Goal: Task Accomplishment & Management: Manage account settings

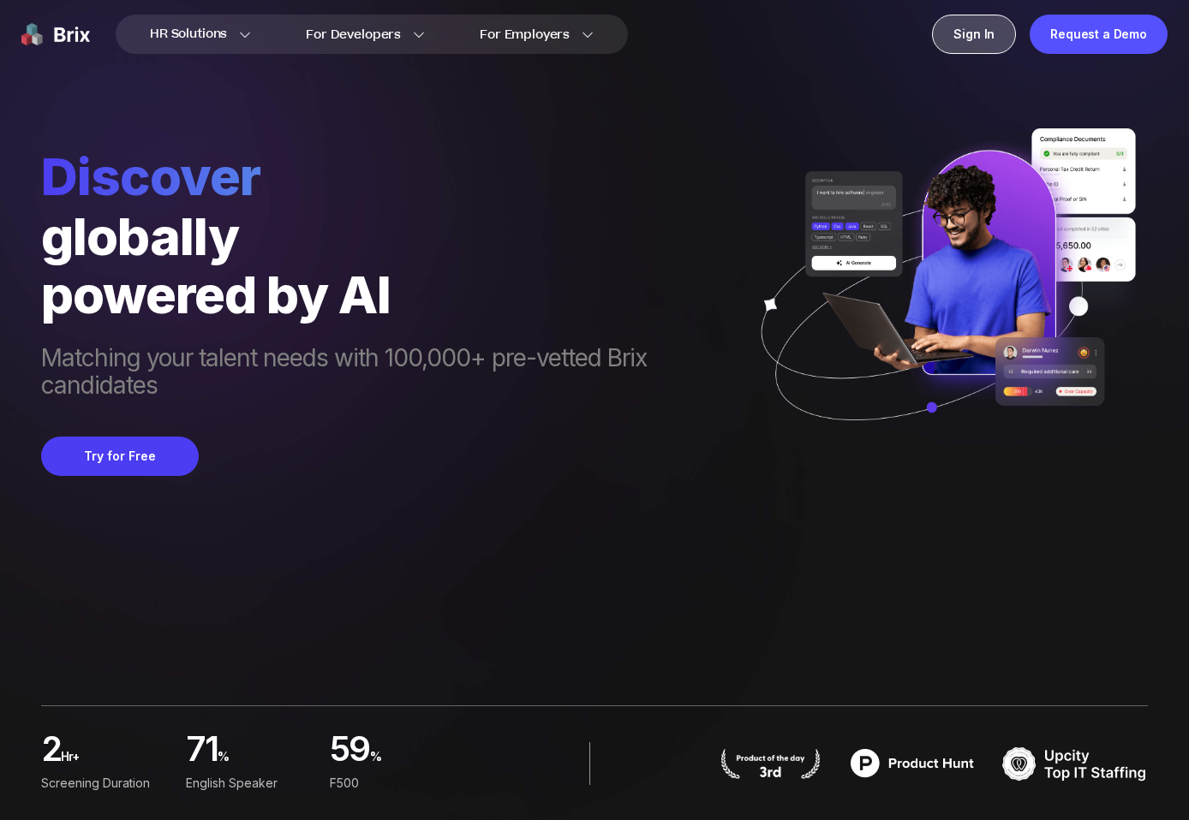
click at [981, 42] on div "Sign In" at bounding box center [974, 34] width 84 height 39
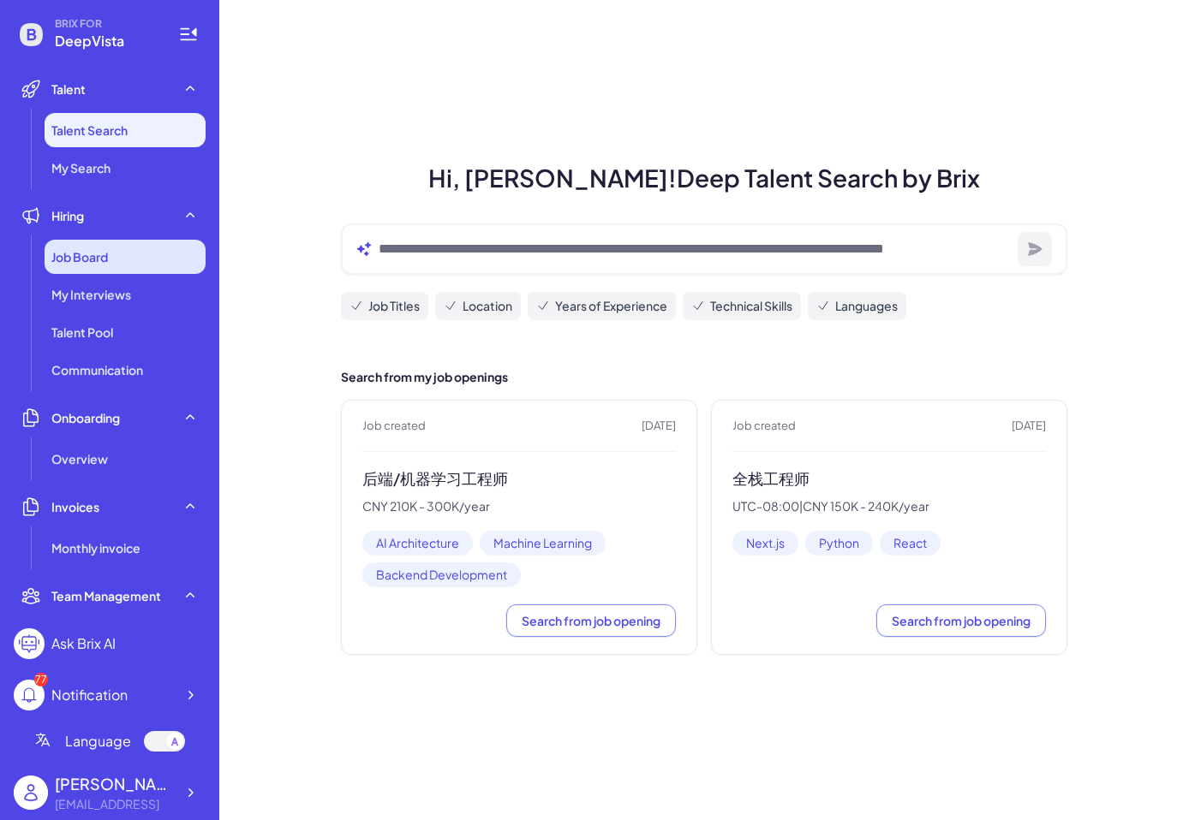
click at [121, 242] on div "Job Board" at bounding box center [125, 257] width 161 height 34
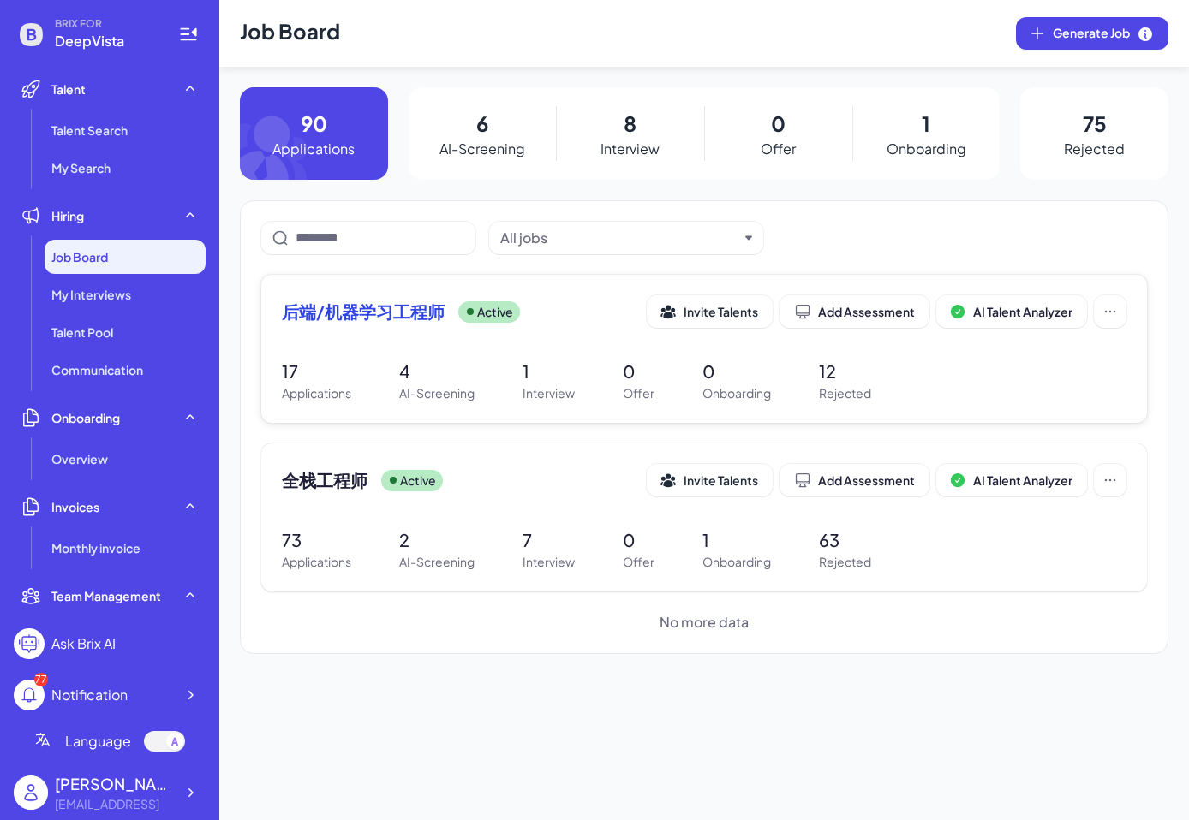
click at [410, 314] on span "后端/机器学习工程师" at bounding box center [363, 312] width 163 height 24
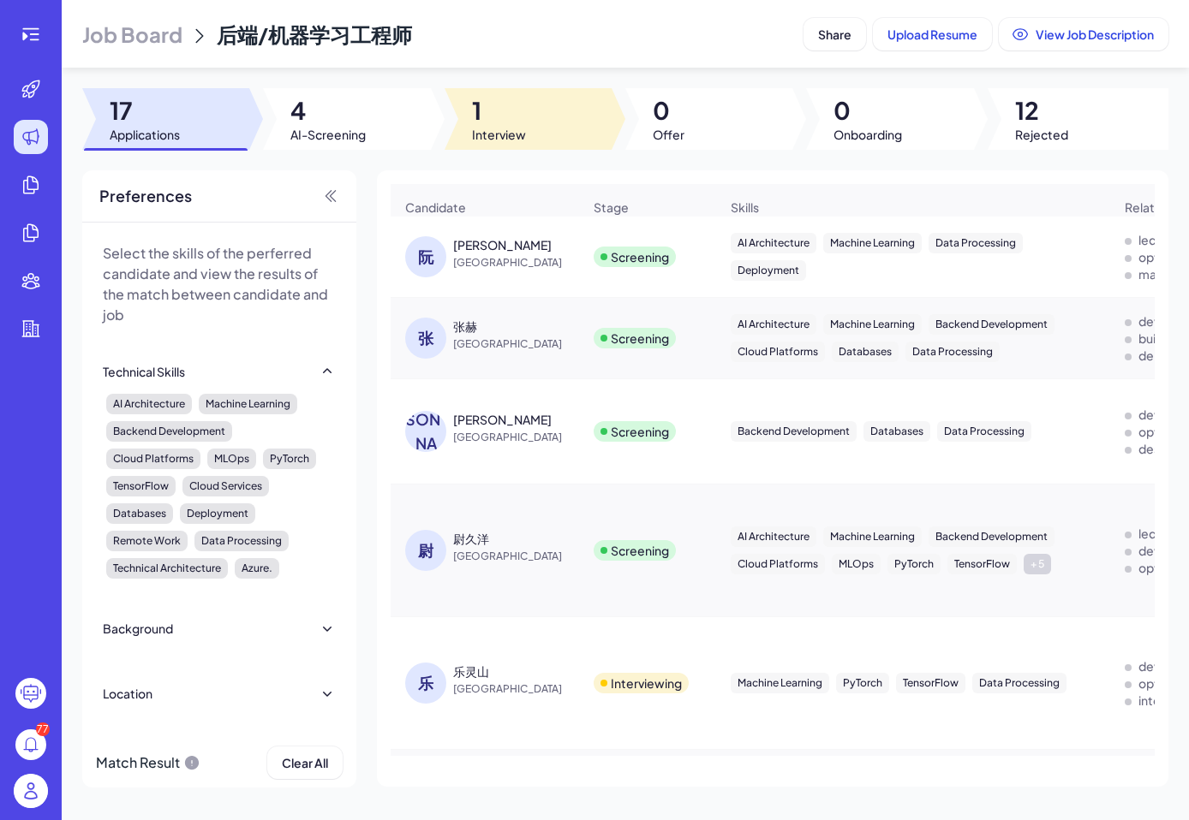
click at [476, 126] on span "Interview" at bounding box center [499, 134] width 54 height 17
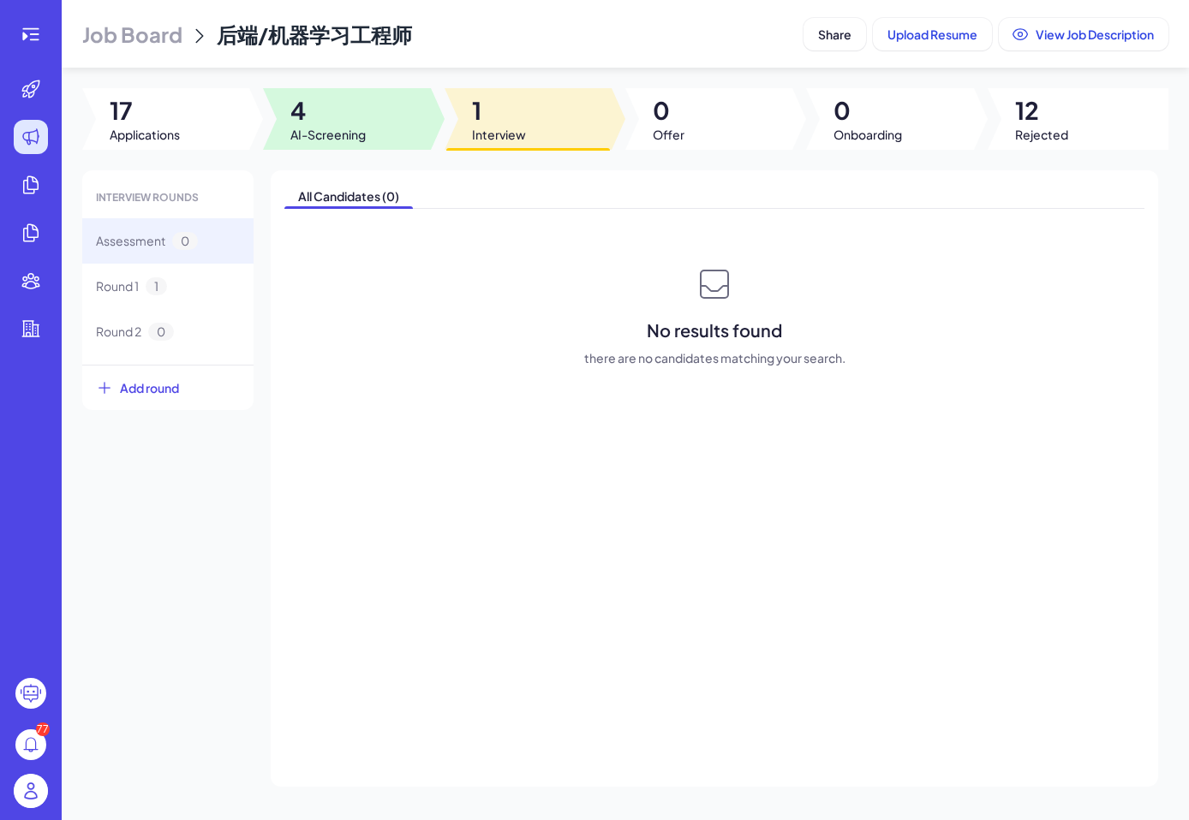
click at [357, 124] on span "4" at bounding box center [327, 110] width 75 height 31
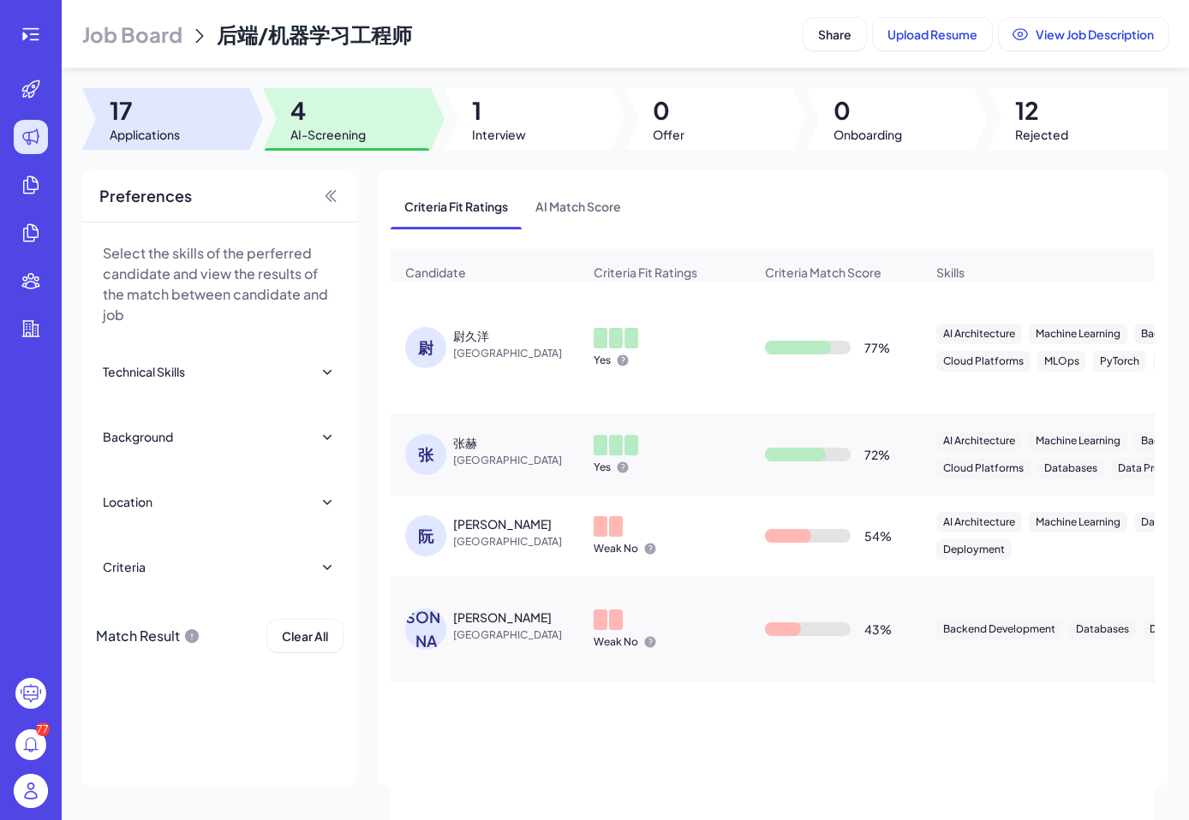
click at [230, 114] on div at bounding box center [165, 119] width 167 height 62
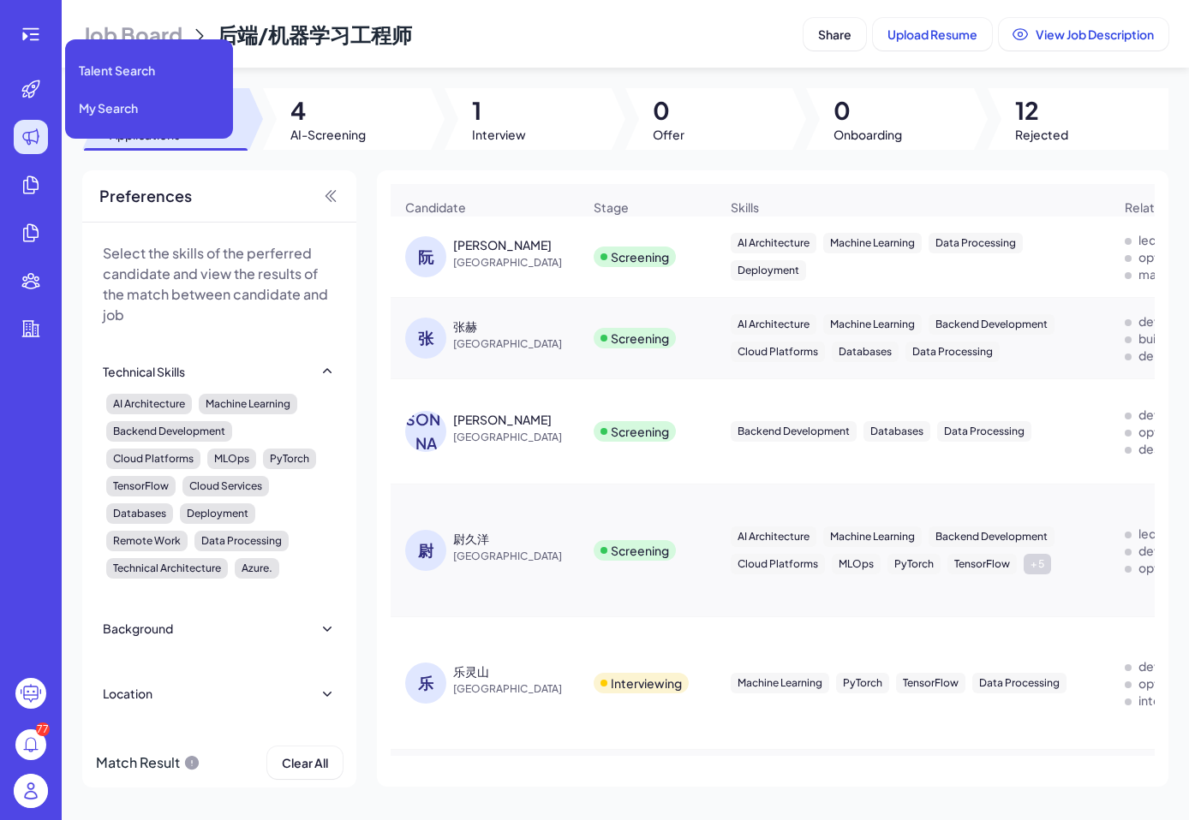
click at [36, 127] on icon at bounding box center [31, 137] width 21 height 21
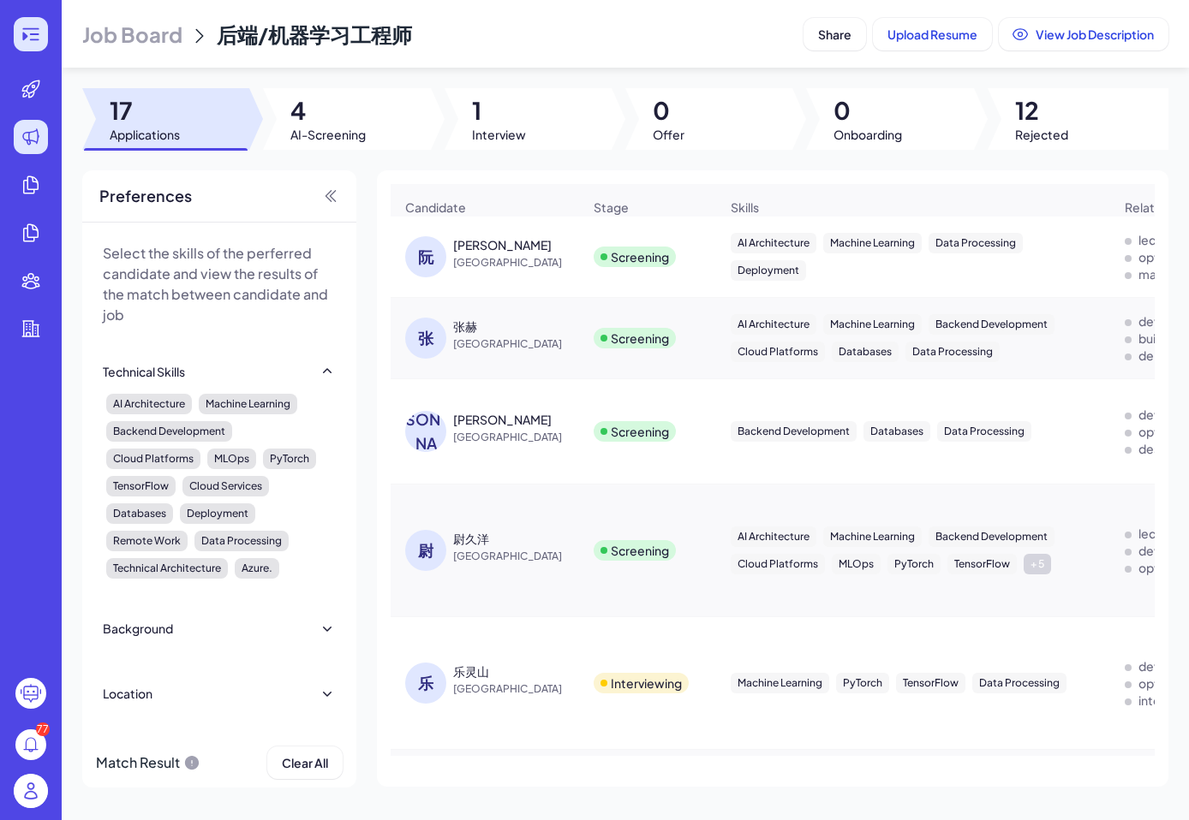
click at [38, 35] on icon at bounding box center [31, 34] width 21 height 21
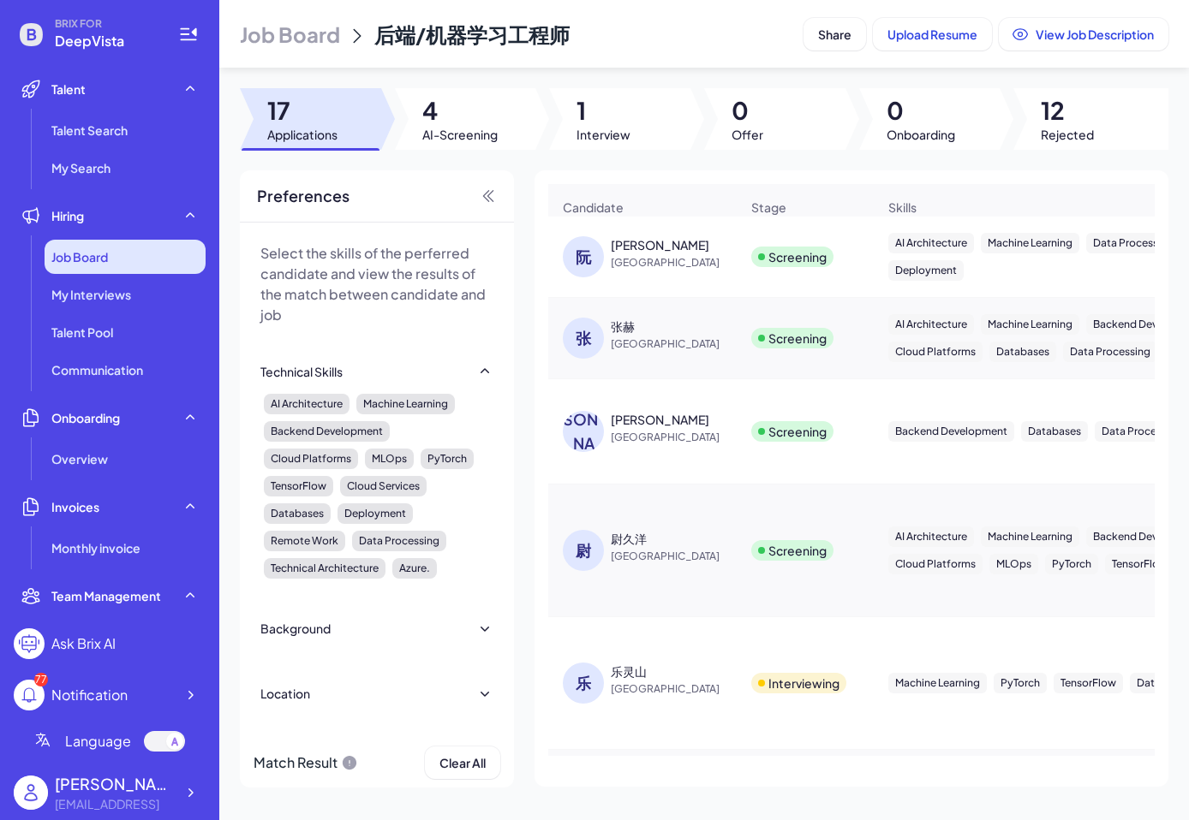
click at [113, 250] on div "Job Board" at bounding box center [125, 257] width 161 height 34
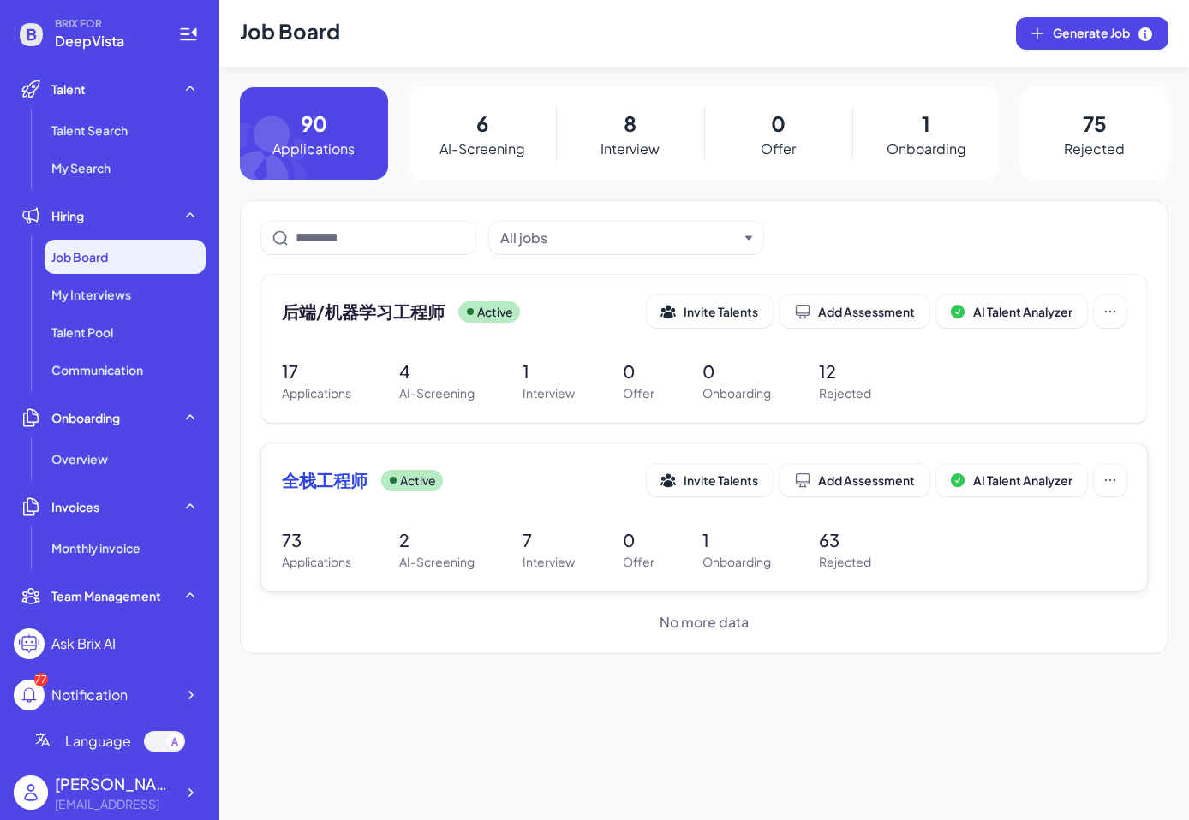
click at [329, 471] on span "全栈工程师" at bounding box center [325, 480] width 86 height 24
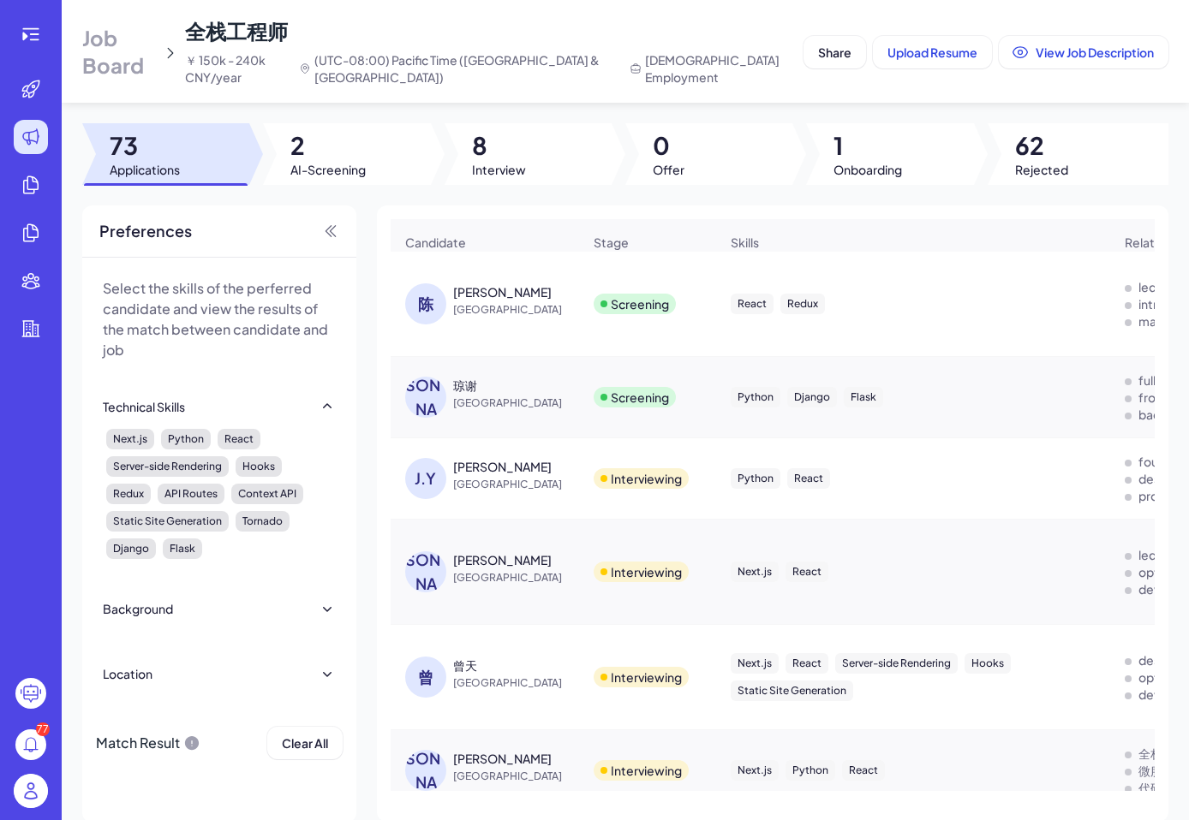
click at [473, 377] on div "琼谢" at bounding box center [465, 385] width 24 height 17
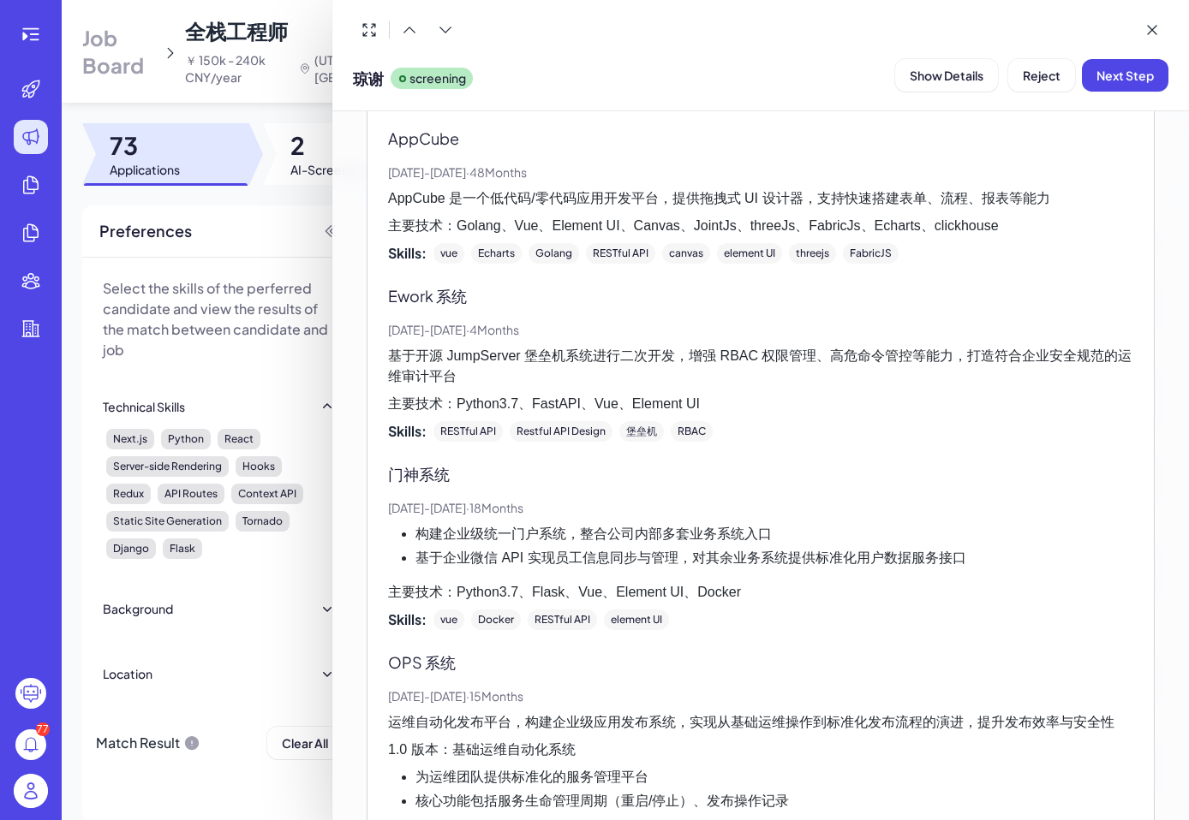
scroll to position [1914, 0]
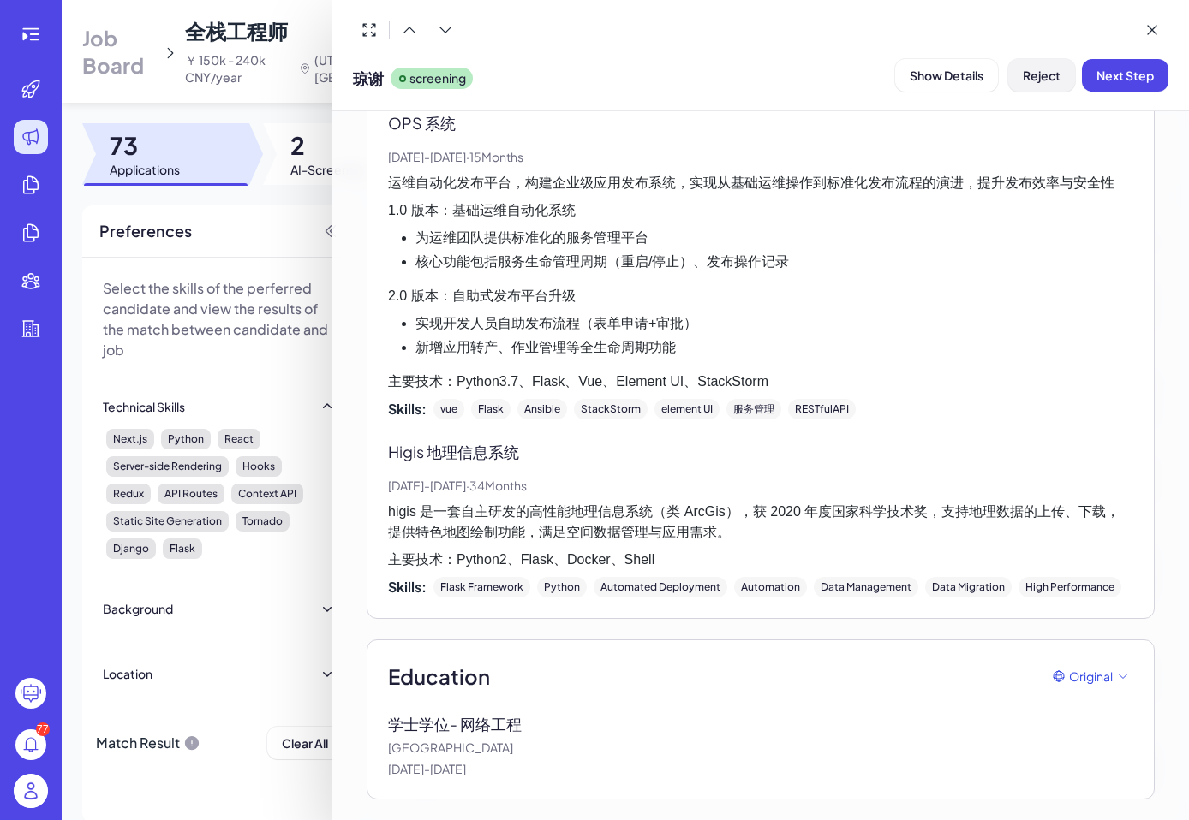
click at [1038, 80] on span "Reject" at bounding box center [1042, 75] width 38 height 15
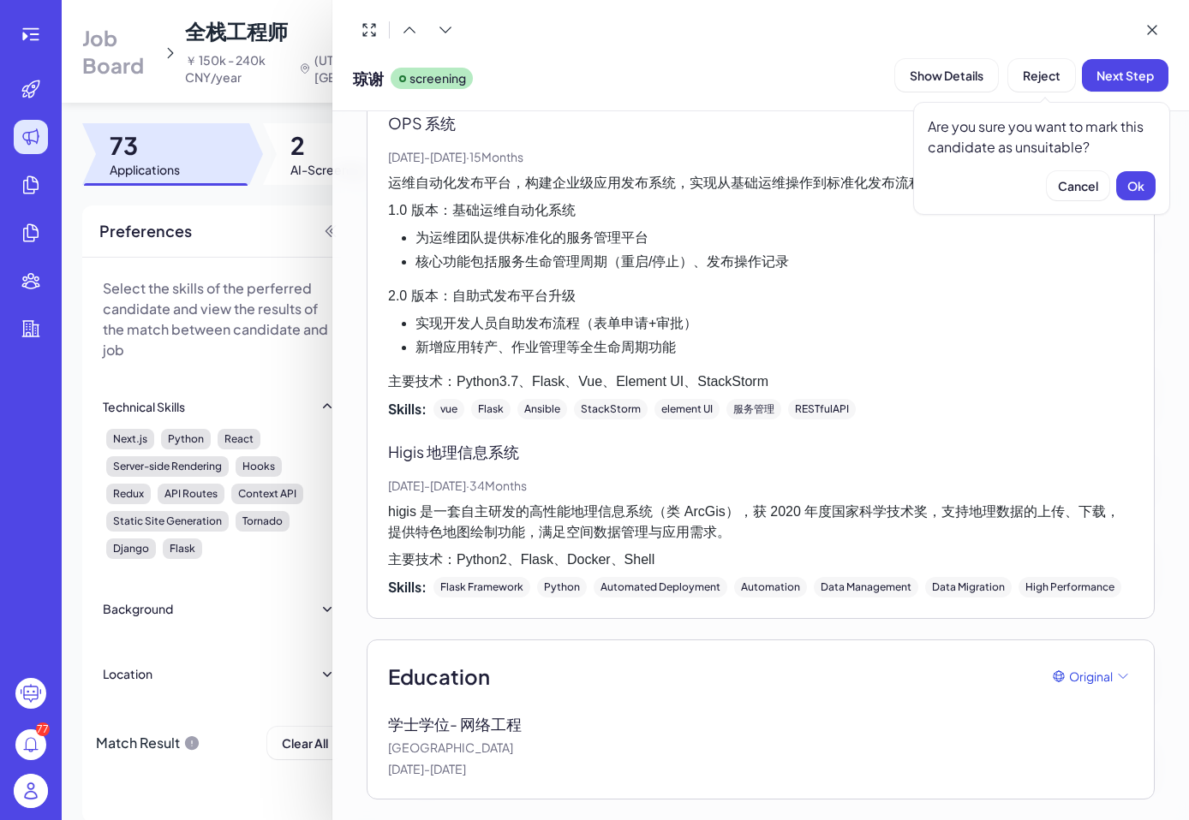
click at [1071, 187] on span "Cancel" at bounding box center [1078, 185] width 40 height 15
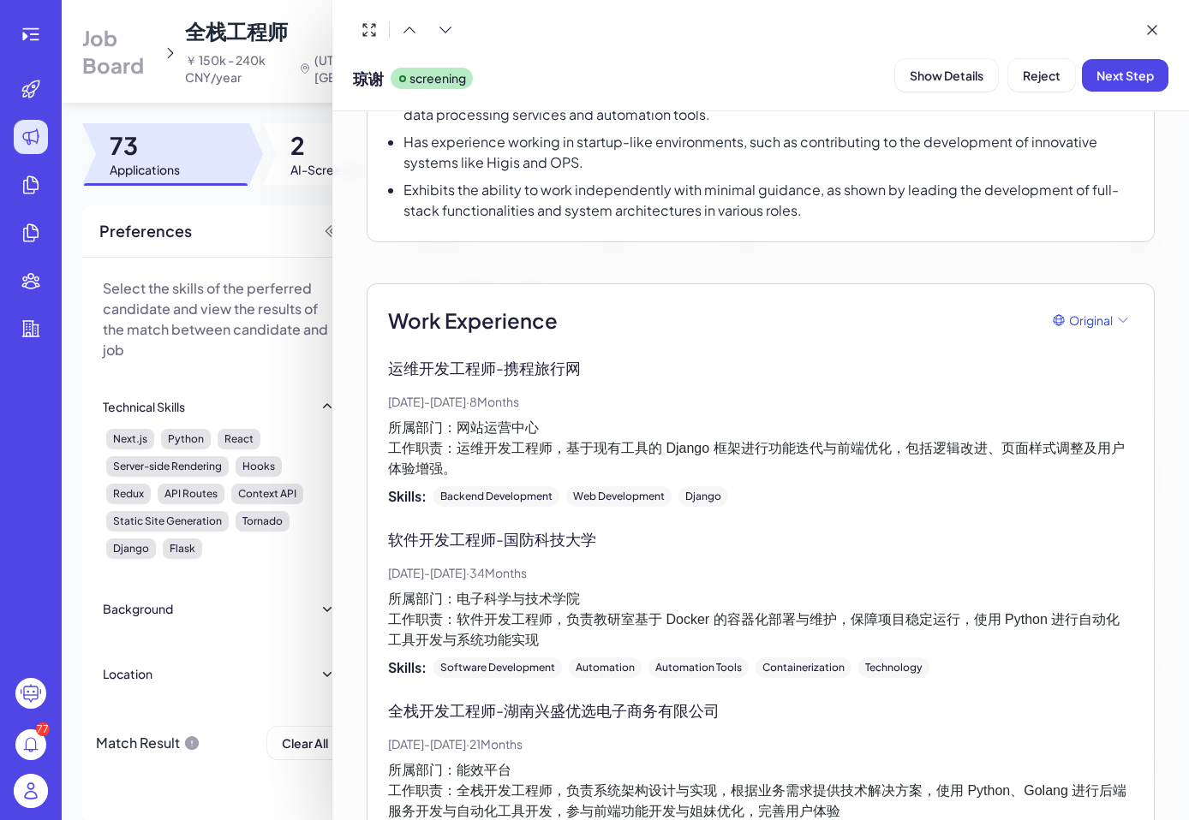
scroll to position [452, 0]
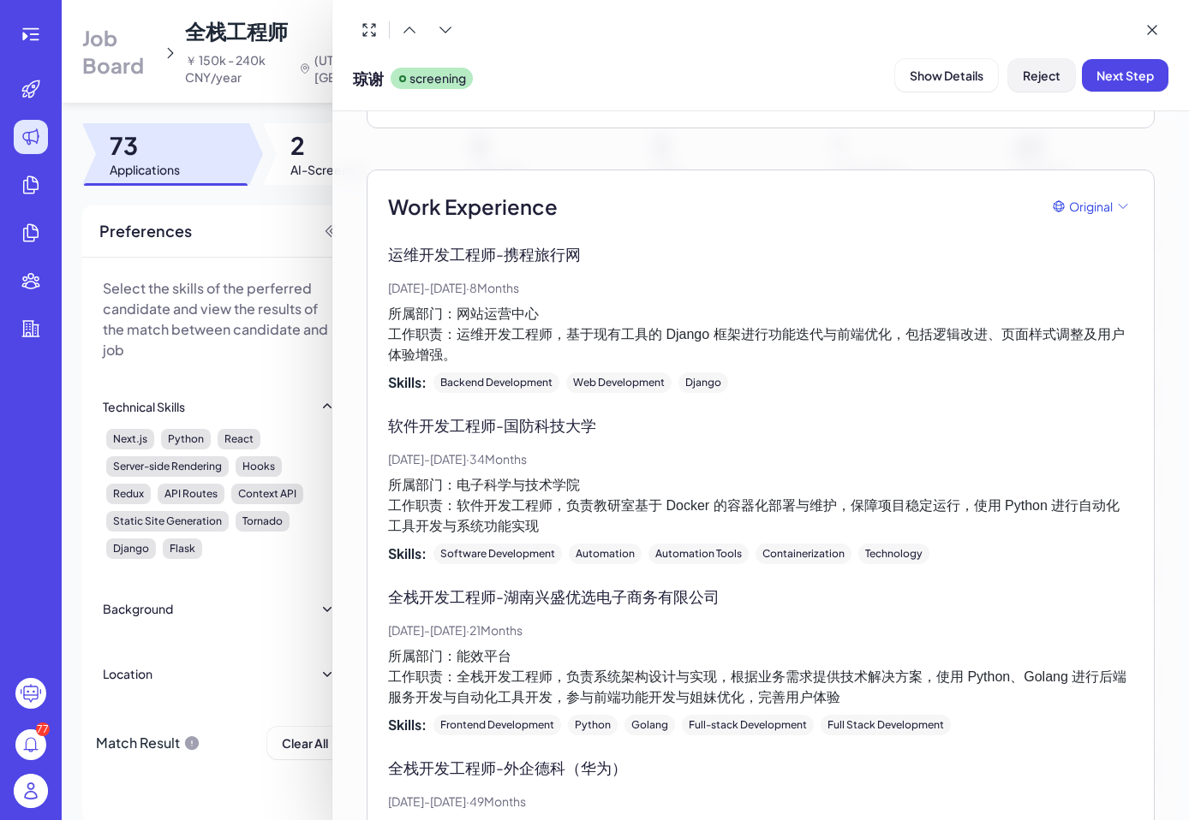
click at [1044, 69] on span "Reject" at bounding box center [1042, 75] width 38 height 15
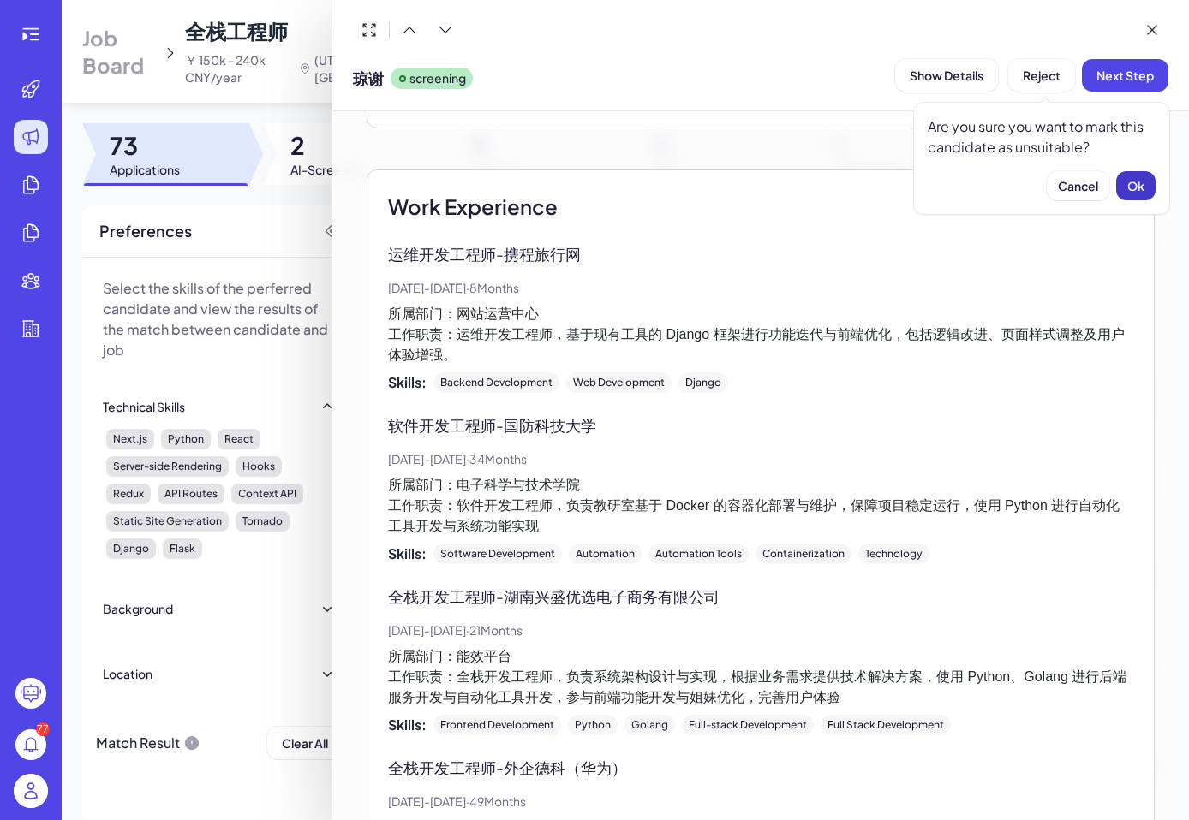
click at [1133, 176] on button "Ok" at bounding box center [1135, 185] width 39 height 29
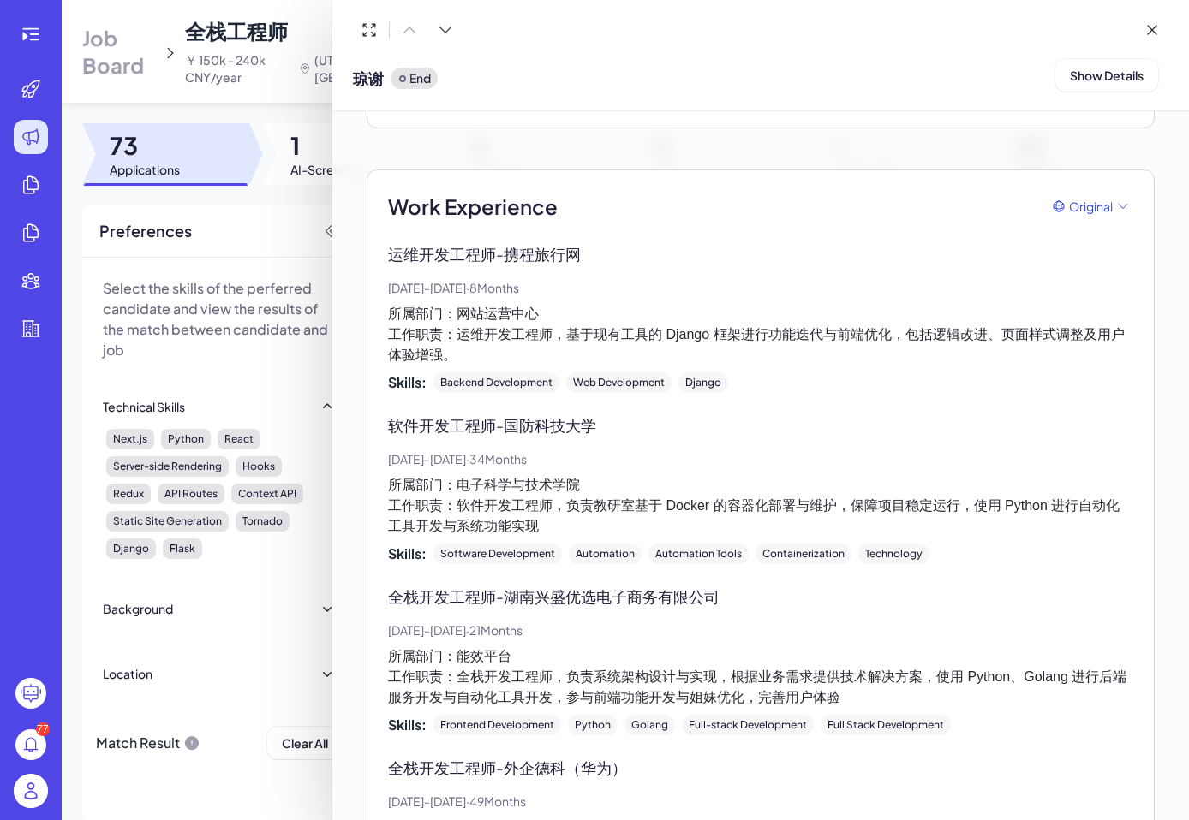
click at [282, 262] on div at bounding box center [594, 410] width 1189 height 820
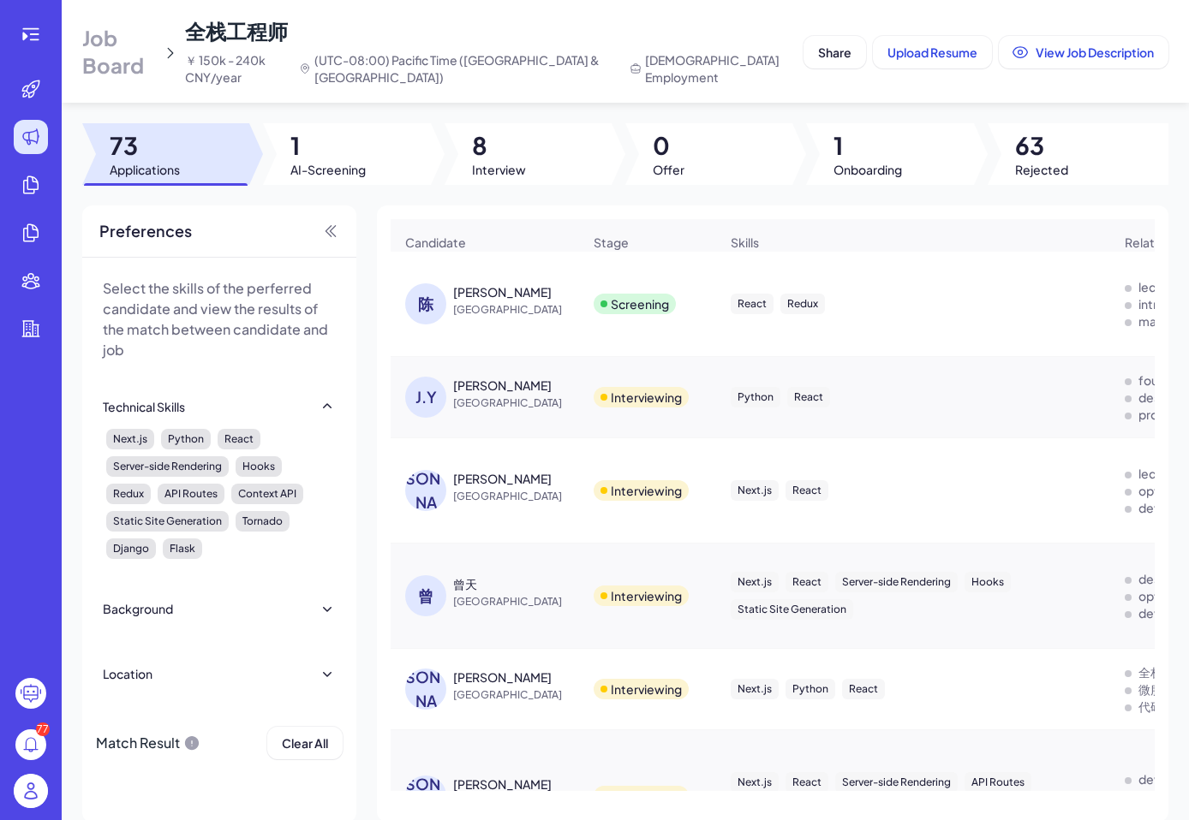
click at [457, 301] on span "[GEOGRAPHIC_DATA]" at bounding box center [517, 309] width 128 height 17
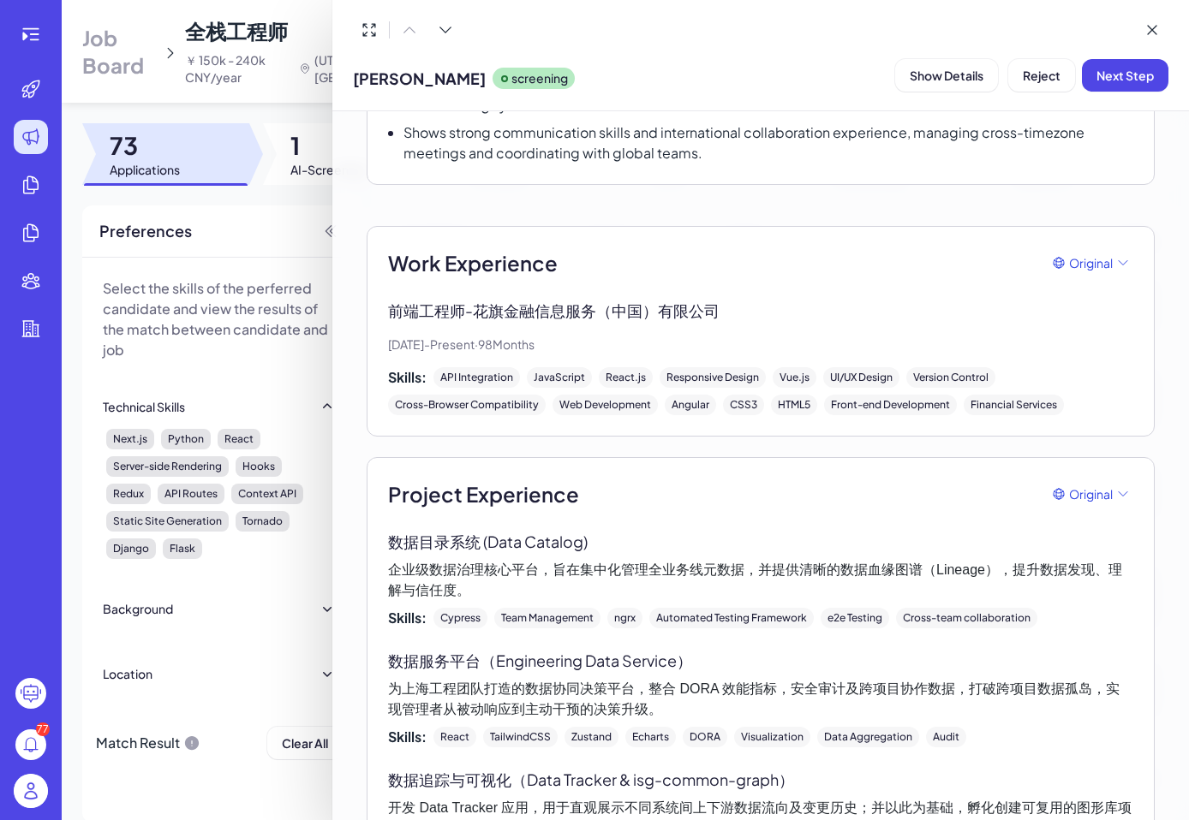
scroll to position [0, 0]
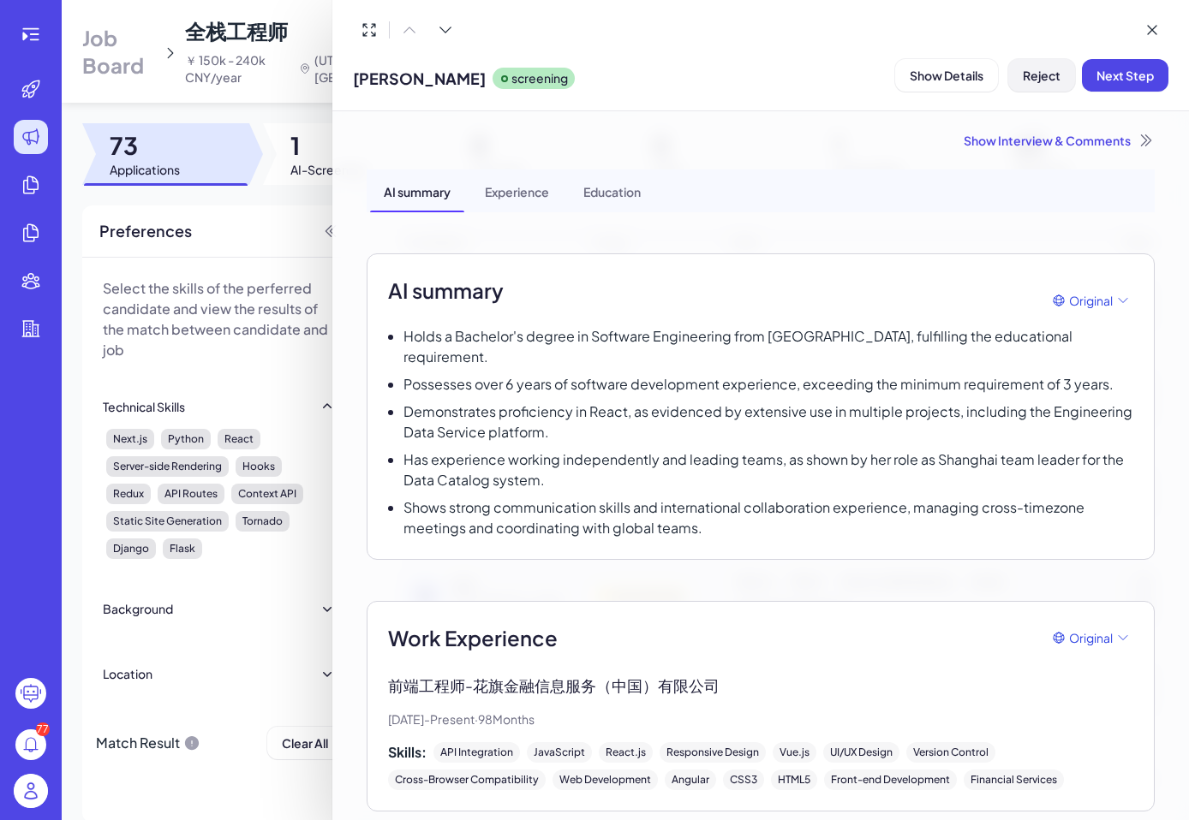
click at [1035, 73] on span "Reject" at bounding box center [1042, 75] width 38 height 15
click at [1133, 192] on span "Ok" at bounding box center [1135, 185] width 17 height 15
click at [297, 229] on div at bounding box center [594, 410] width 1189 height 820
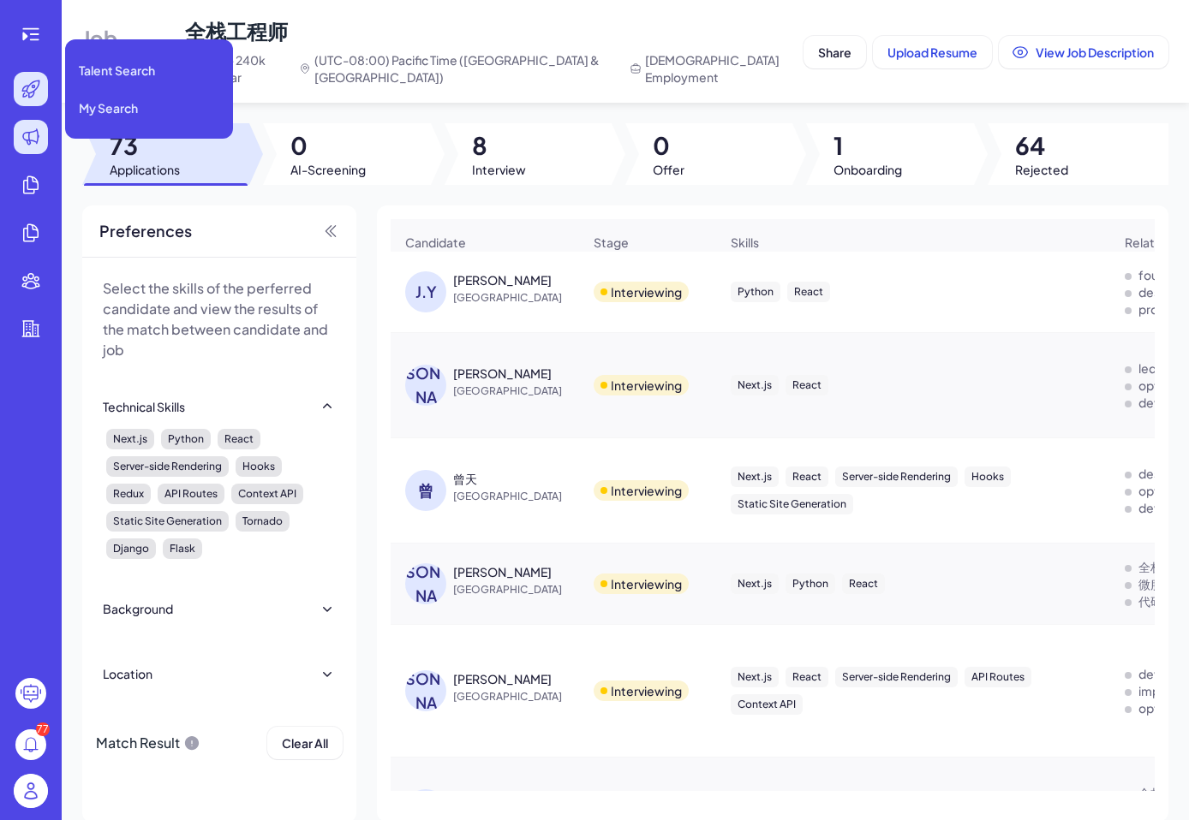
click at [37, 92] on icon at bounding box center [31, 89] width 21 height 21
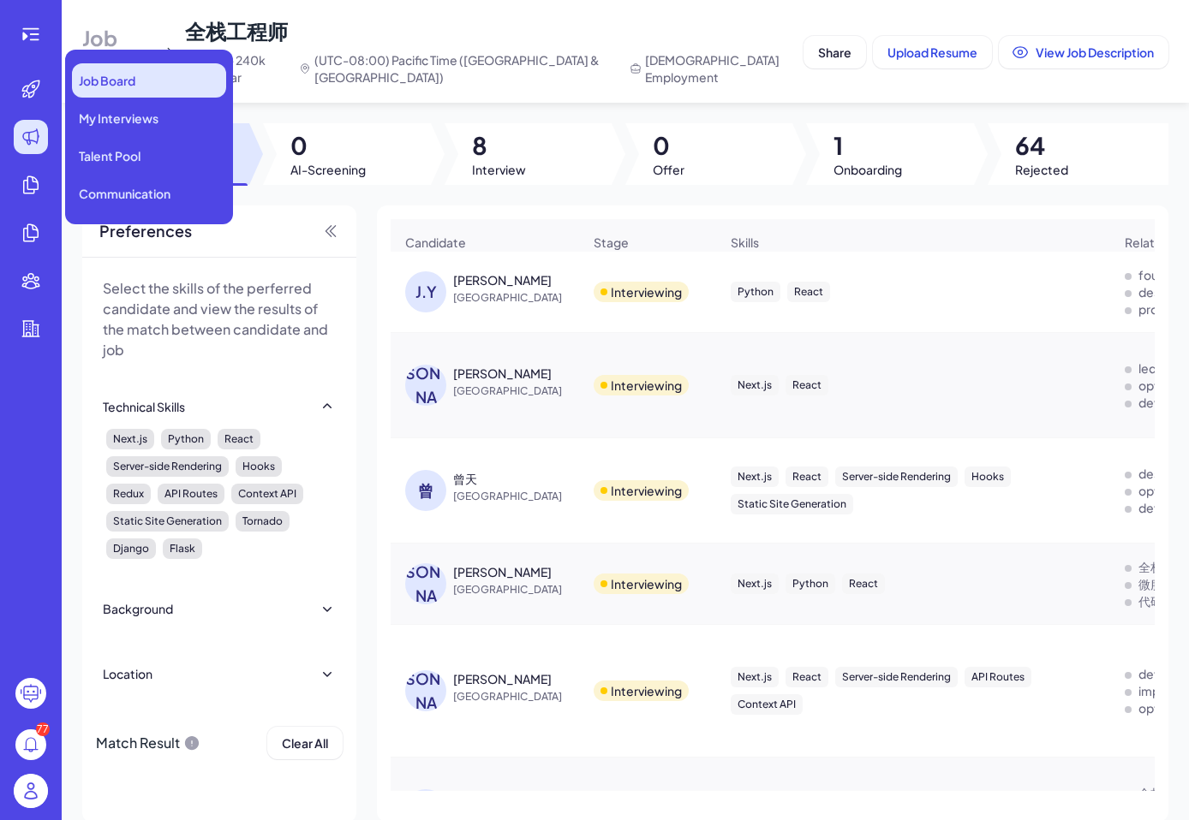
click at [102, 72] on span "Job Board" at bounding box center [107, 80] width 57 height 17
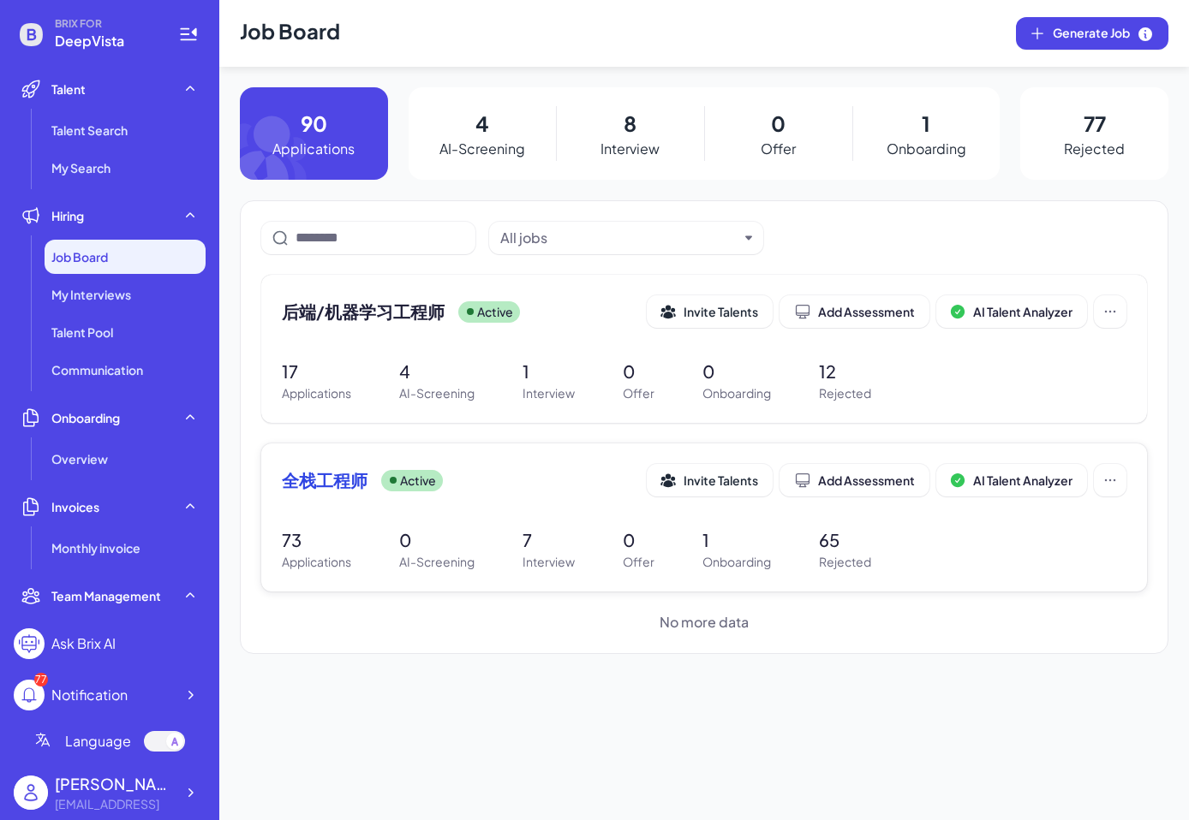
click at [297, 480] on span "全栈工程师" at bounding box center [325, 480] width 86 height 24
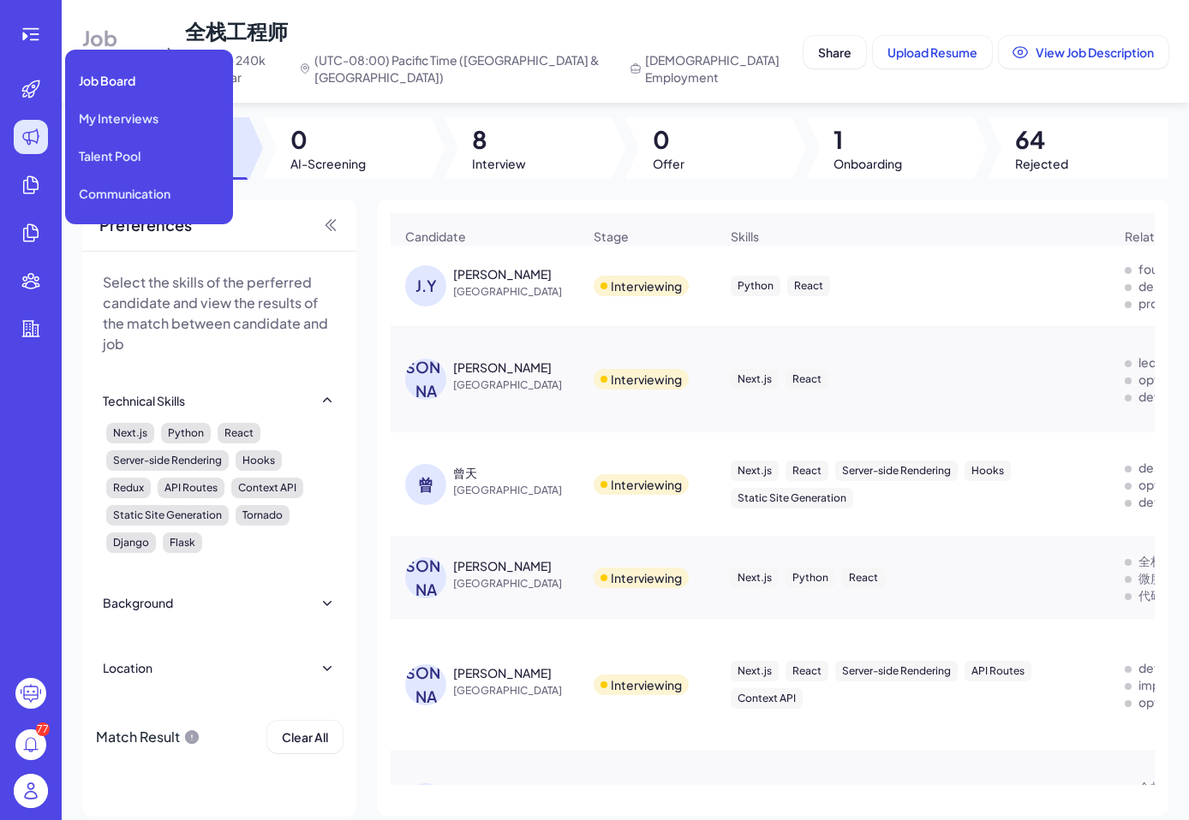
click at [34, 134] on icon at bounding box center [31, 137] width 21 height 21
click at [108, 120] on span "My Interviews" at bounding box center [119, 118] width 80 height 17
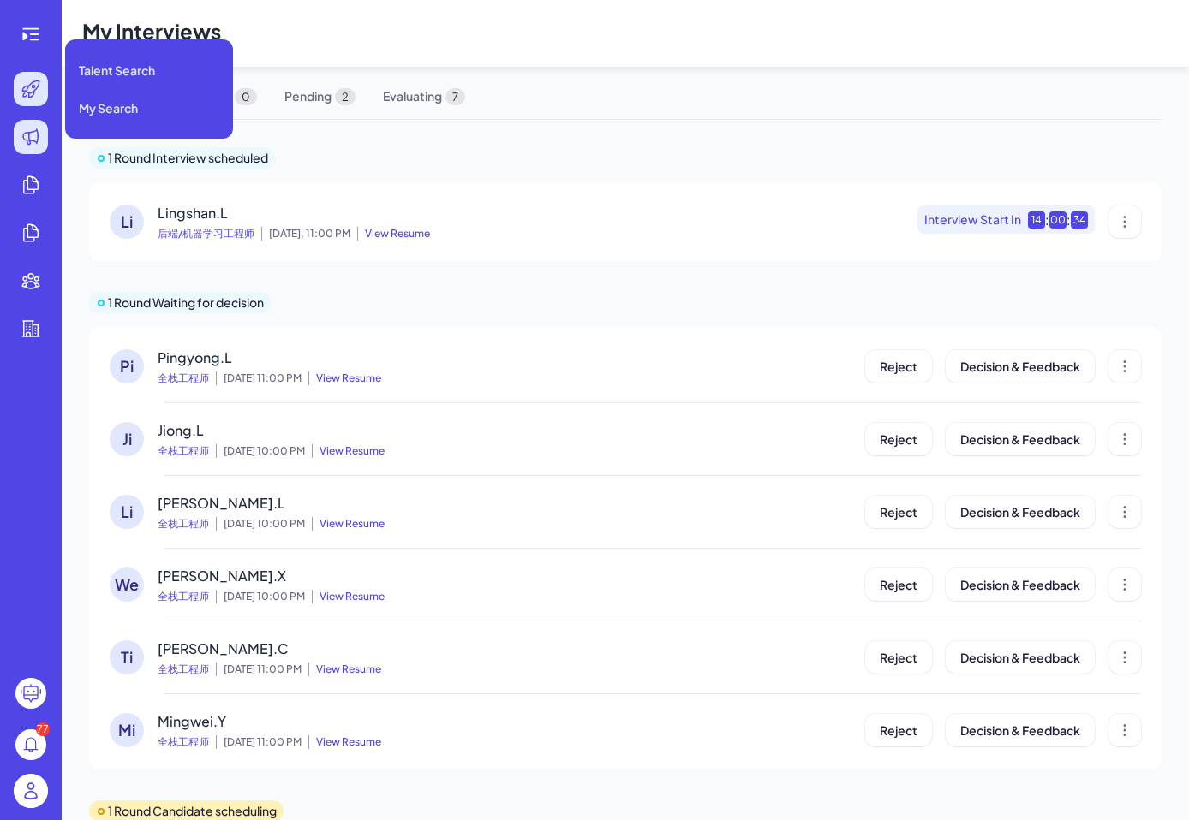
click at [31, 80] on icon at bounding box center [31, 89] width 21 height 21
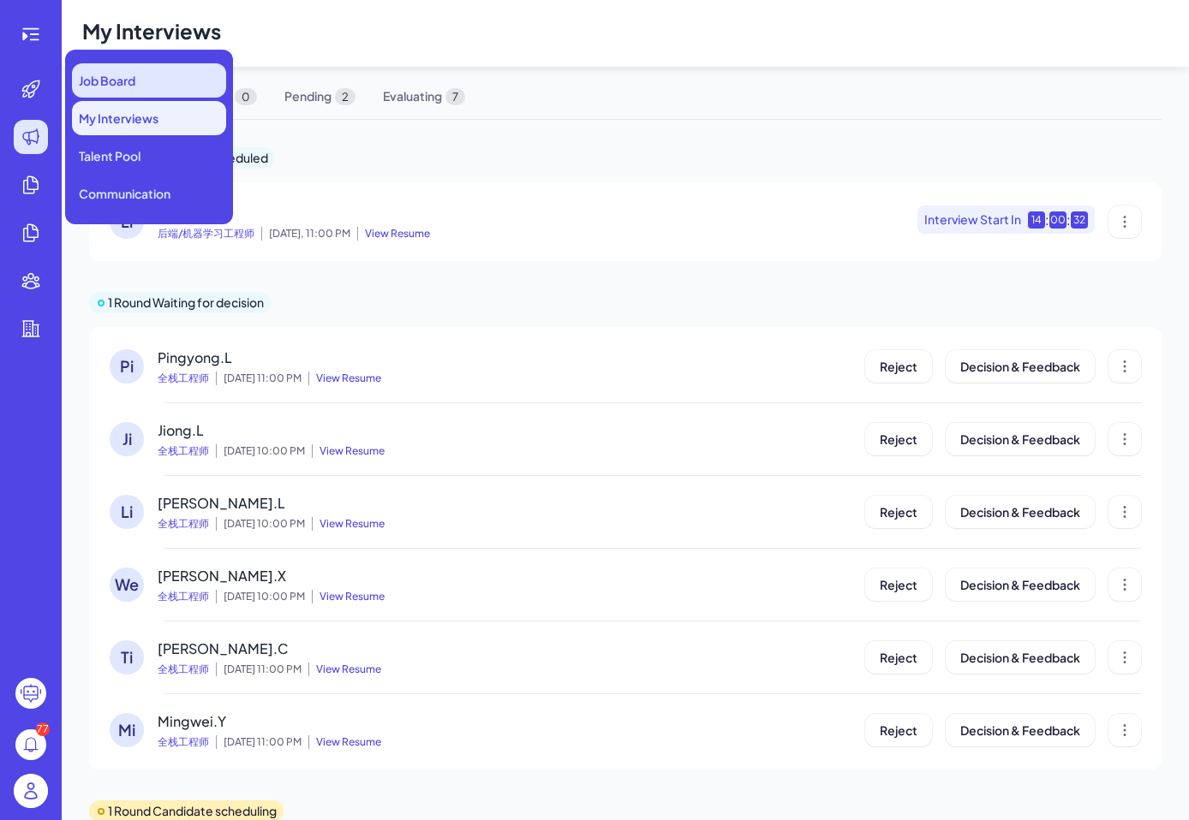
click at [100, 78] on span "Job Board" at bounding box center [107, 80] width 57 height 17
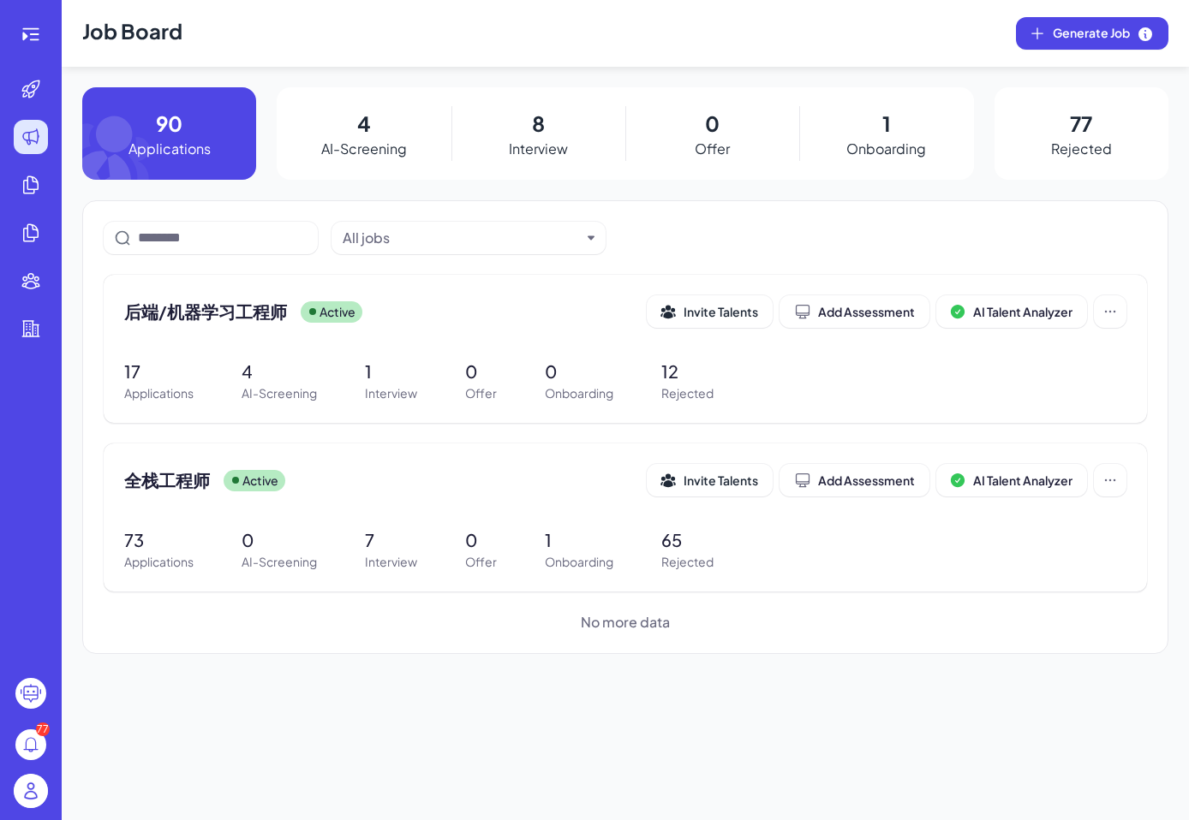
click at [337, 156] on p "AI-Screening" at bounding box center [364, 149] width 86 height 21
click at [236, 315] on span "后端/机器学习工程师" at bounding box center [205, 312] width 163 height 24
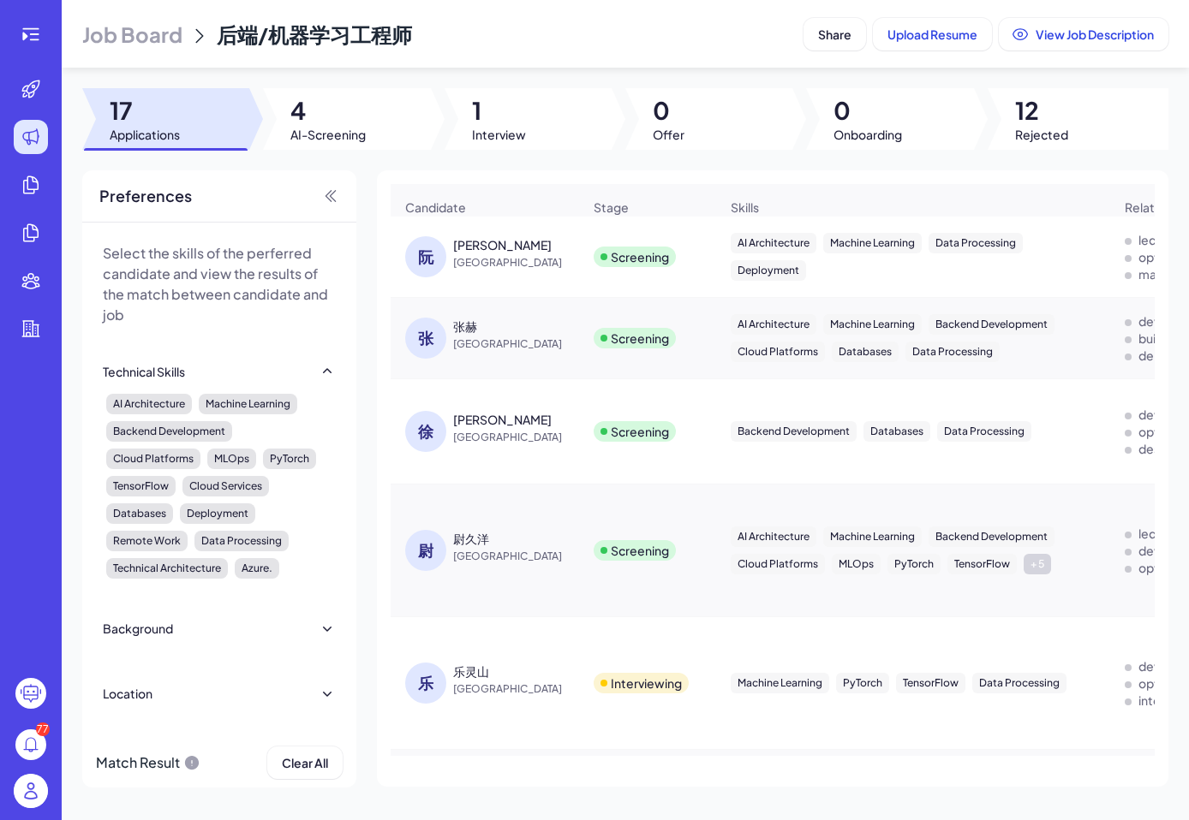
click at [465, 240] on div "[PERSON_NAME]" at bounding box center [502, 244] width 98 height 17
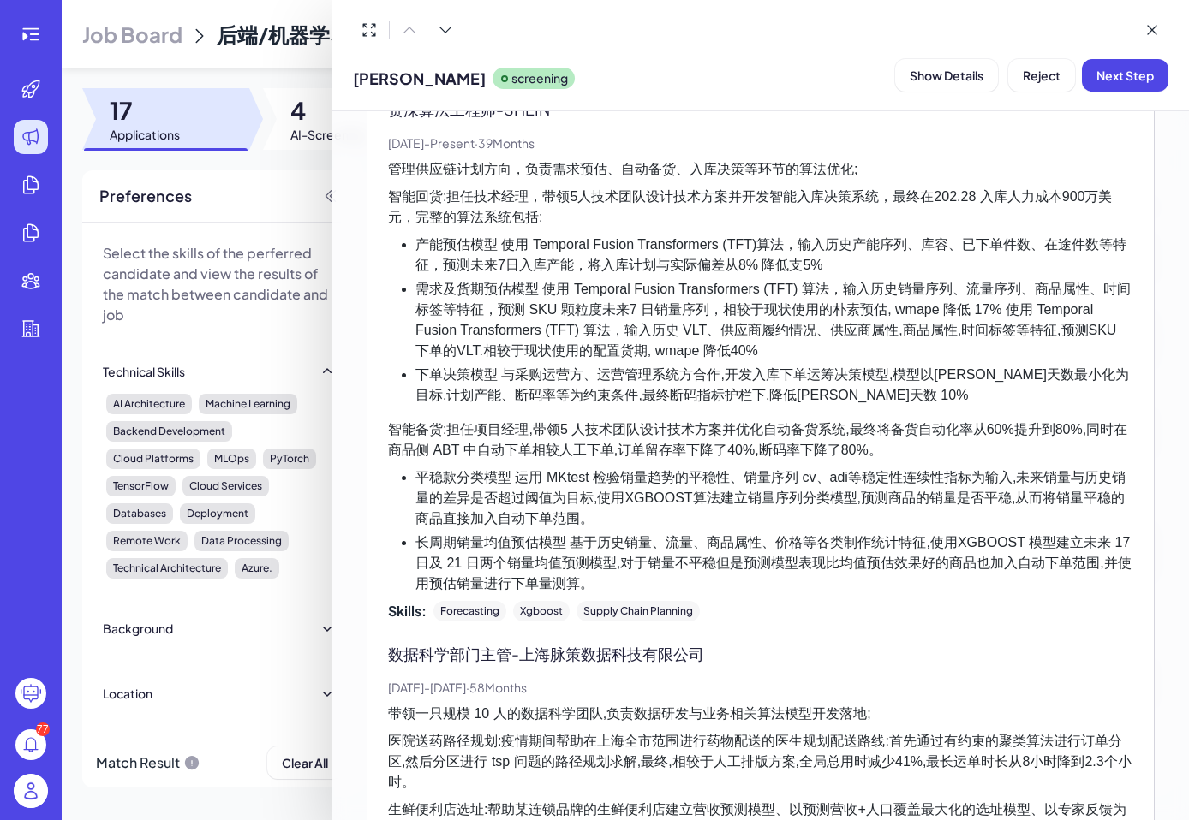
scroll to position [596, 0]
click at [295, 232] on div at bounding box center [594, 410] width 1189 height 820
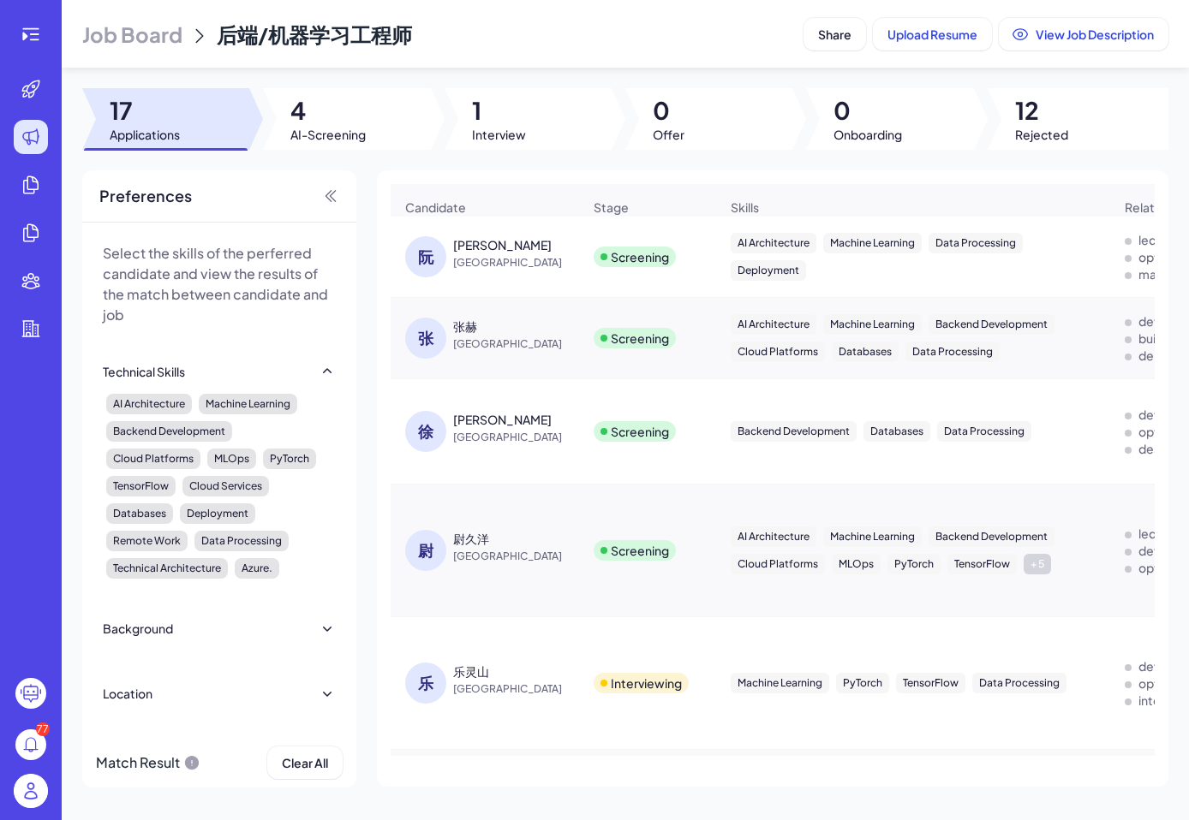
click at [465, 320] on div "张赫" at bounding box center [465, 326] width 24 height 17
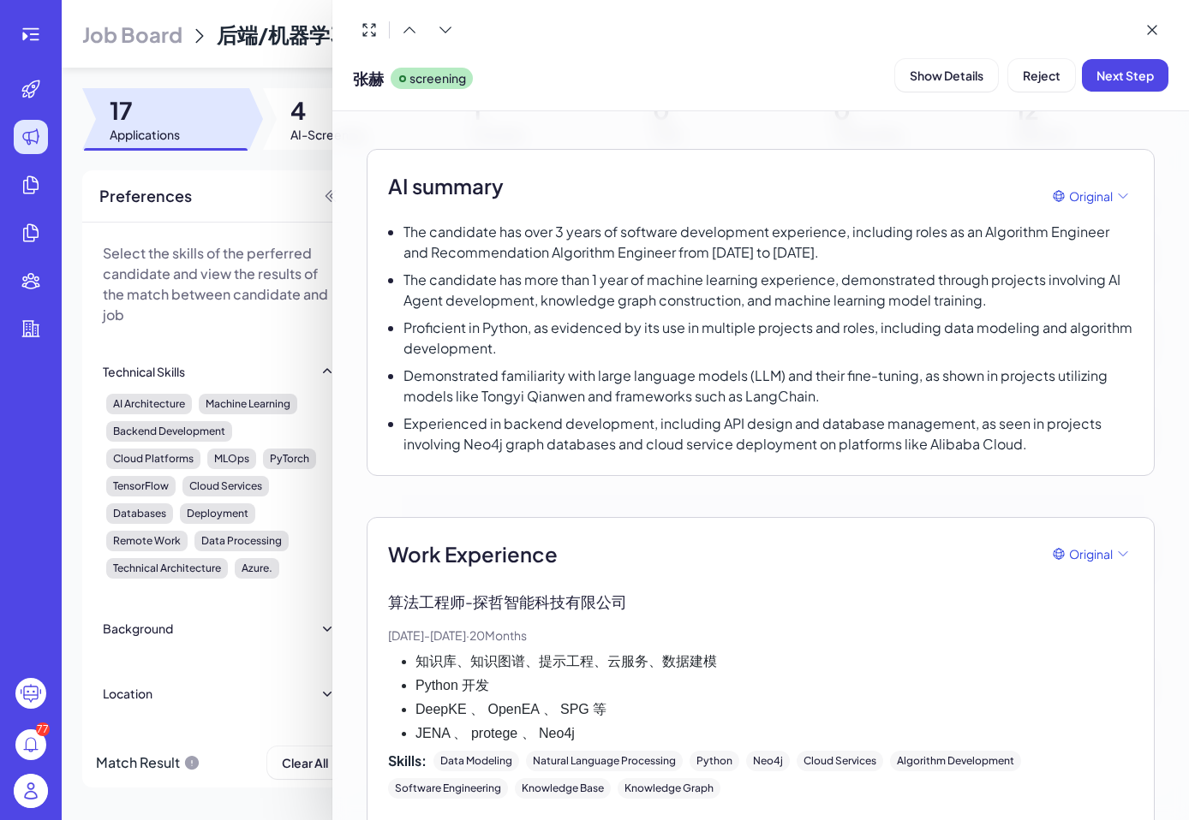
scroll to position [150, 0]
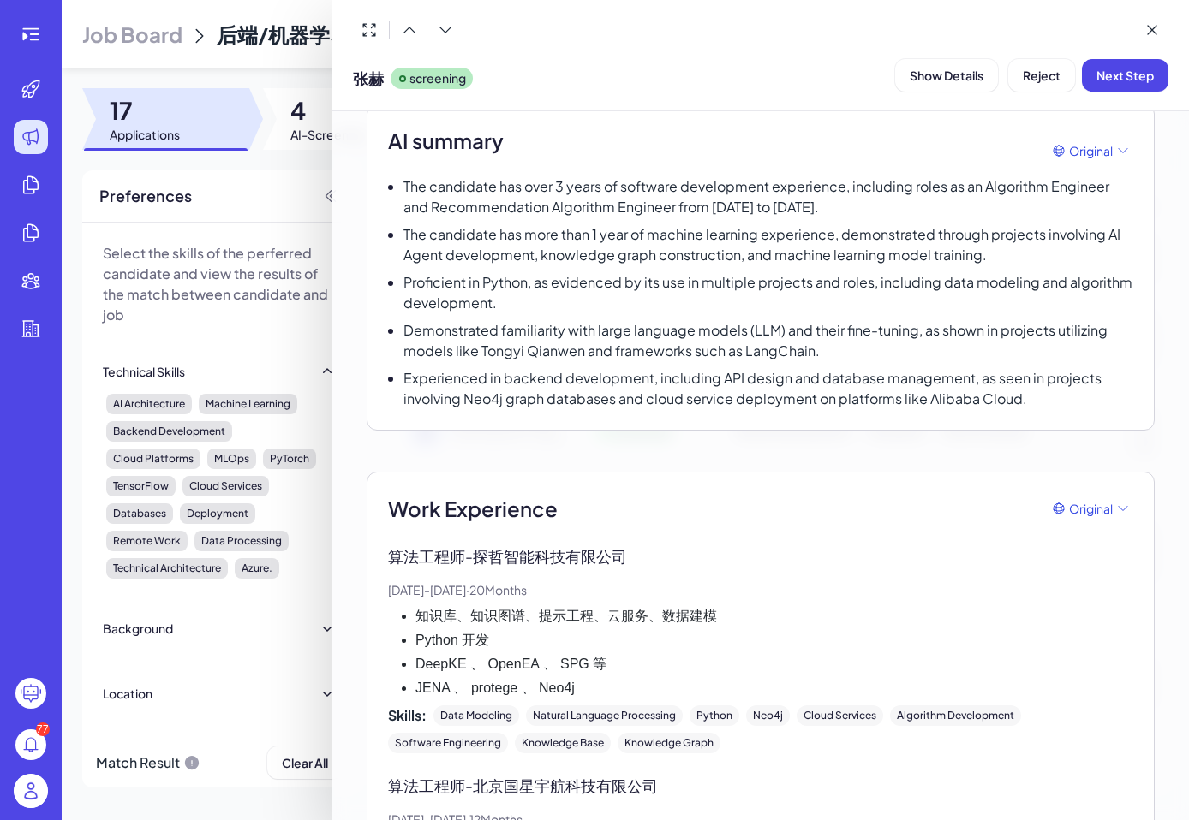
click at [307, 263] on div at bounding box center [594, 410] width 1189 height 820
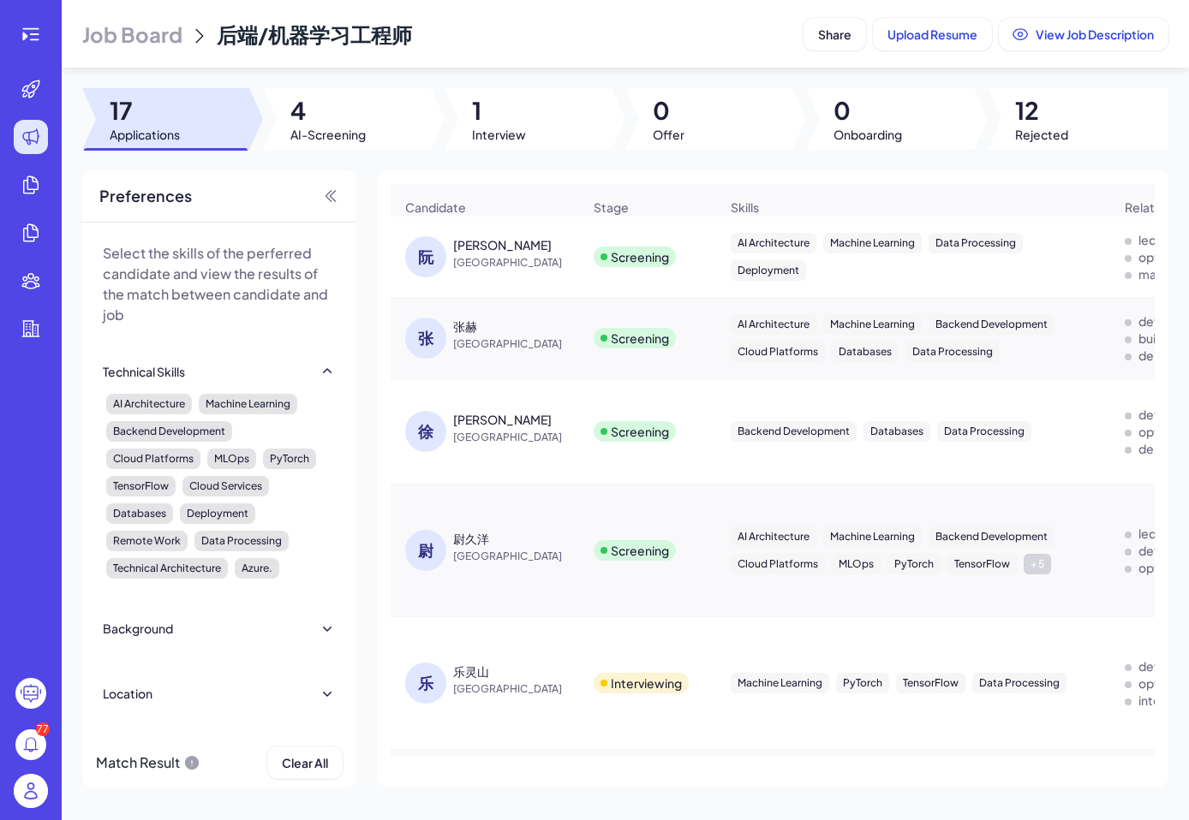
click at [480, 416] on div "[PERSON_NAME]" at bounding box center [502, 419] width 98 height 17
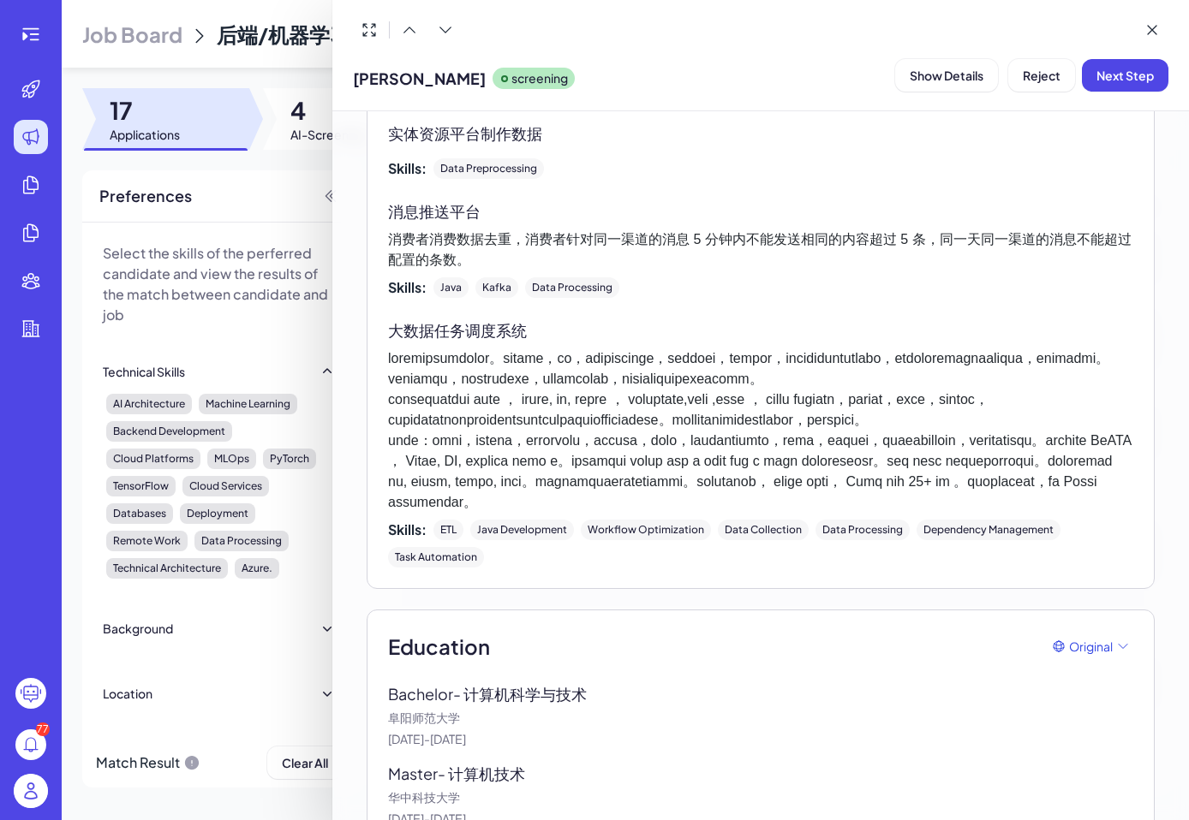
scroll to position [1845, 0]
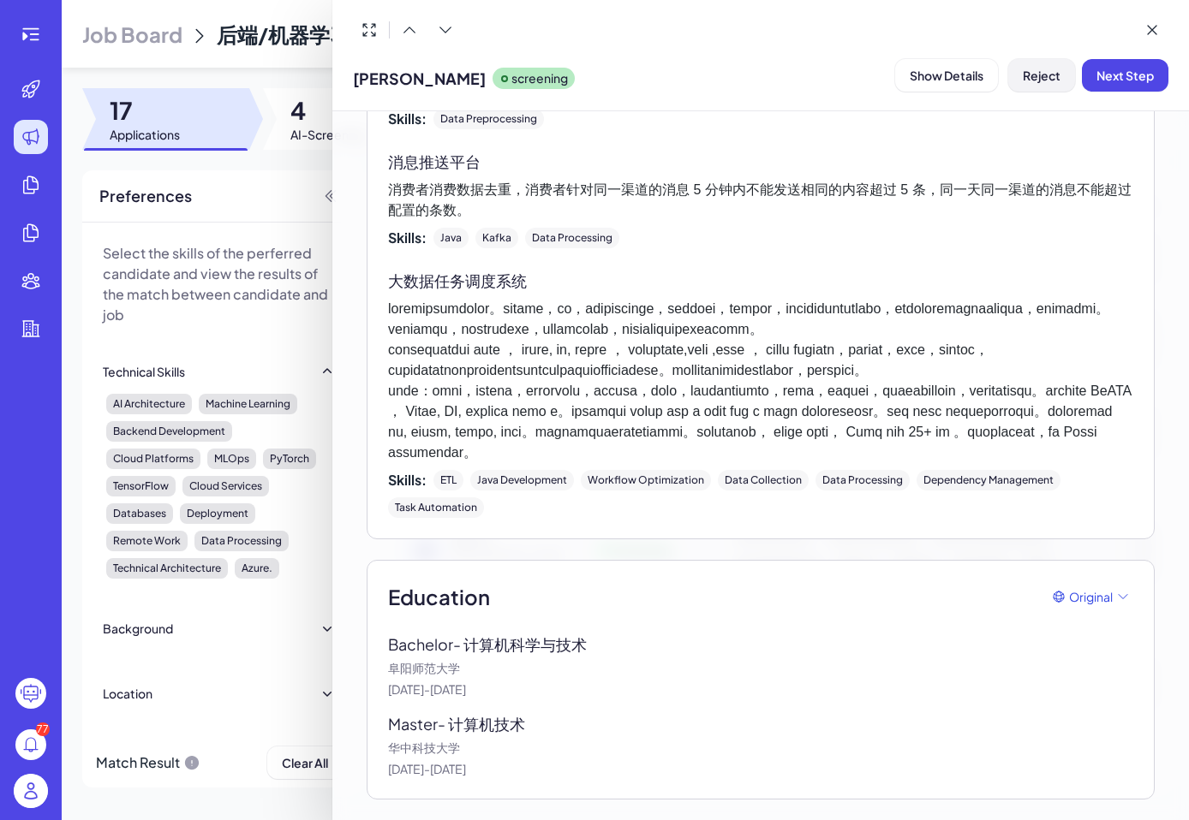
click at [1039, 75] on span "Reject" at bounding box center [1042, 75] width 38 height 15
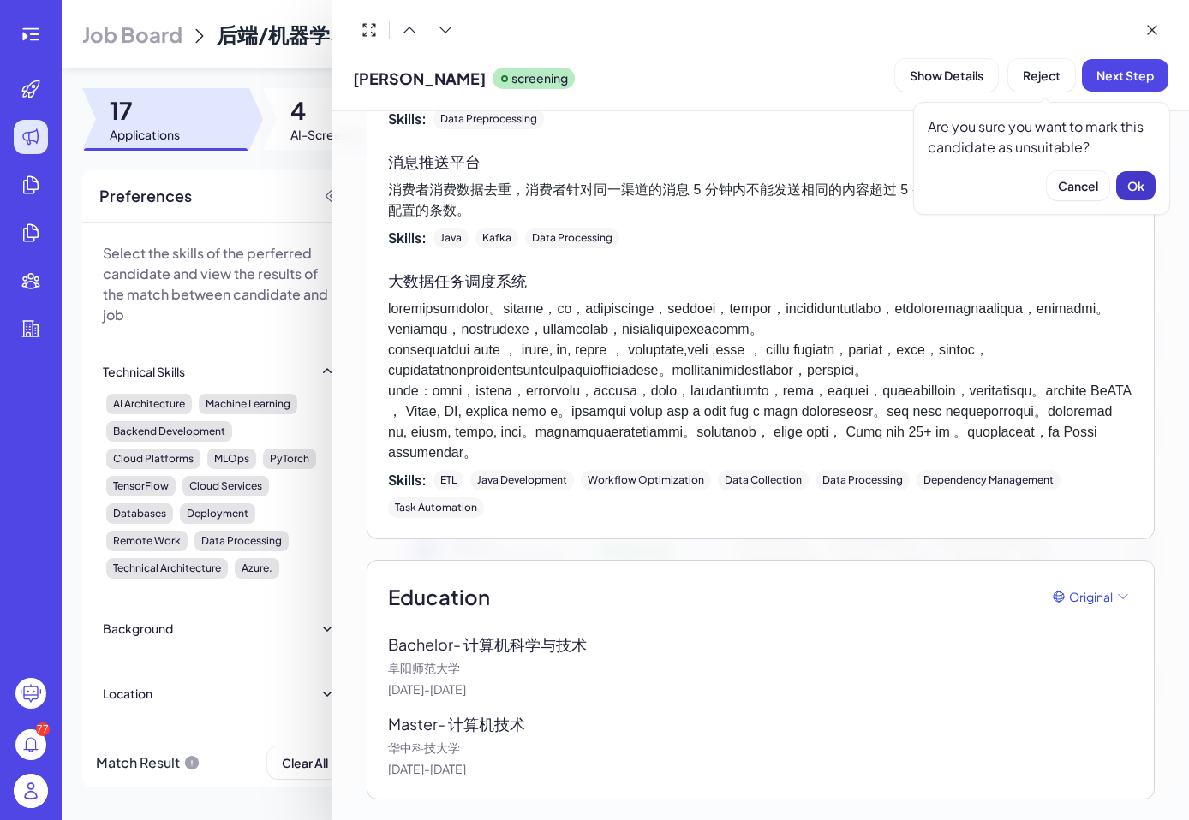
click at [1124, 184] on button "Ok" at bounding box center [1135, 185] width 39 height 29
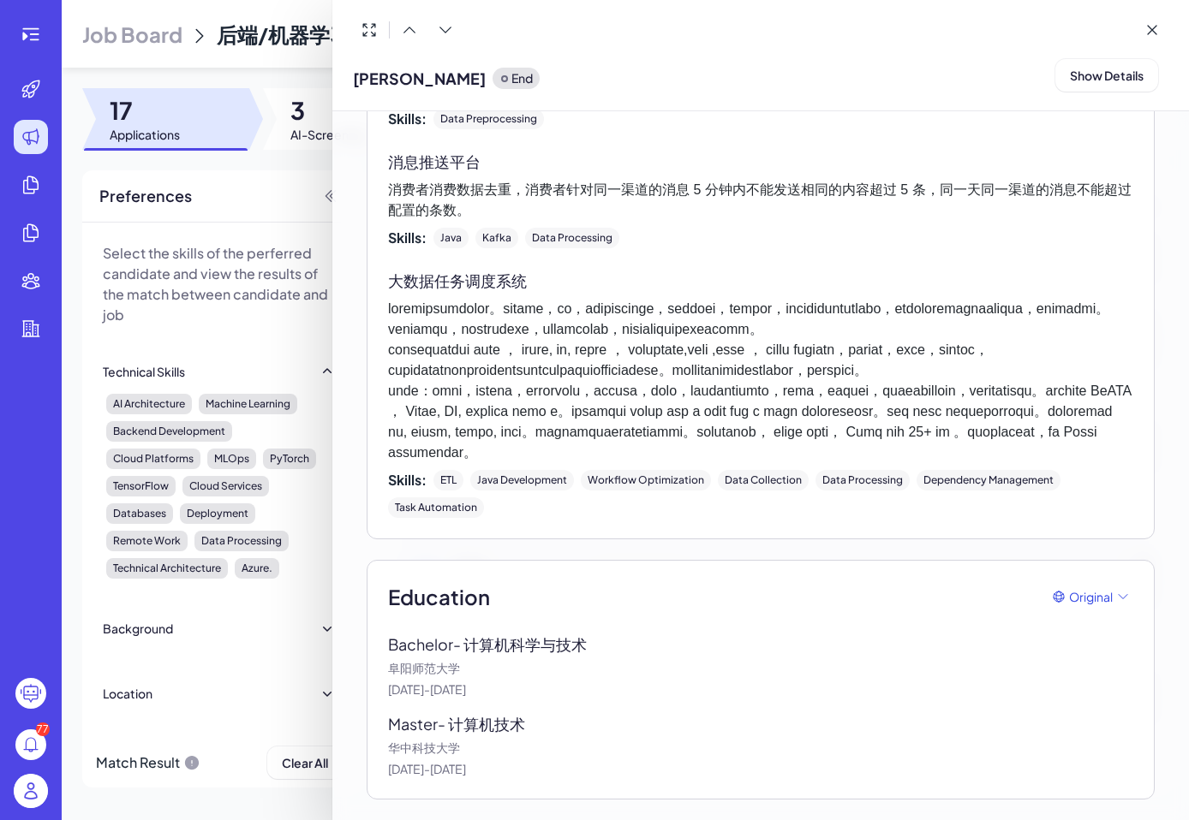
click at [241, 188] on div at bounding box center [594, 410] width 1189 height 820
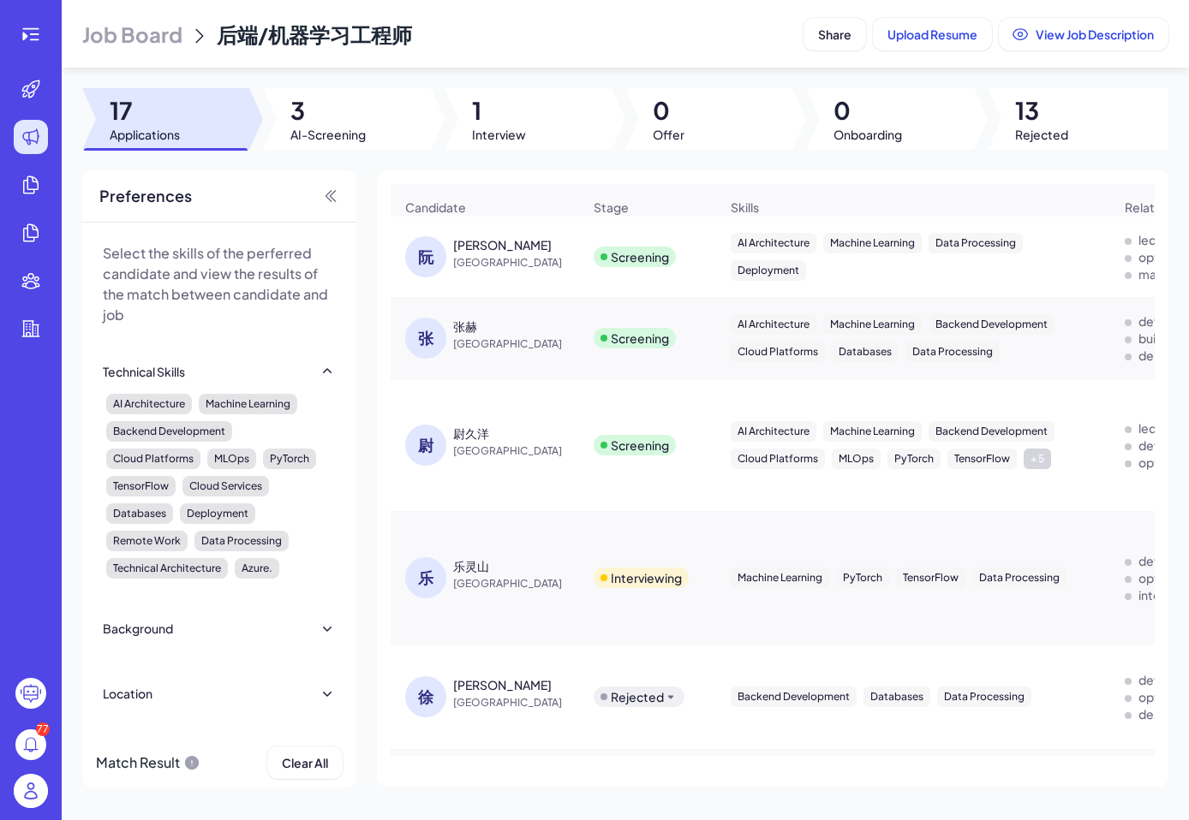
click at [472, 446] on span "[GEOGRAPHIC_DATA]" at bounding box center [517, 451] width 128 height 17
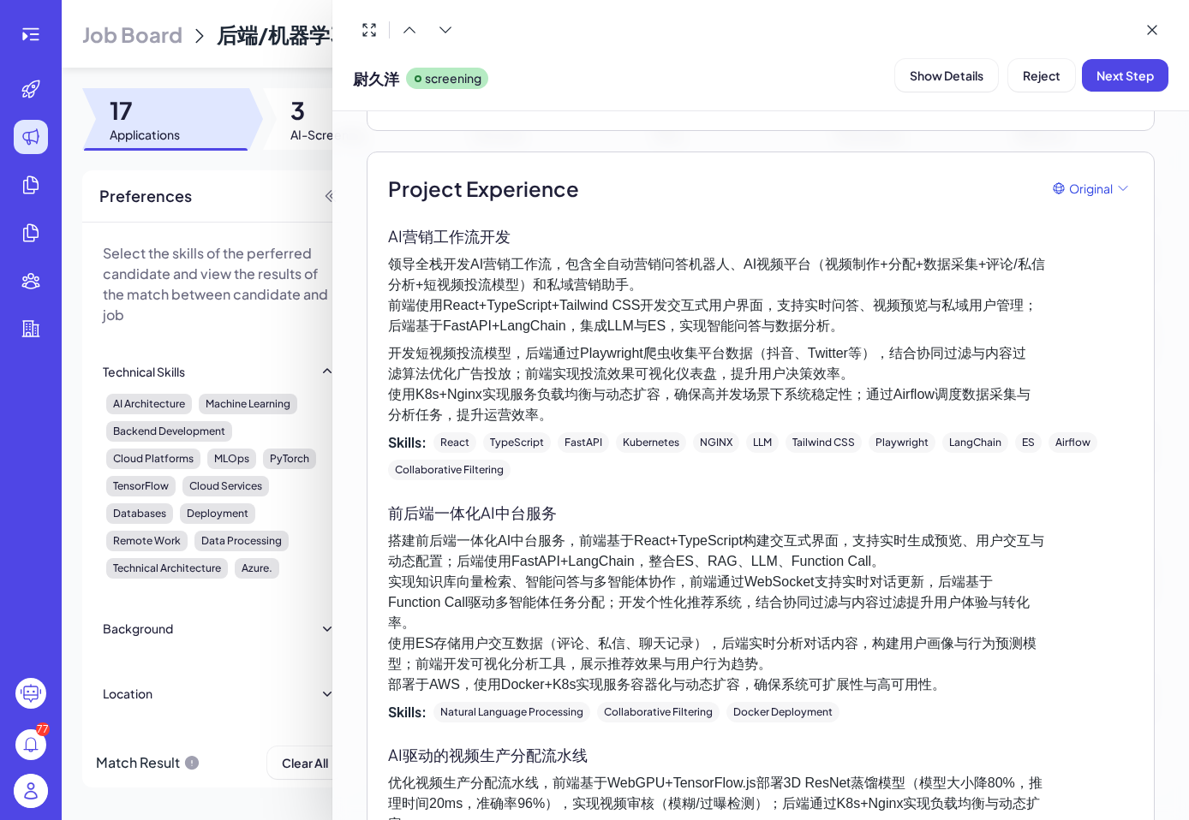
scroll to position [1017, 0]
click at [303, 225] on div at bounding box center [594, 410] width 1189 height 820
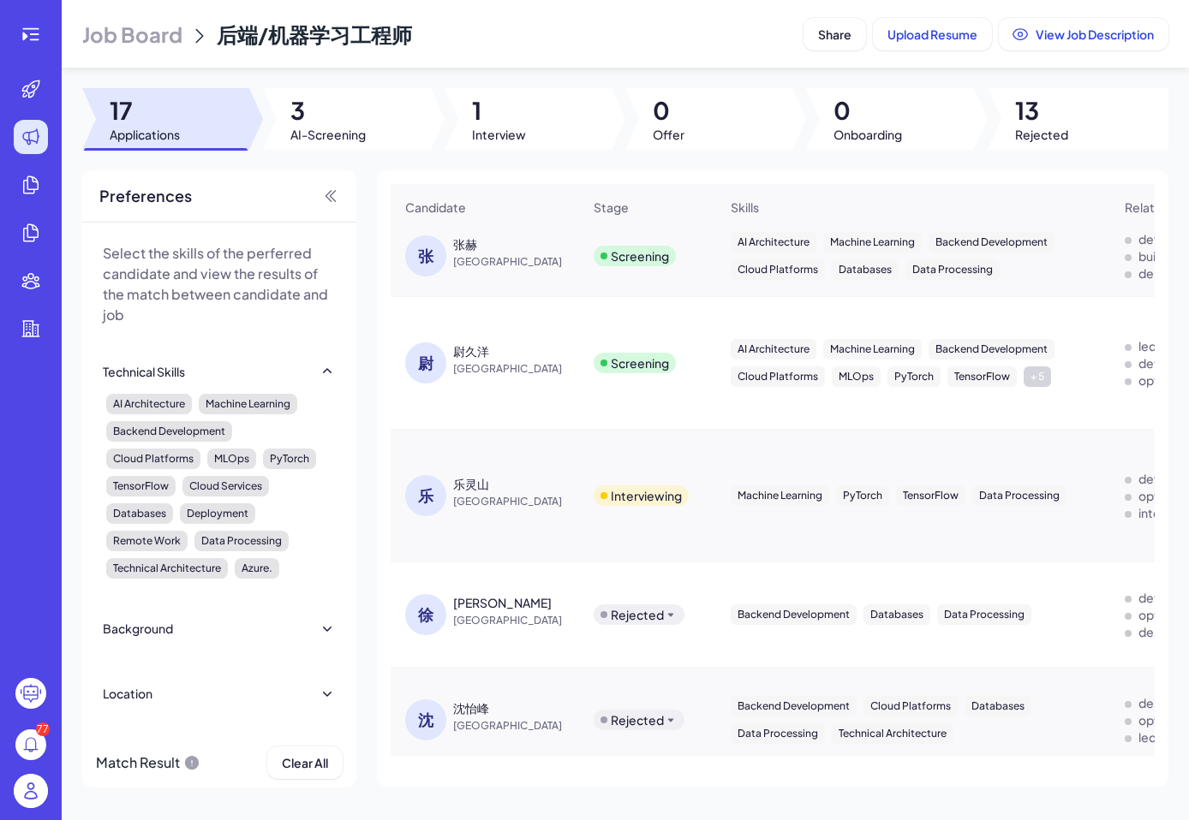
scroll to position [0, 0]
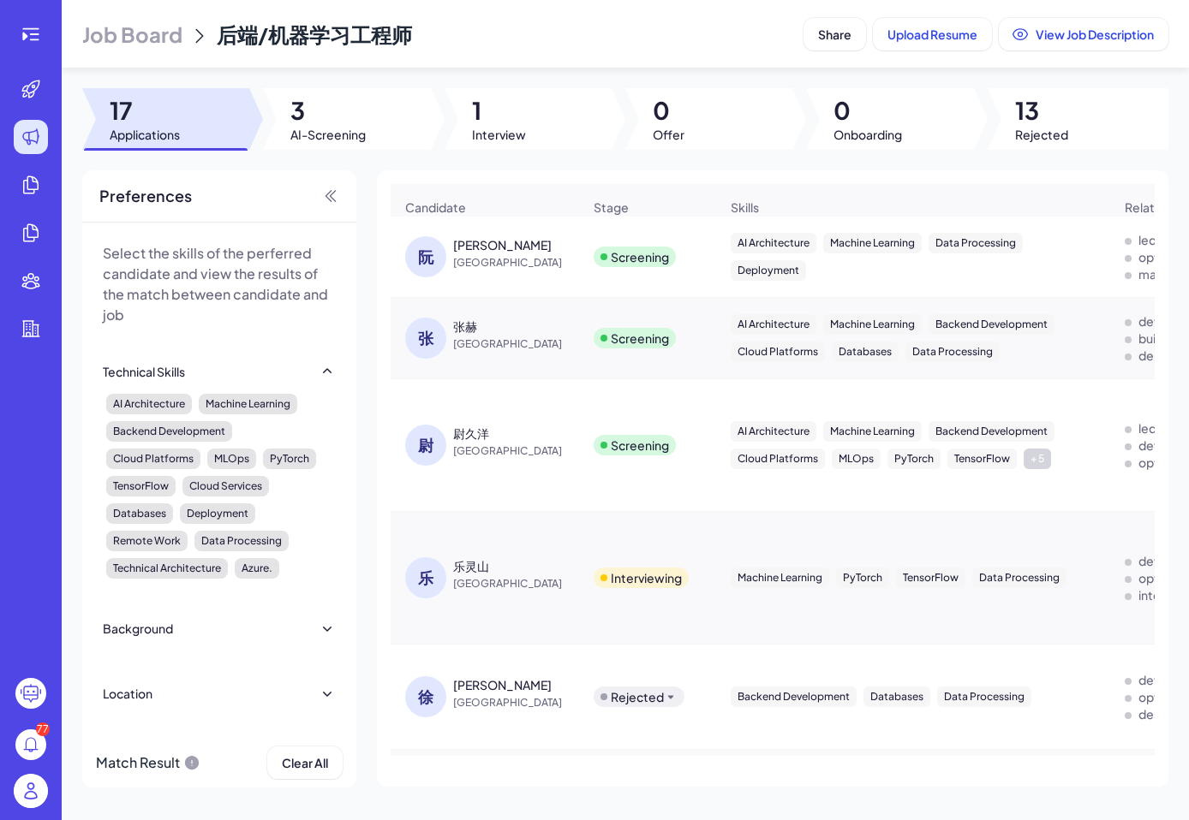
click at [461, 255] on span "[GEOGRAPHIC_DATA]" at bounding box center [517, 262] width 128 height 17
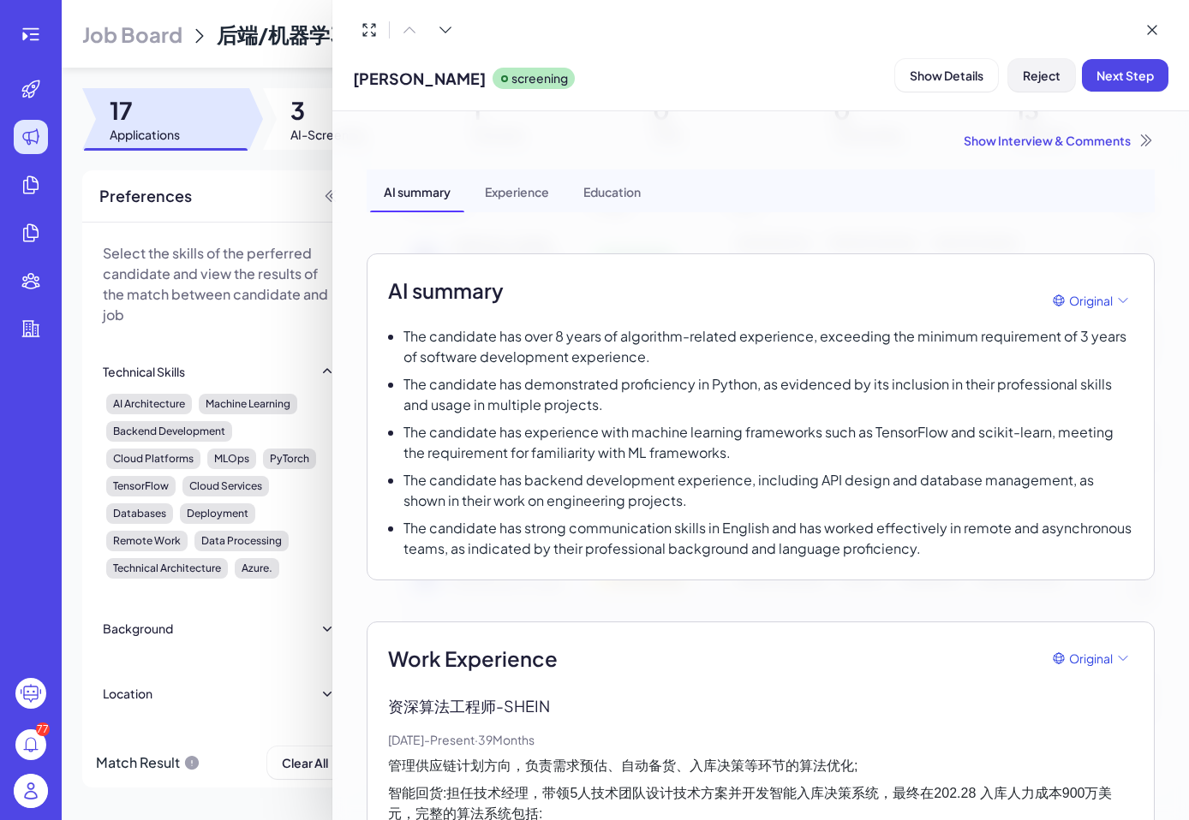
click at [1030, 83] on button "Reject" at bounding box center [1041, 75] width 67 height 33
click at [1133, 182] on span "Ok" at bounding box center [1135, 185] width 17 height 15
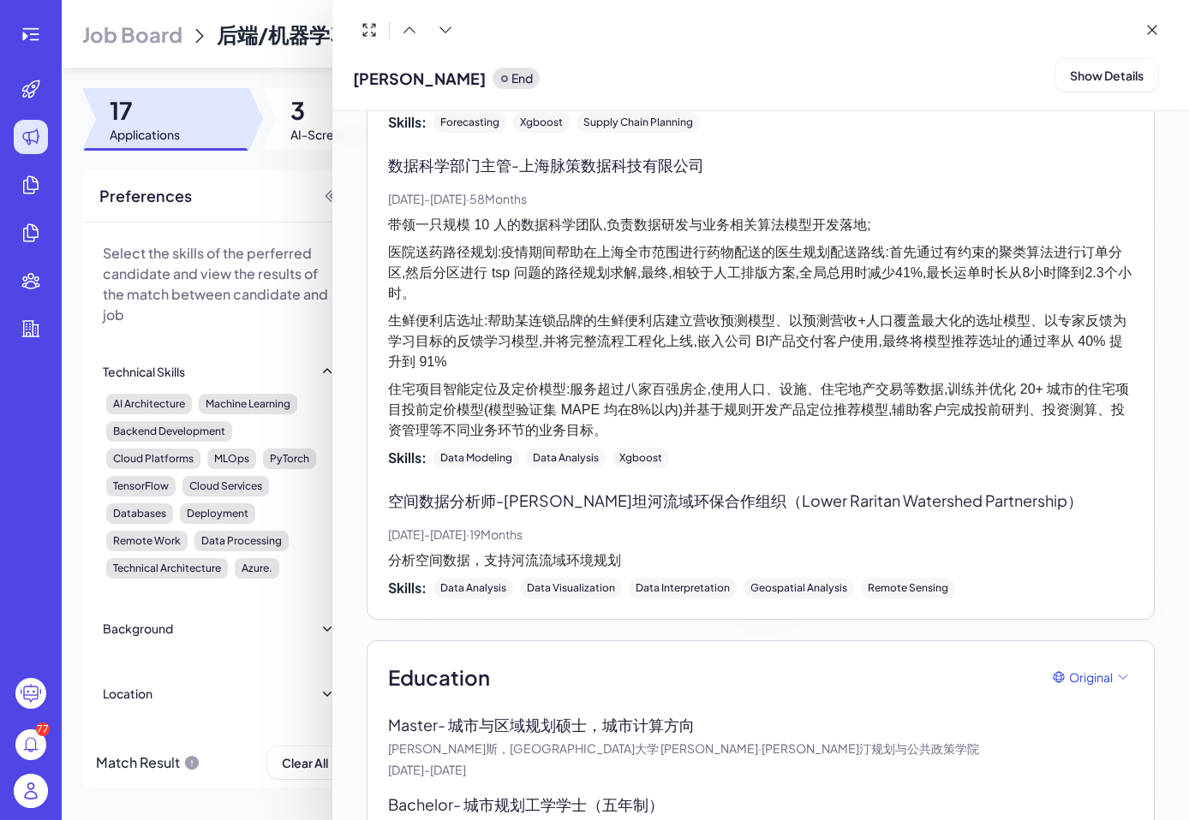
scroll to position [1166, 0]
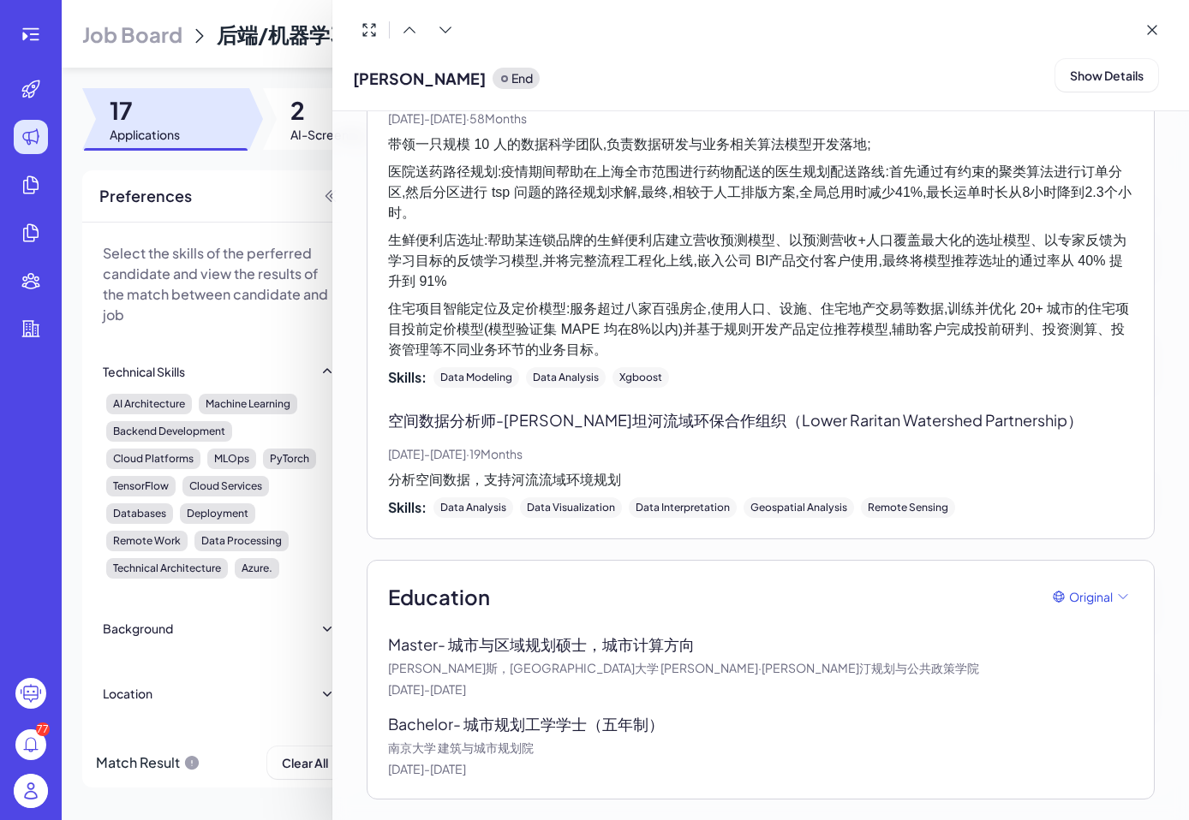
click at [301, 253] on div at bounding box center [594, 410] width 1189 height 820
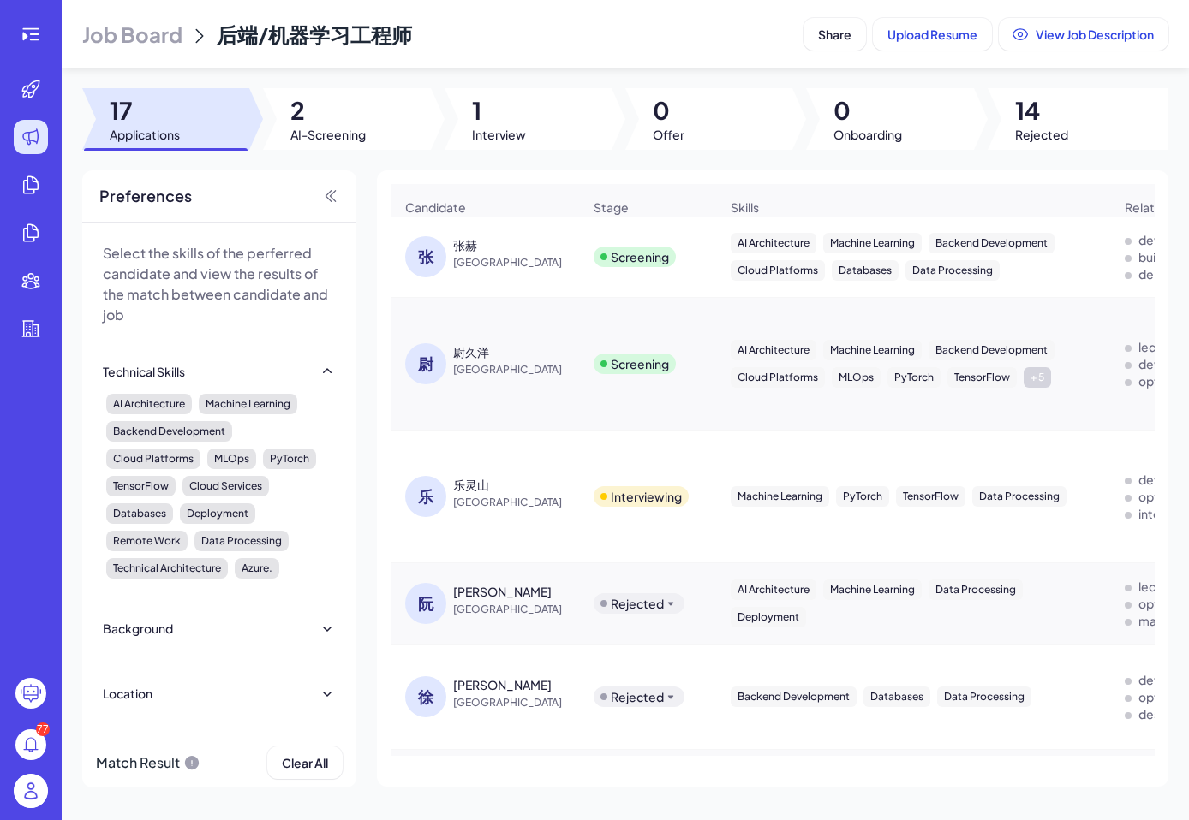
click at [458, 242] on div "张赫" at bounding box center [465, 244] width 24 height 17
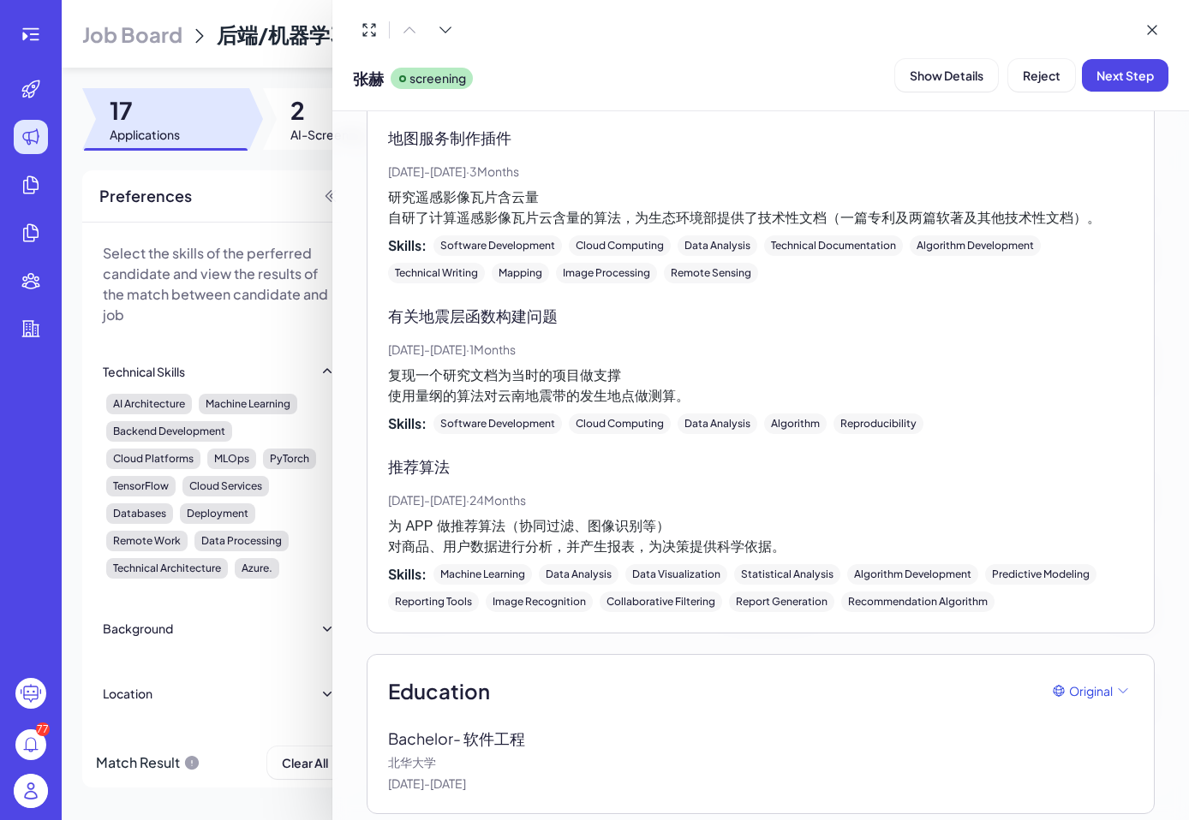
scroll to position [2260, 0]
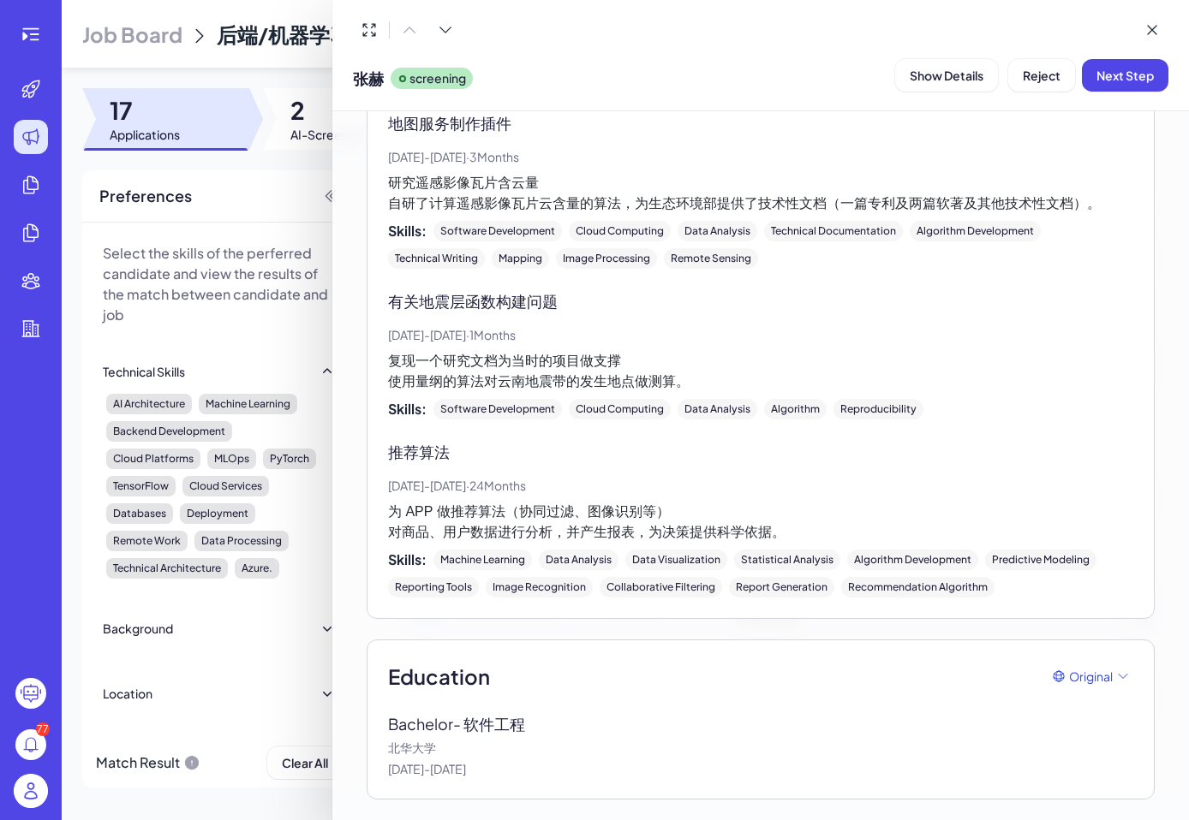
click at [400, 745] on p "北华大学" at bounding box center [760, 748] width 745 height 18
click at [401, 746] on p "北华大学" at bounding box center [760, 748] width 745 height 18
copy p "北华大学"
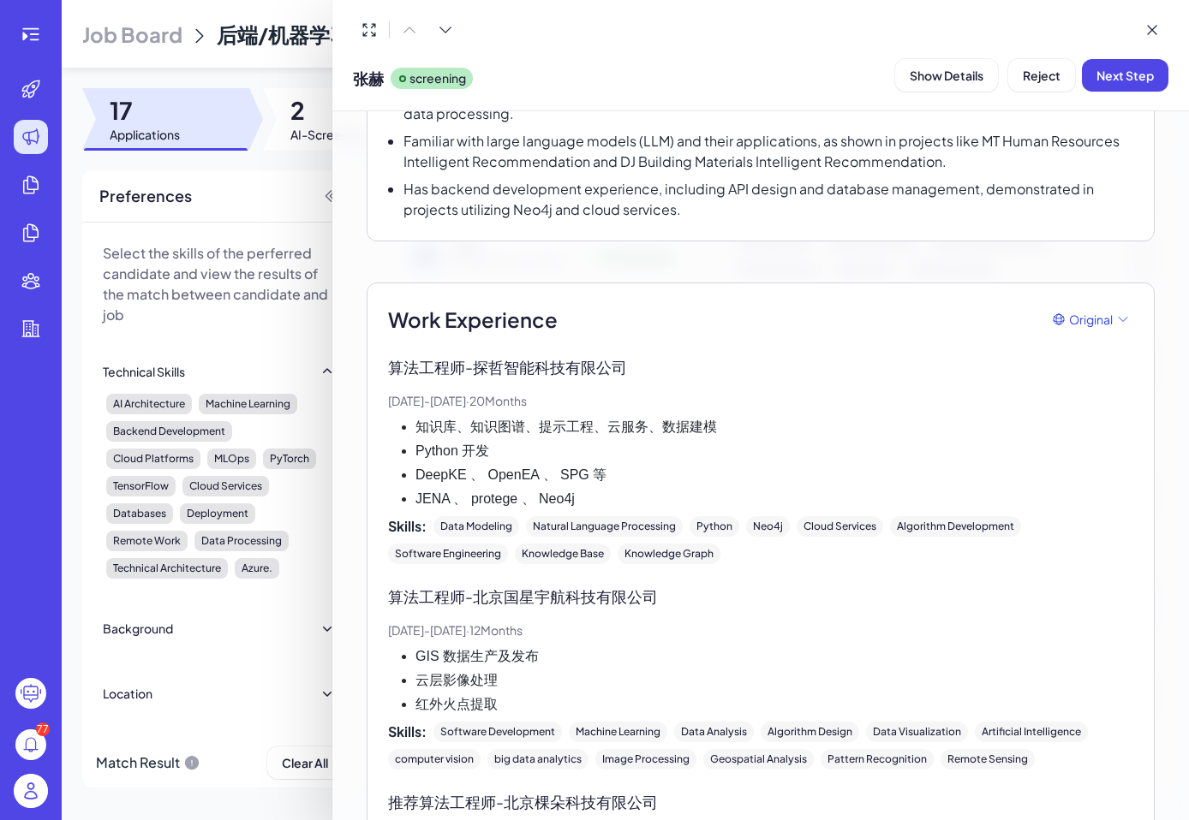
scroll to position [294, 0]
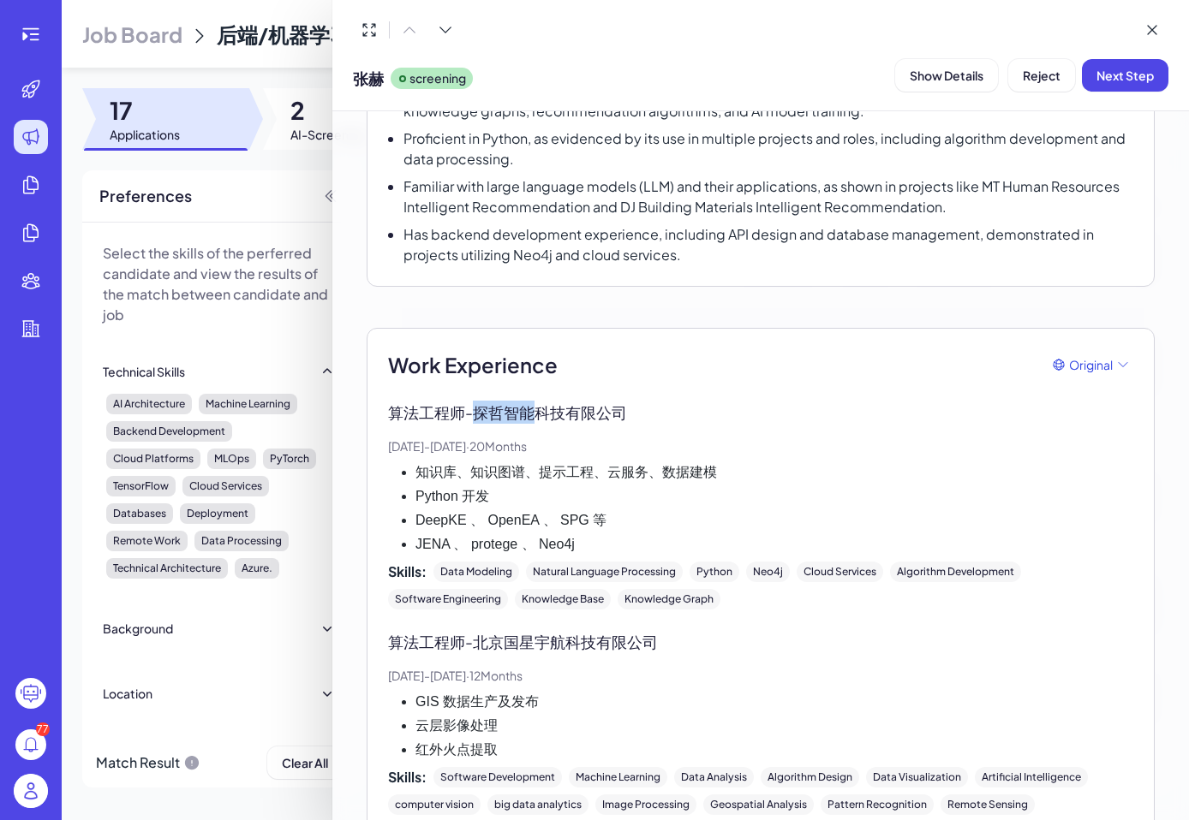
drag, startPoint x: 480, startPoint y: 414, endPoint x: 545, endPoint y: 414, distance: 65.1
click at [545, 414] on p "算法工程师 - 探哲智能科技有限公司" at bounding box center [760, 412] width 745 height 23
copy p "探哲智能"
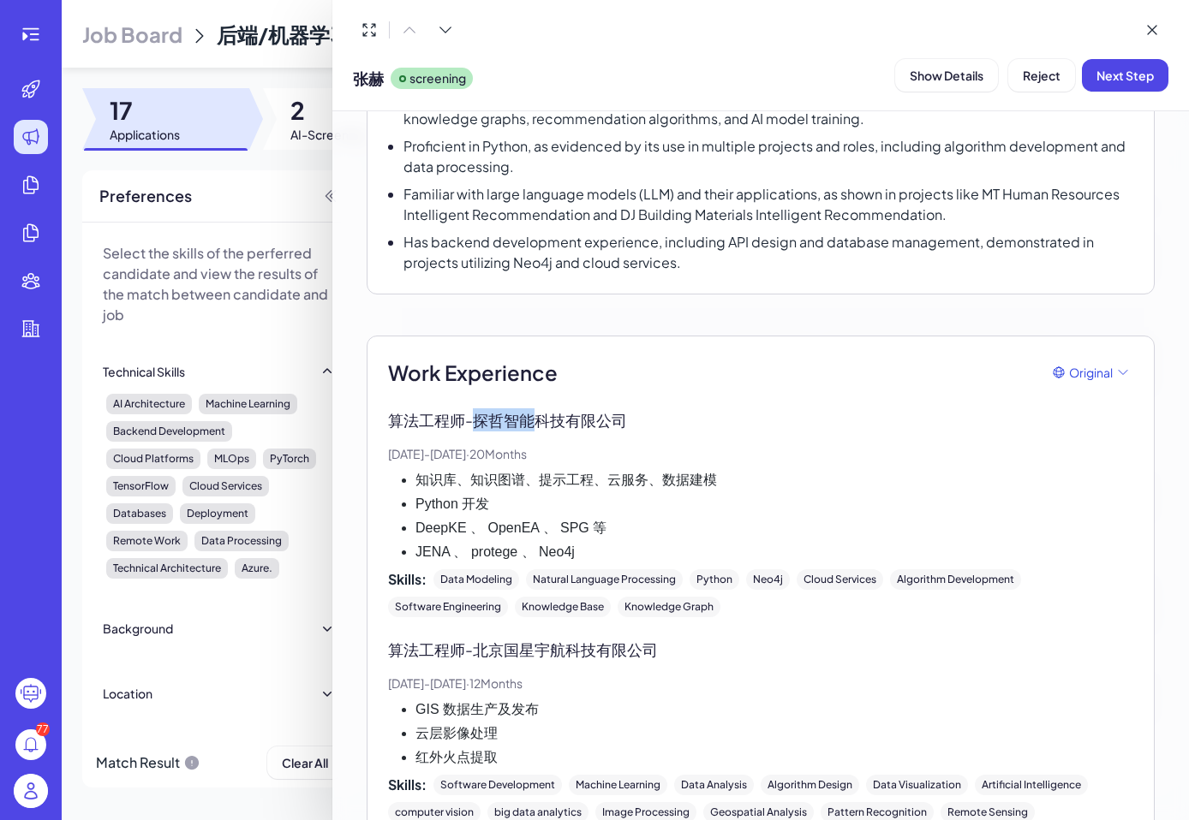
scroll to position [0, 0]
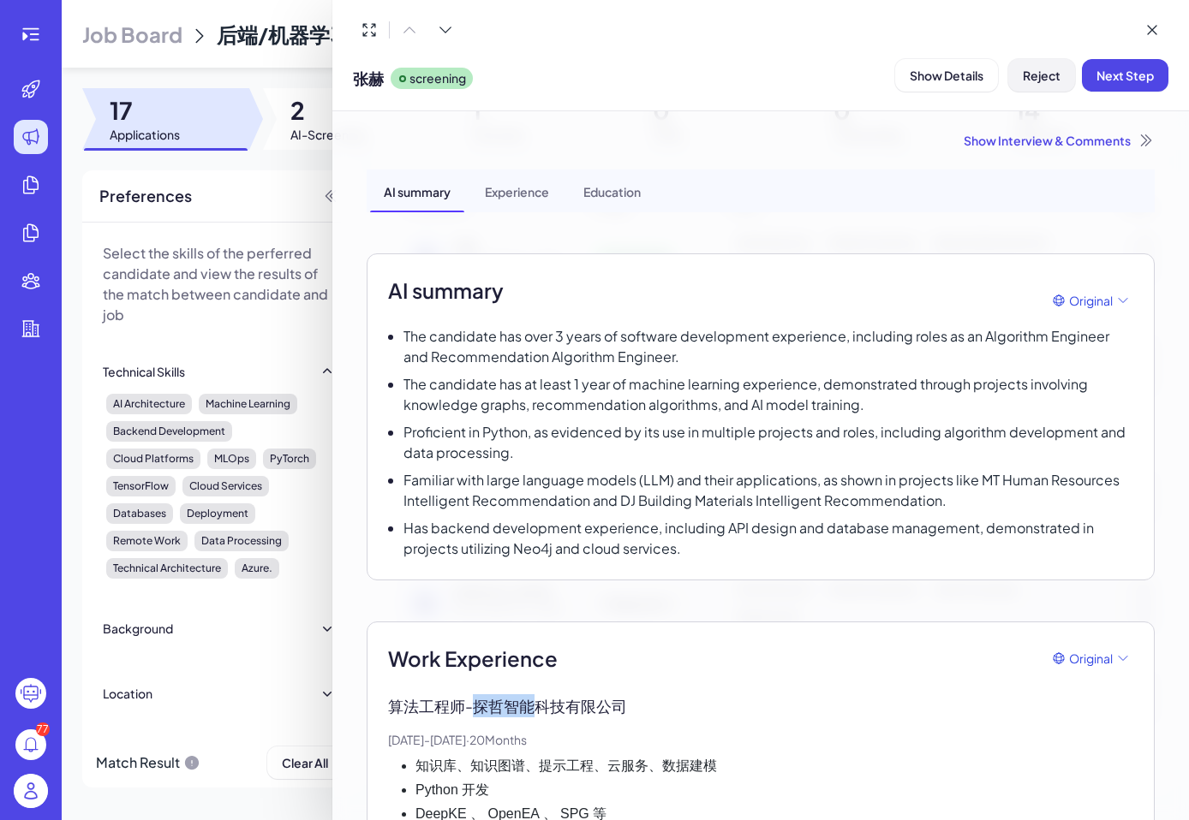
click at [1025, 81] on span "Reject" at bounding box center [1042, 75] width 38 height 15
click at [1125, 188] on button "Ok" at bounding box center [1135, 185] width 39 height 29
click at [300, 83] on div at bounding box center [594, 410] width 1189 height 820
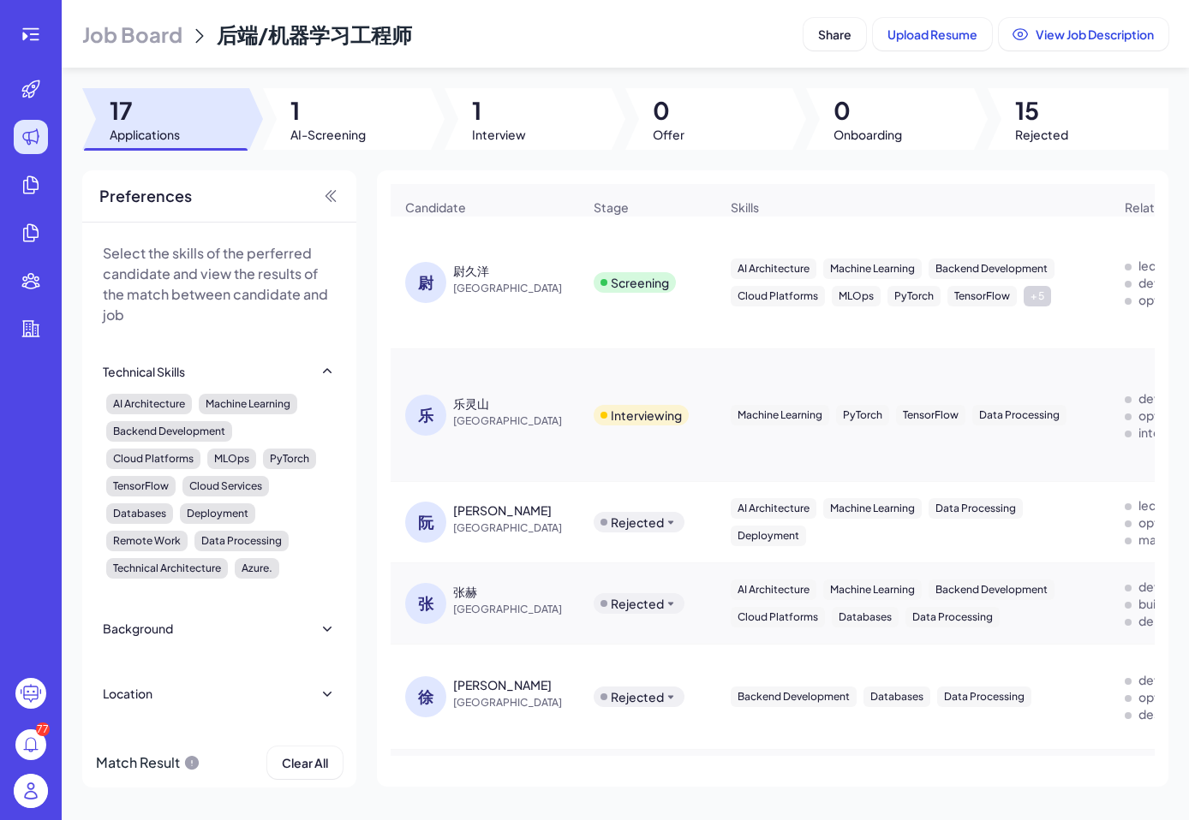
click at [464, 267] on div "尉久洋" at bounding box center [471, 270] width 36 height 17
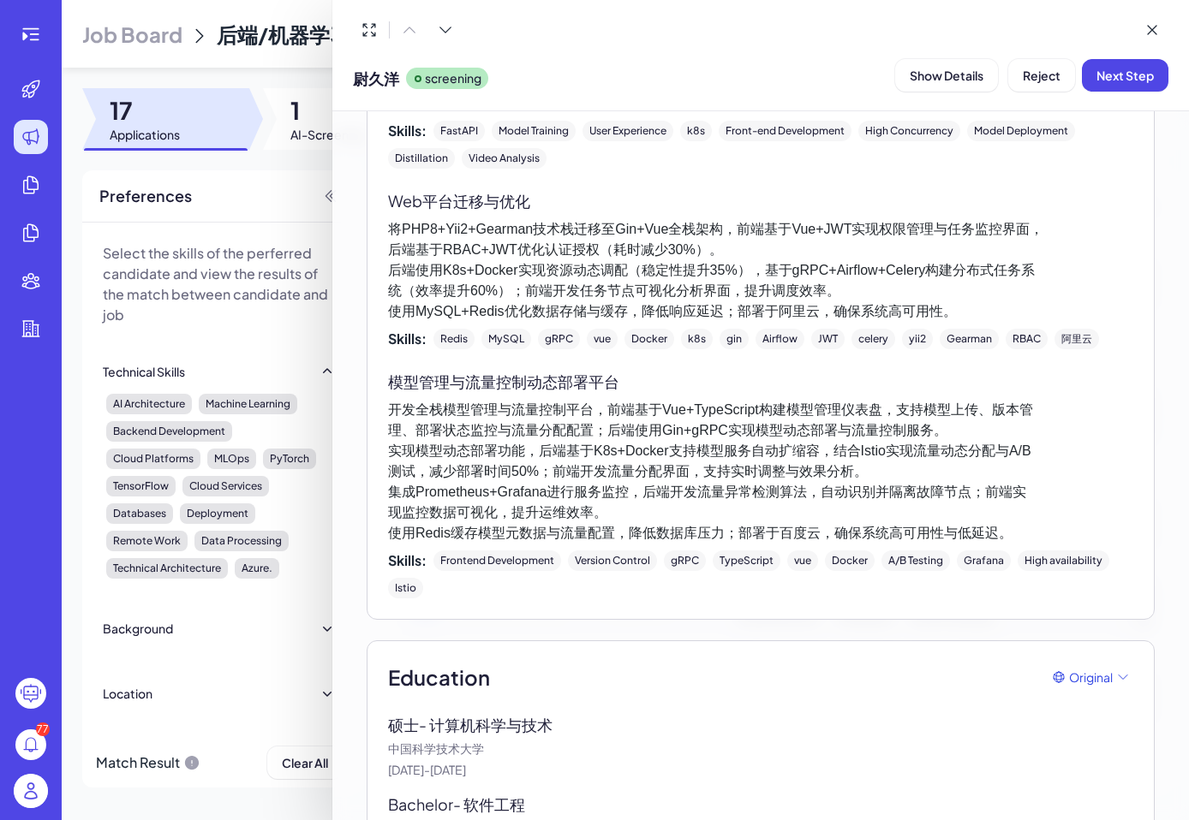
scroll to position [2586, 0]
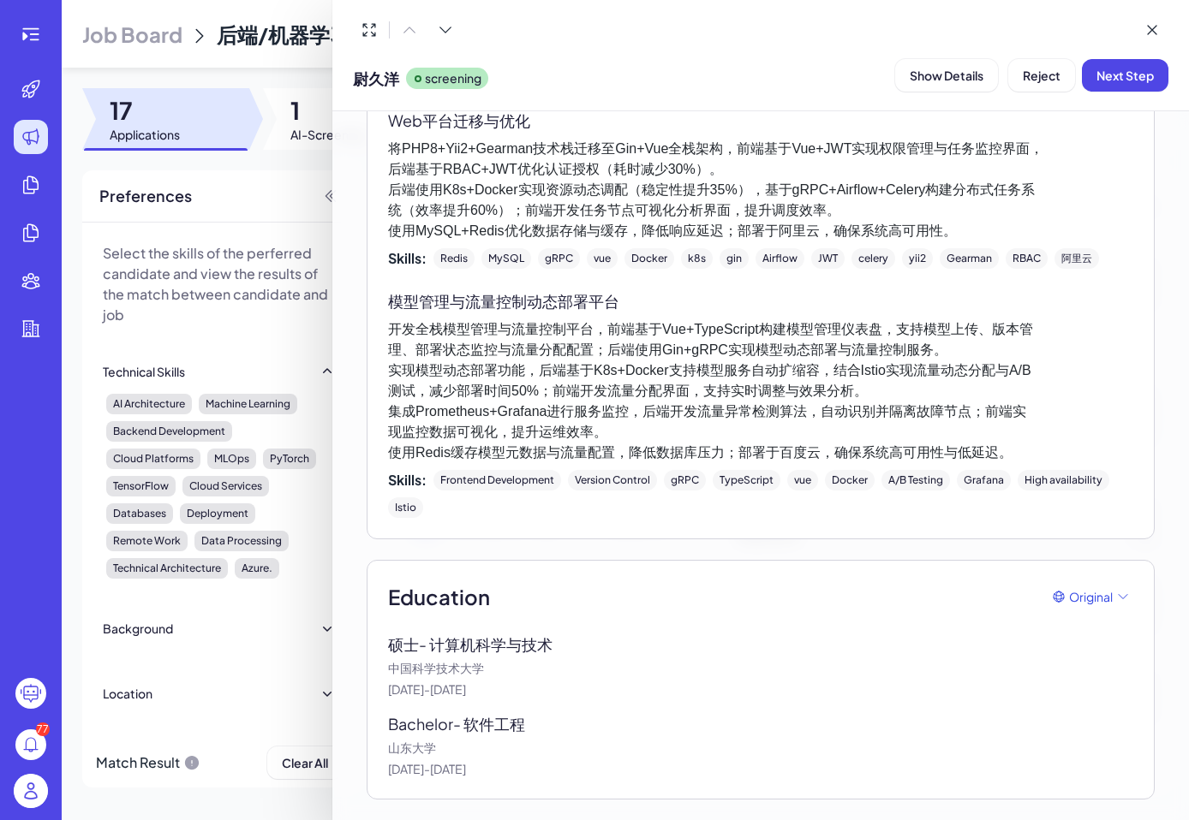
click at [401, 747] on p "⼭东⼤学" at bounding box center [760, 748] width 745 height 18
copy p "⼭东⼤学"
click at [1118, 73] on span "Next Step" at bounding box center [1124, 75] width 57 height 15
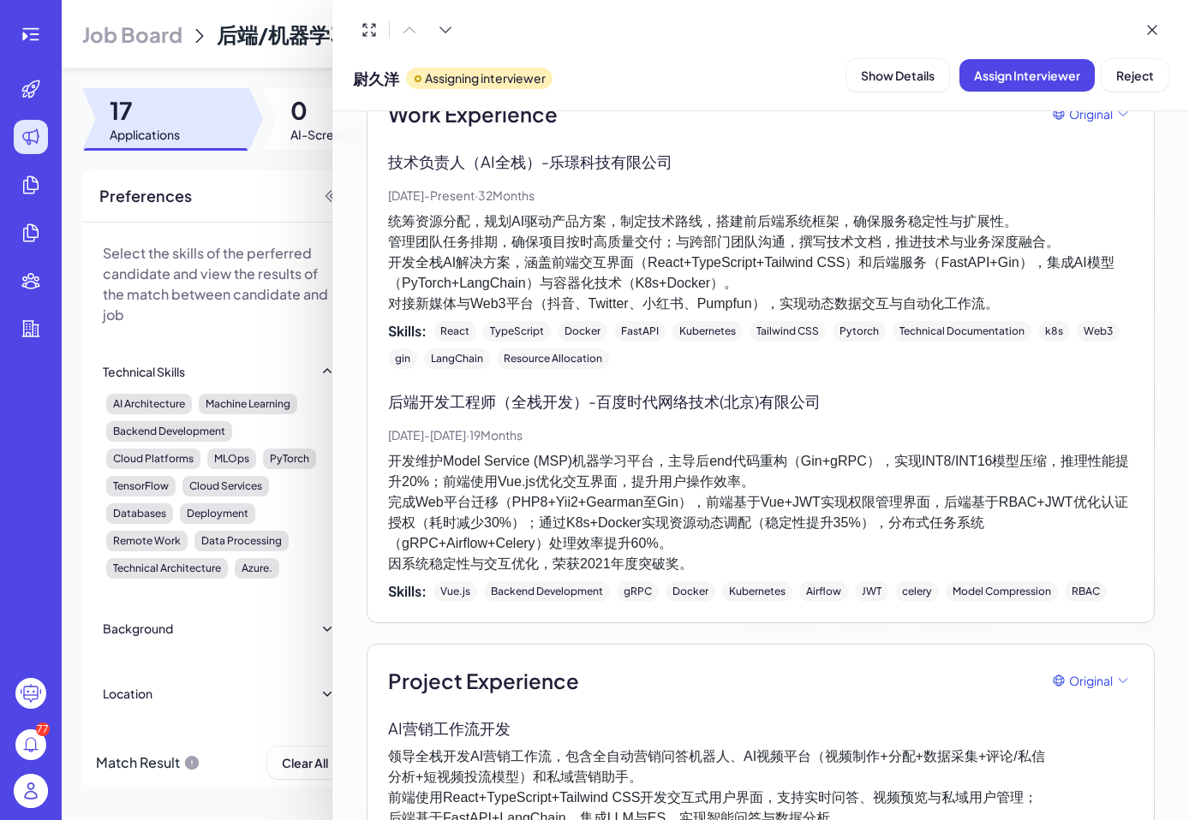
scroll to position [164, 0]
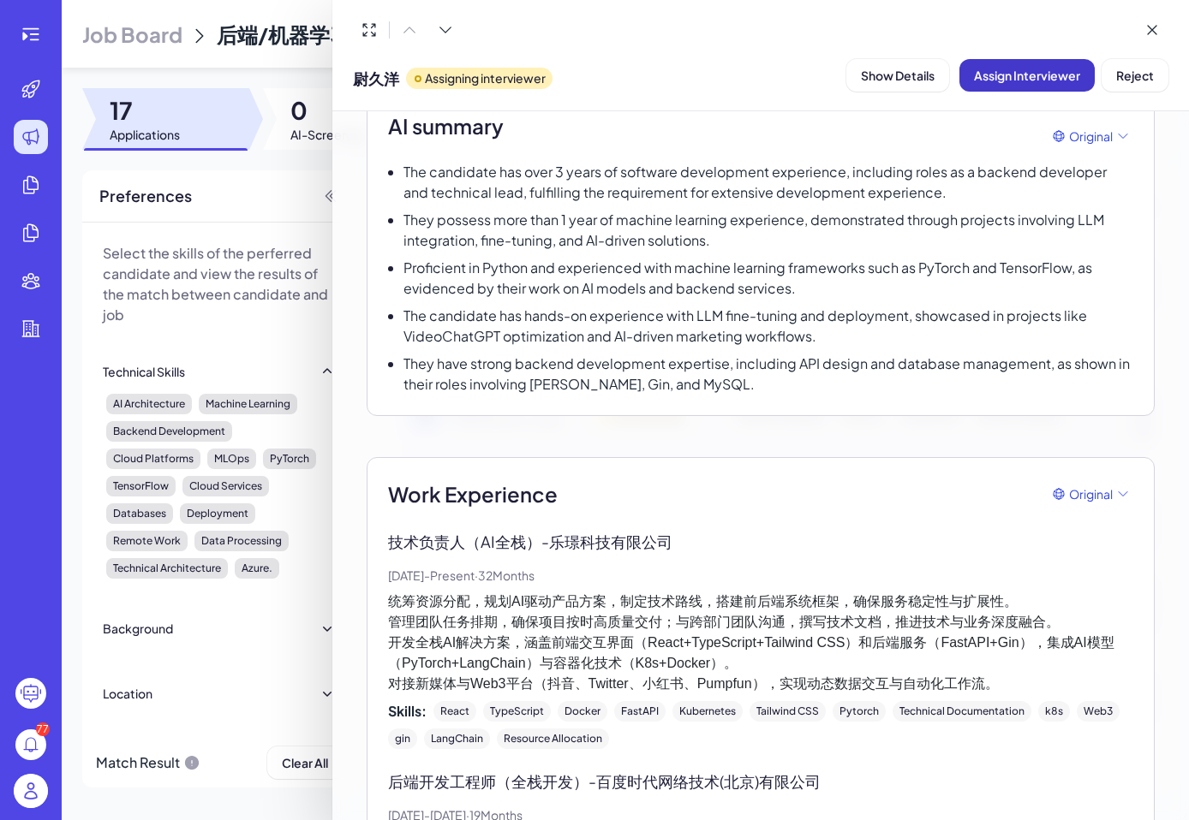
click at [999, 70] on span "Assign Interviewer" at bounding box center [1027, 75] width 106 height 15
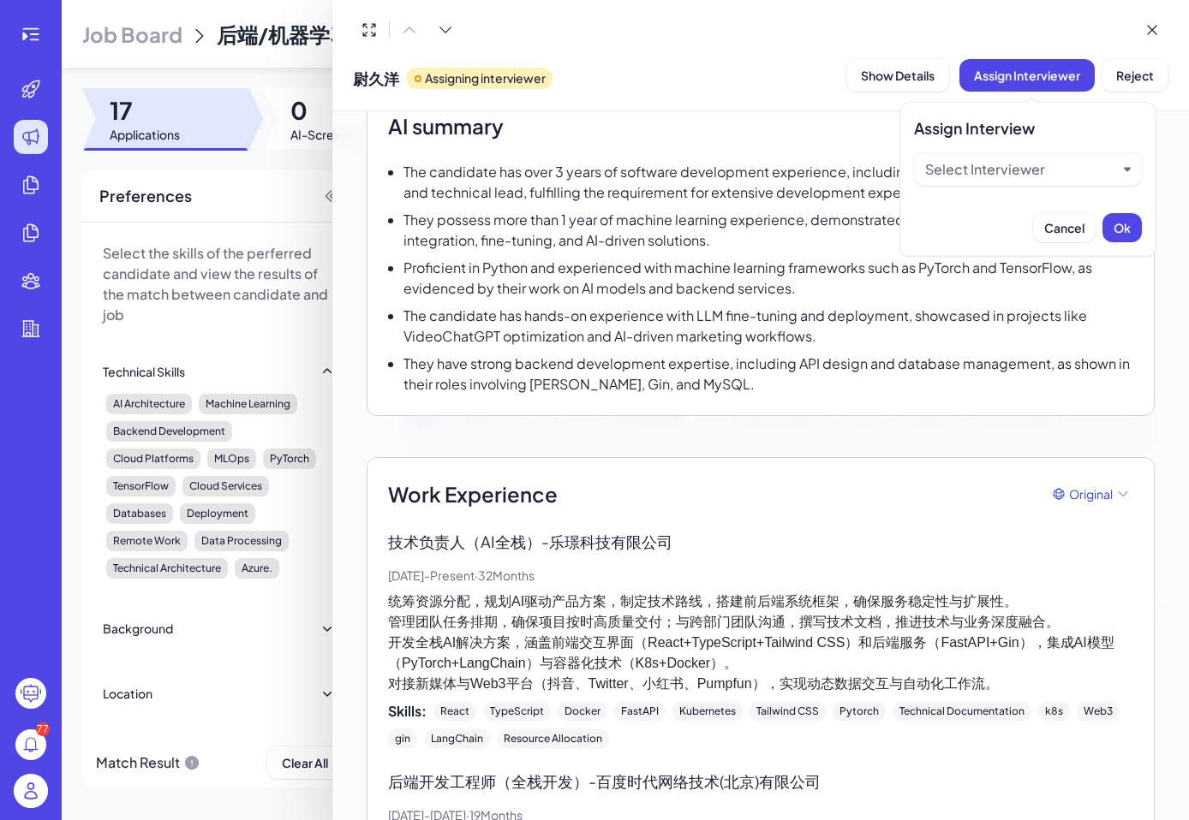
click at [1033, 183] on div "Select Interviewer" at bounding box center [1028, 169] width 228 height 33
click at [1031, 177] on div "Select Interviewer" at bounding box center [985, 169] width 120 height 21
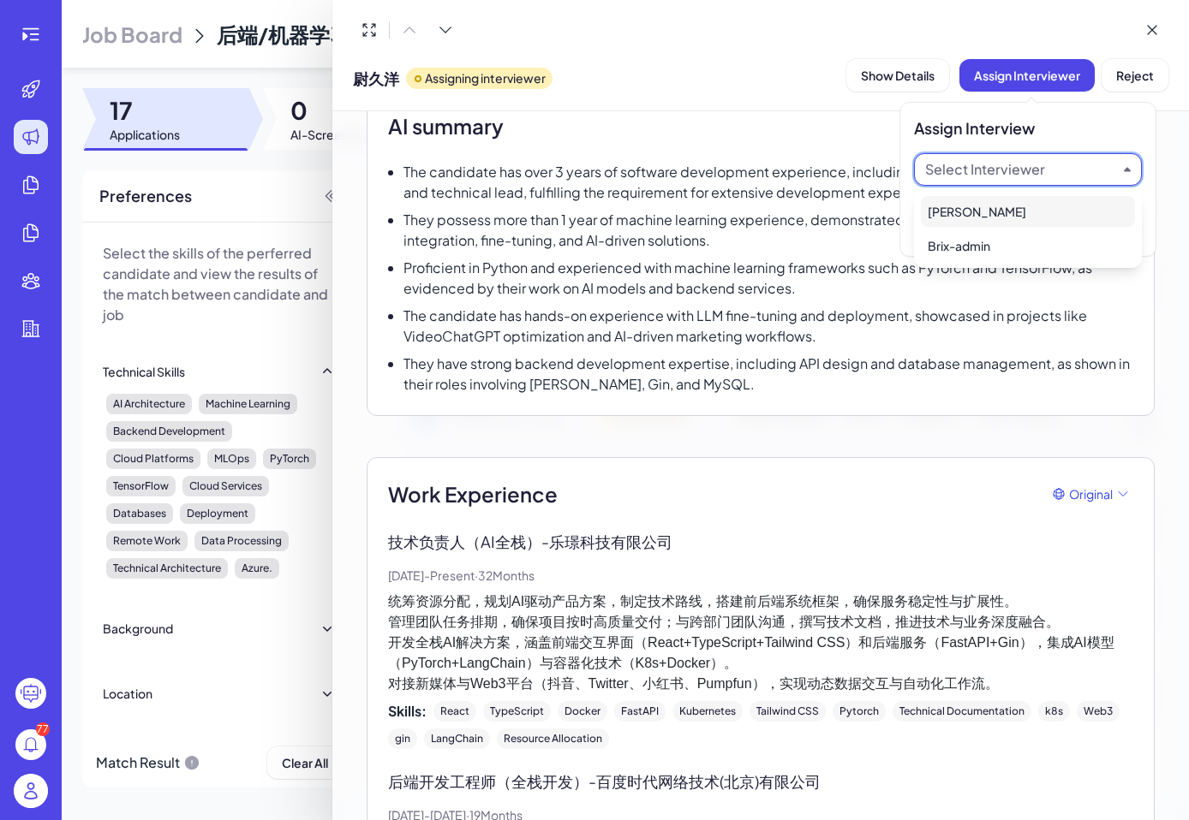
click at [1034, 212] on div "[PERSON_NAME]" at bounding box center [1028, 211] width 214 height 31
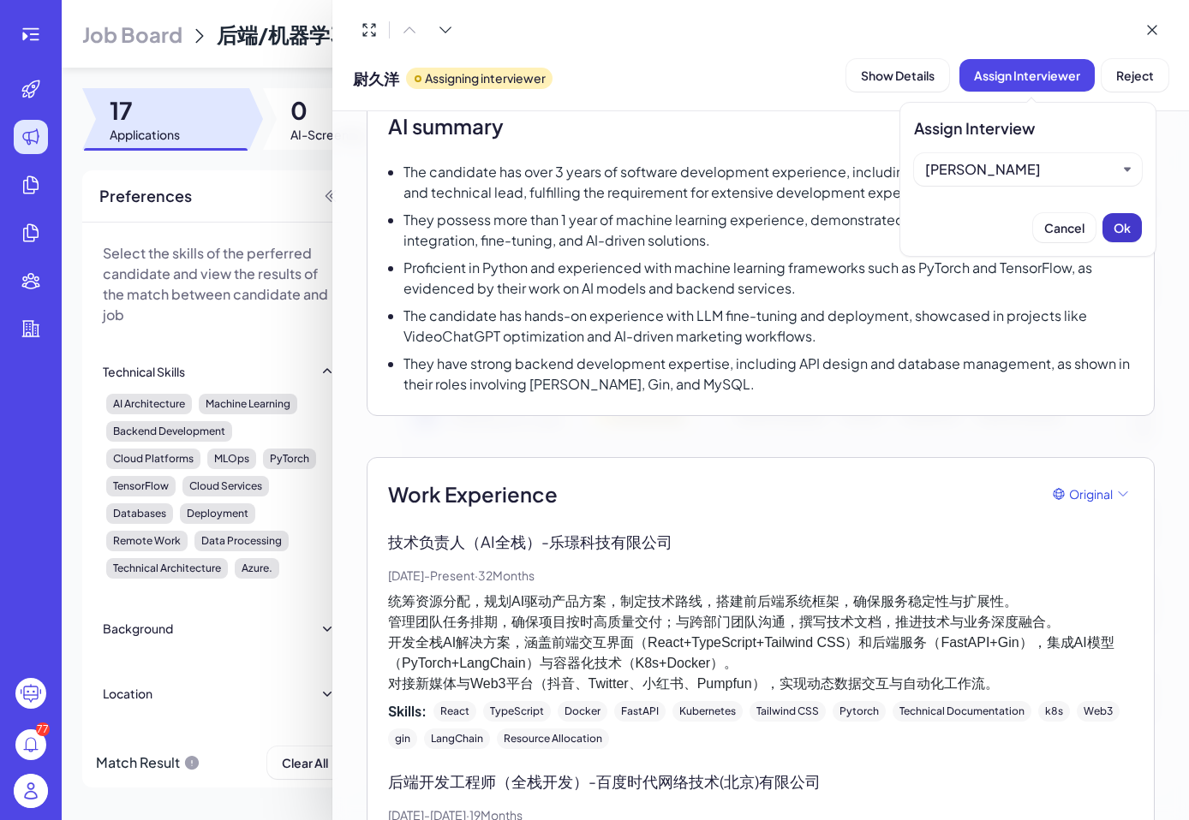
click at [1123, 227] on span "Ok" at bounding box center [1121, 227] width 17 height 15
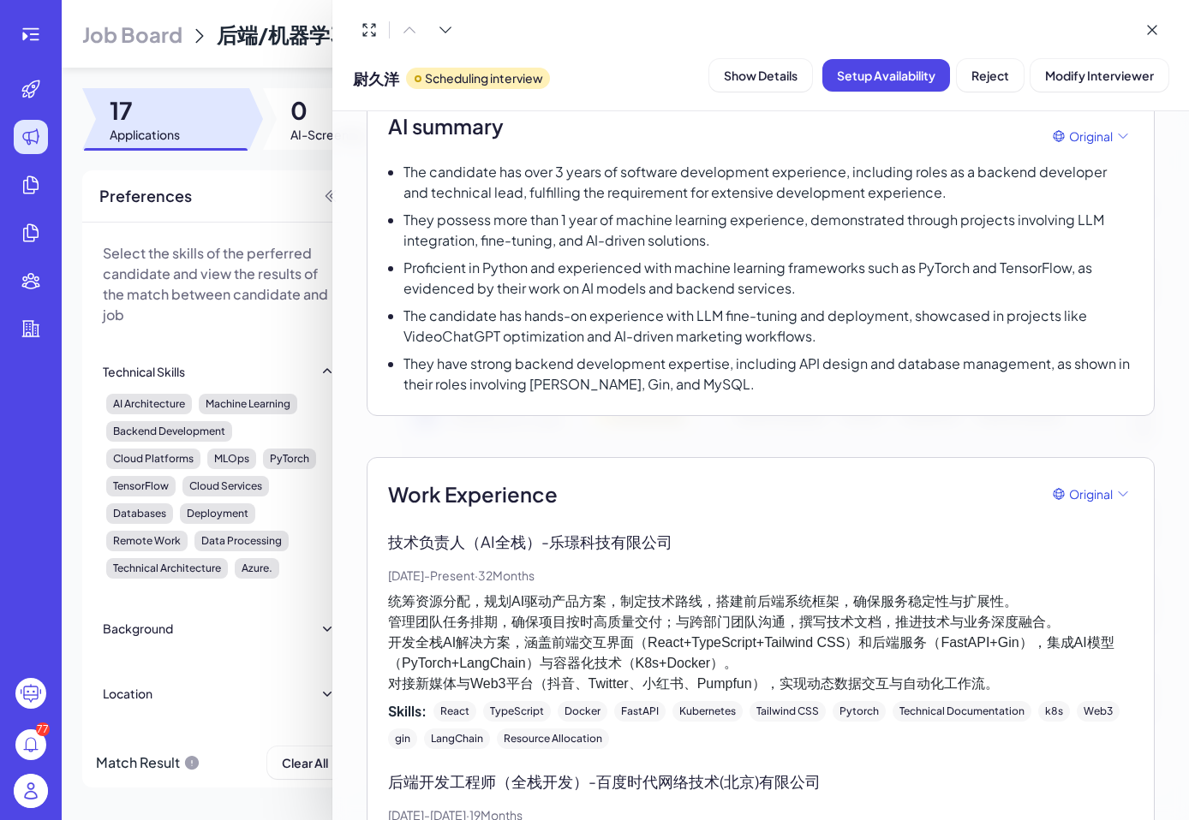
click at [915, 97] on div "尉久洋 Scheduling interview Show Details Setup Availability Reject Modify Intervie…" at bounding box center [760, 55] width 856 height 111
click at [915, 65] on button "Setup Availability" at bounding box center [886, 75] width 128 height 33
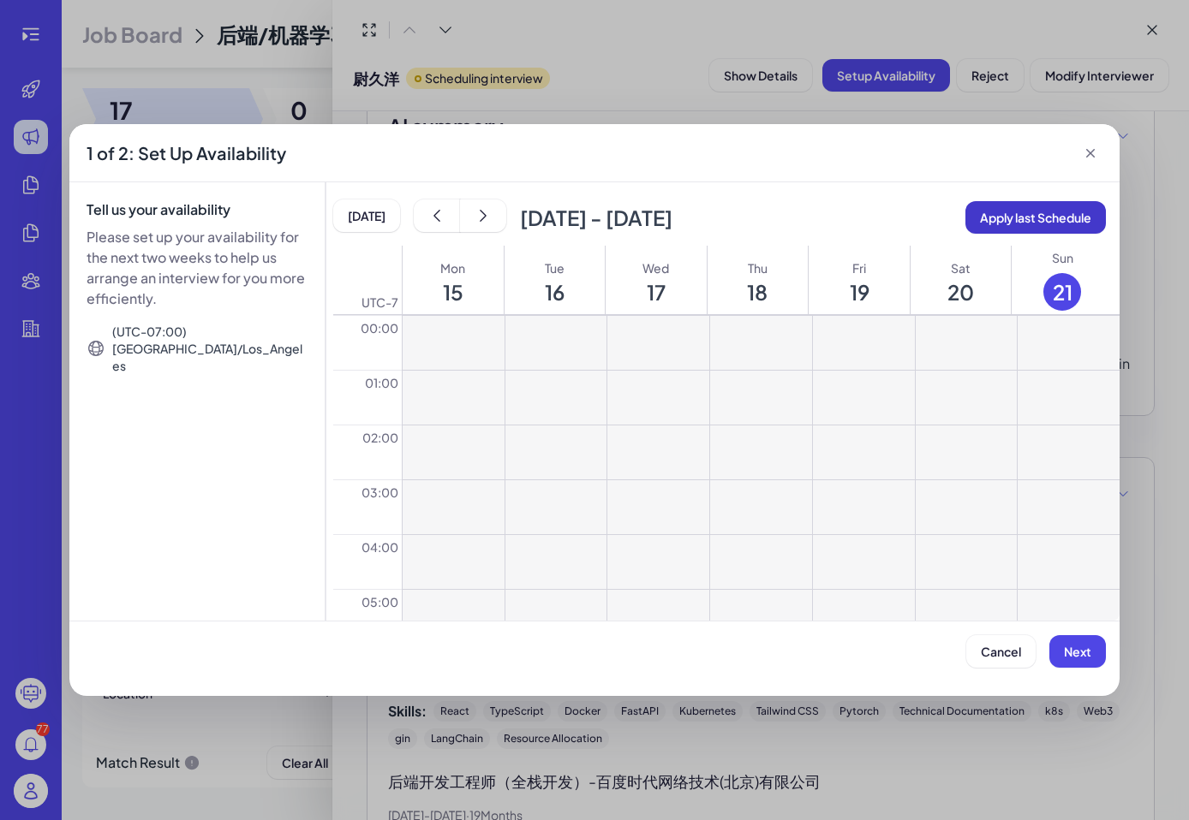
click at [1051, 213] on span "Apply last Schedule" at bounding box center [1035, 217] width 111 height 15
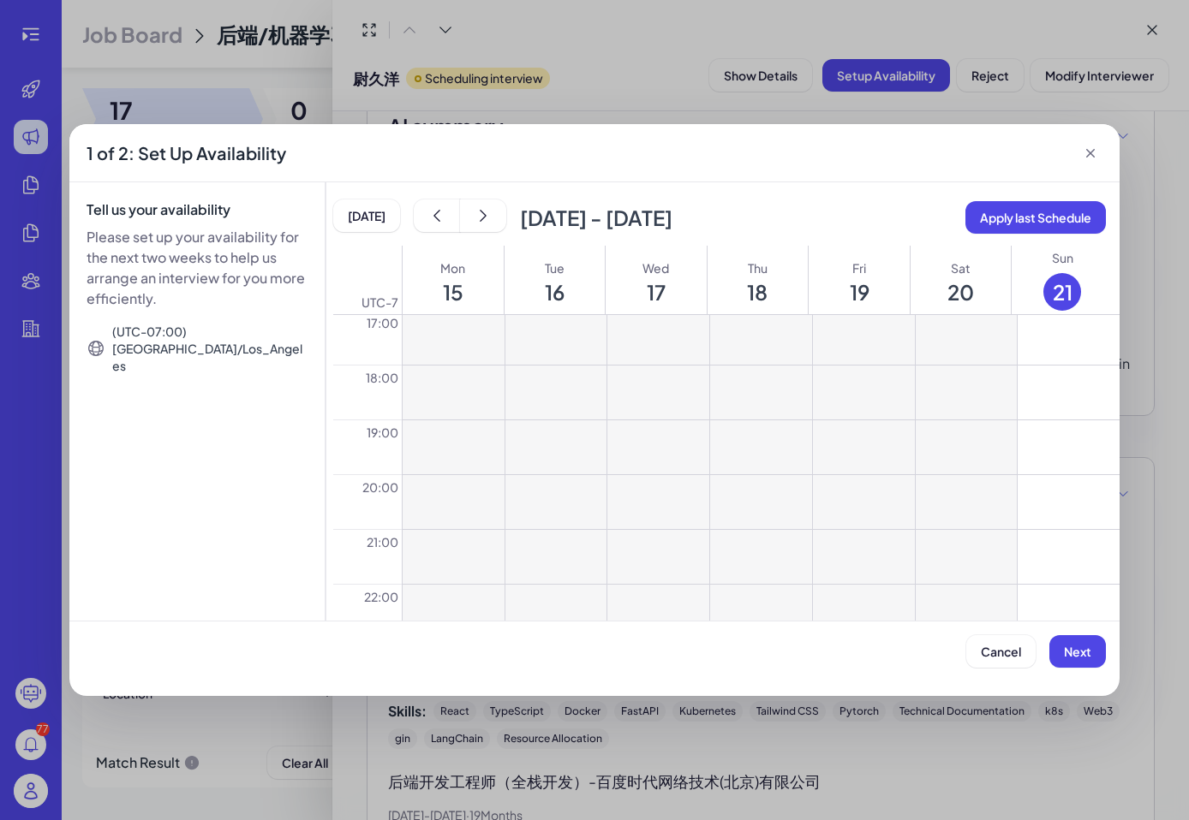
scroll to position [1014, 0]
click at [1083, 650] on span "Next" at bounding box center [1077, 651] width 27 height 15
click at [983, 223] on span "Apply last Schedule" at bounding box center [1035, 217] width 111 height 15
click at [483, 214] on icon "show next" at bounding box center [482, 215] width 17 height 17
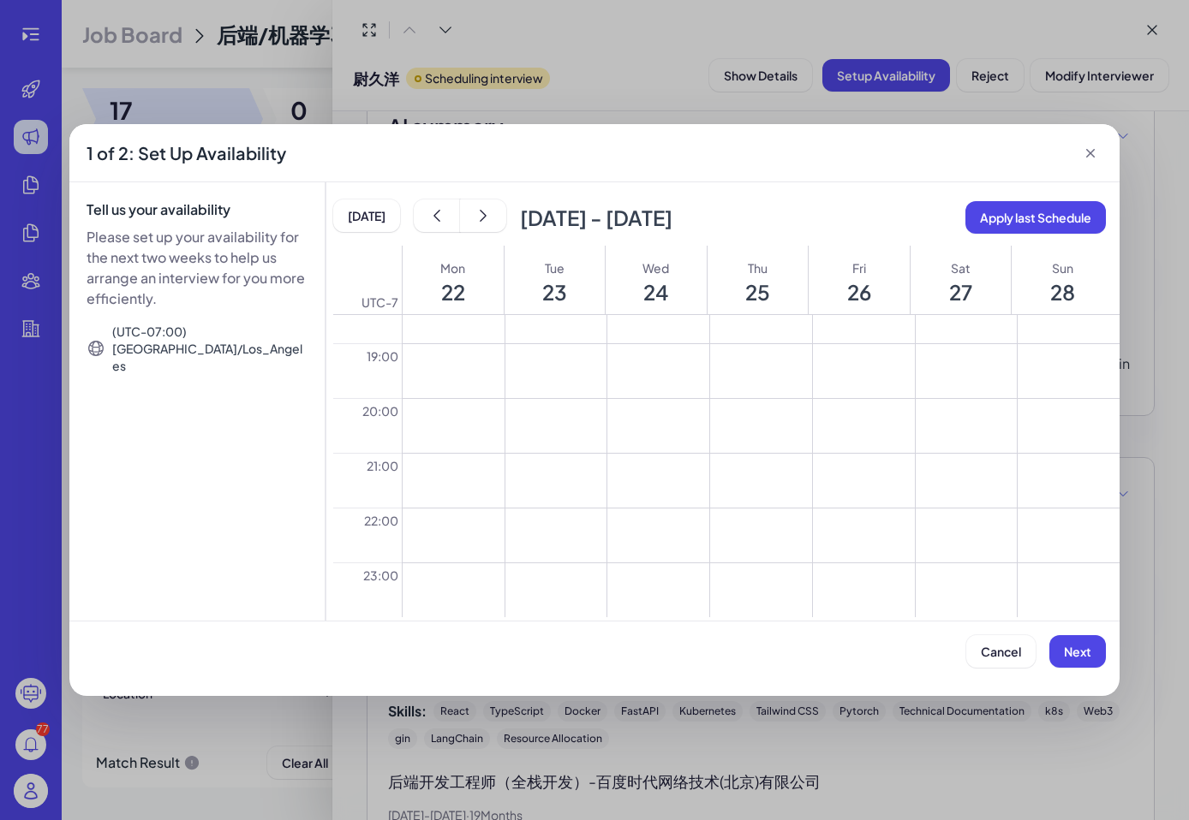
click at [472, 584] on button at bounding box center [453, 590] width 102 height 54
click at [468, 524] on button at bounding box center [453, 536] width 102 height 54
click at [556, 531] on button at bounding box center [556, 536] width 102 height 54
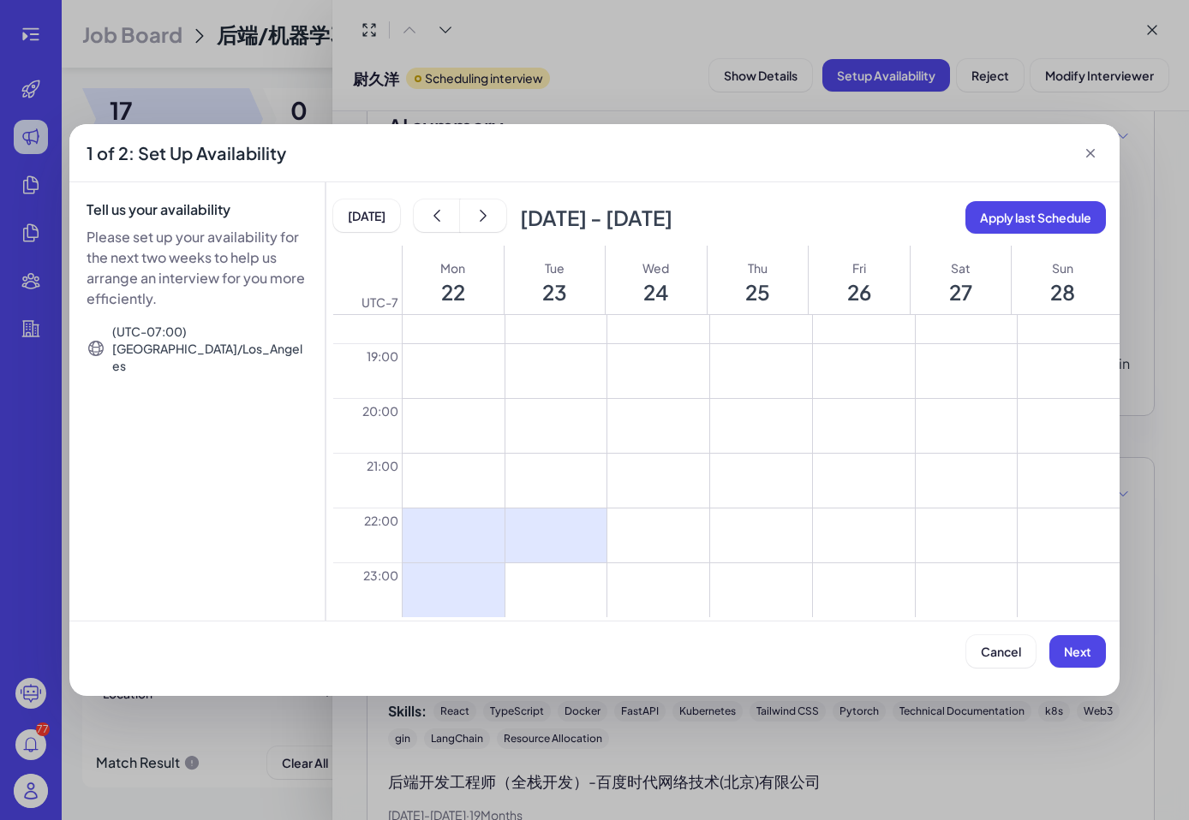
click at [573, 593] on button at bounding box center [556, 590] width 102 height 54
click at [634, 540] on button at bounding box center [658, 536] width 102 height 54
click at [659, 605] on button at bounding box center [658, 590] width 102 height 54
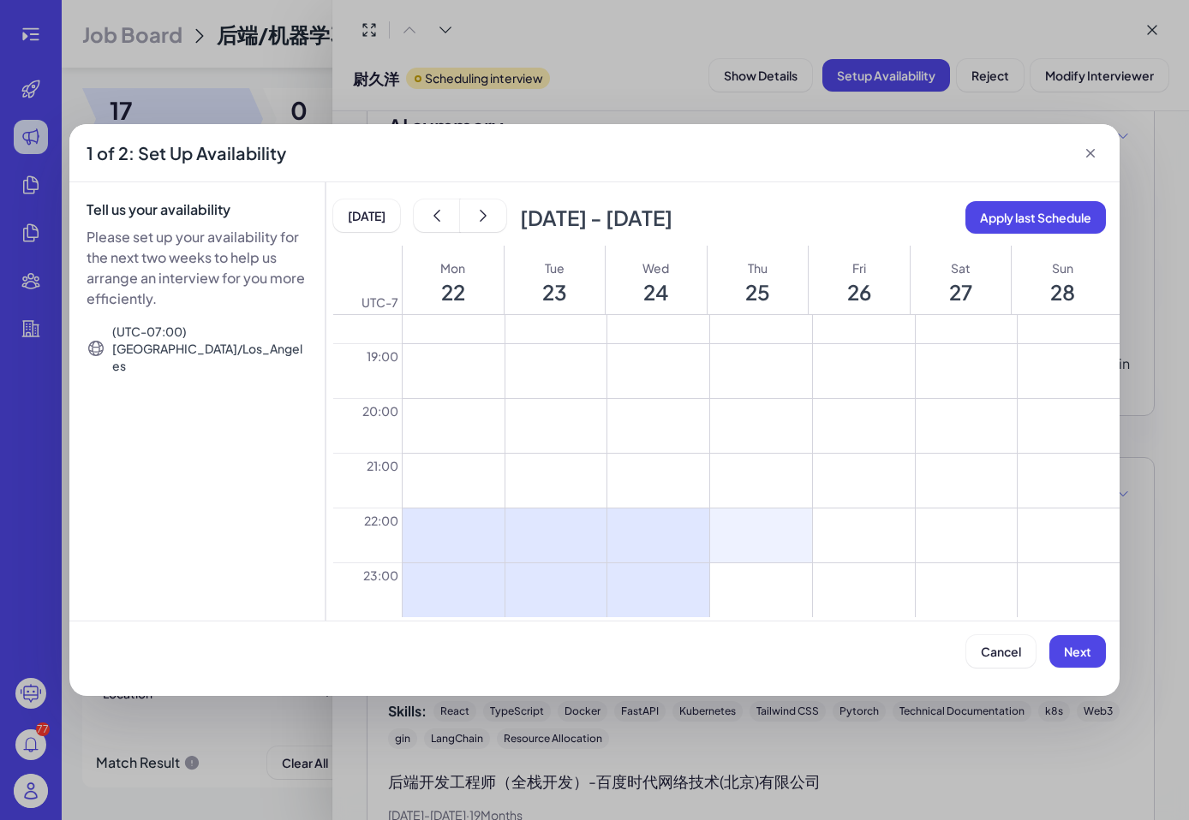
click at [736, 533] on button at bounding box center [761, 536] width 102 height 54
click at [769, 605] on button at bounding box center [761, 590] width 102 height 54
click at [846, 537] on button at bounding box center [864, 536] width 102 height 54
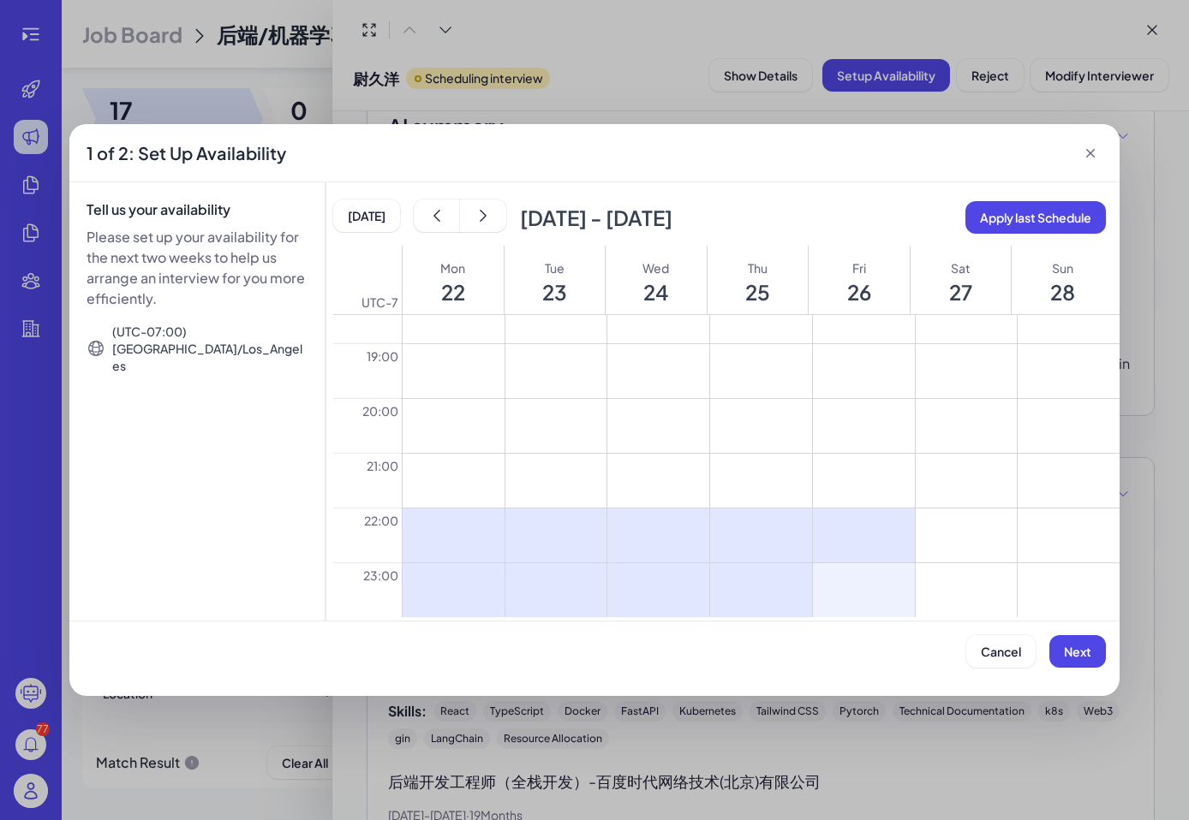
click at [861, 589] on button at bounding box center [864, 590] width 102 height 54
click at [1075, 647] on span "Next" at bounding box center [1077, 651] width 27 height 15
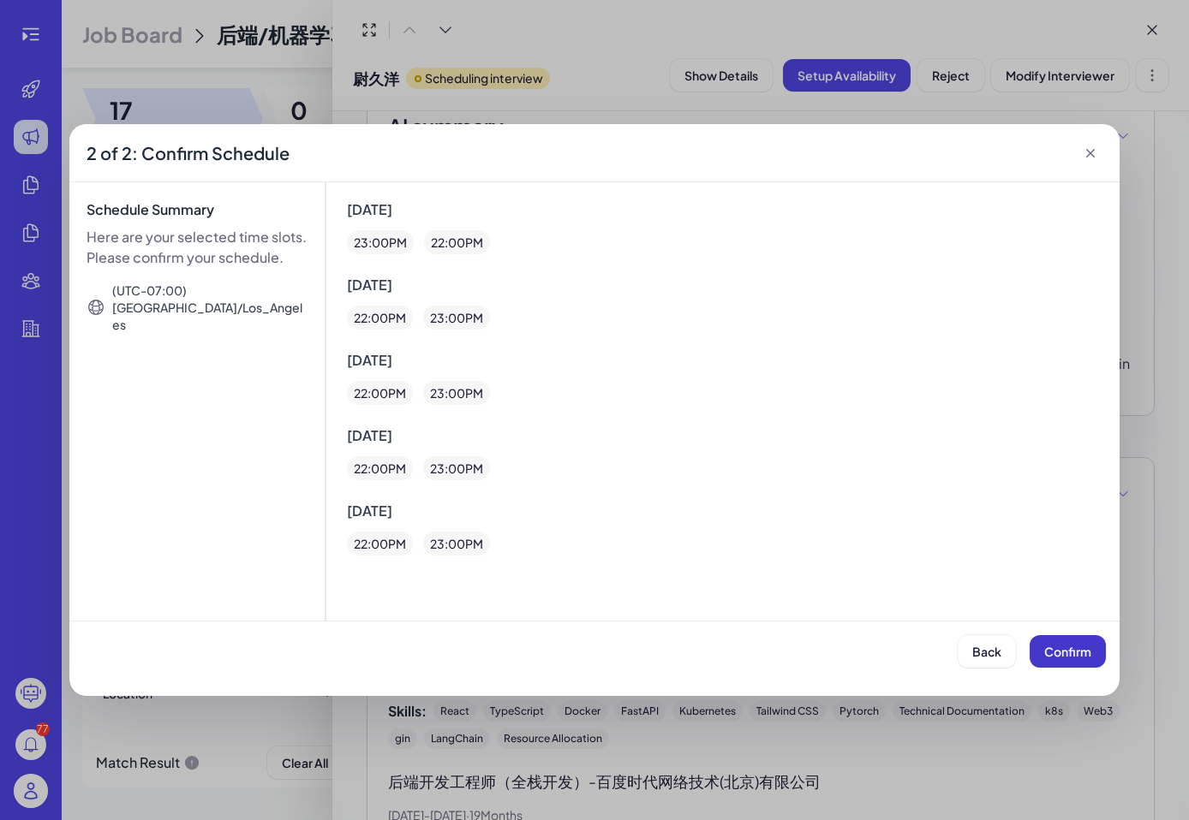
click at [1050, 658] on span "Confirm" at bounding box center [1067, 651] width 47 height 15
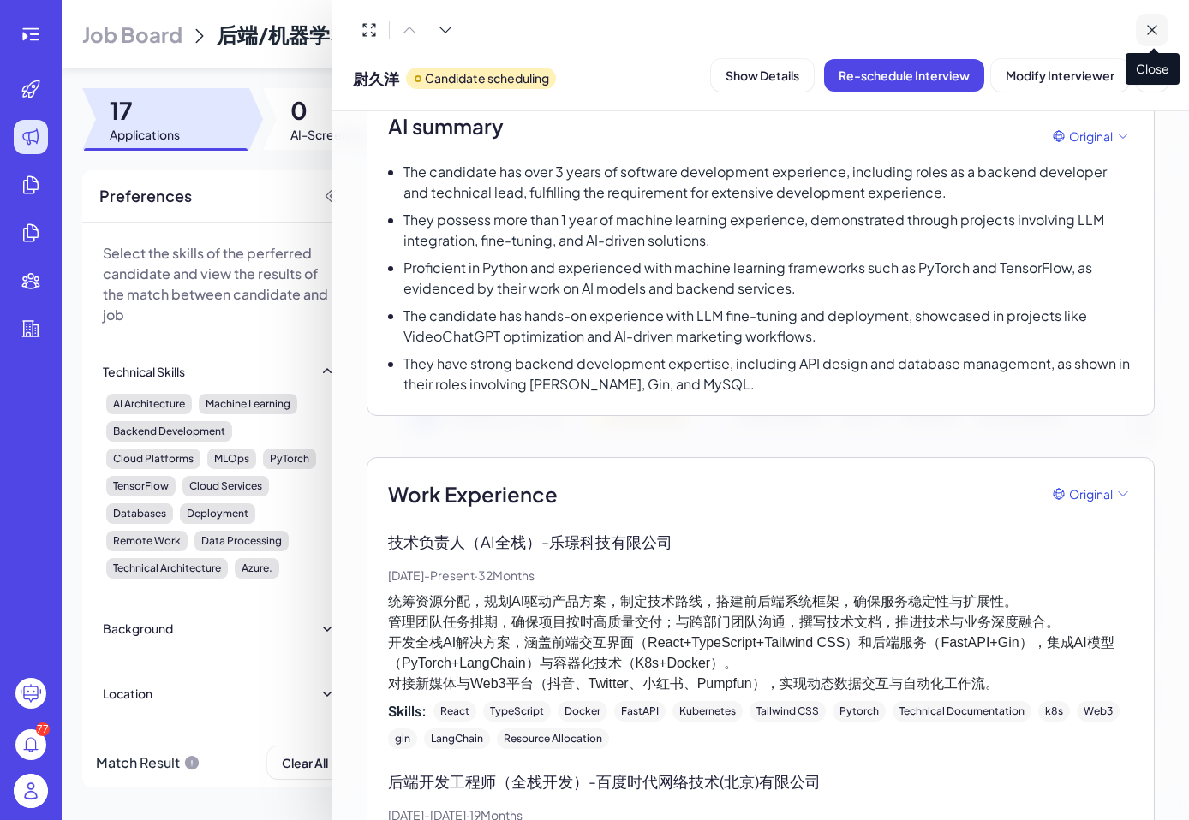
click at [1152, 25] on icon at bounding box center [1151, 29] width 17 height 17
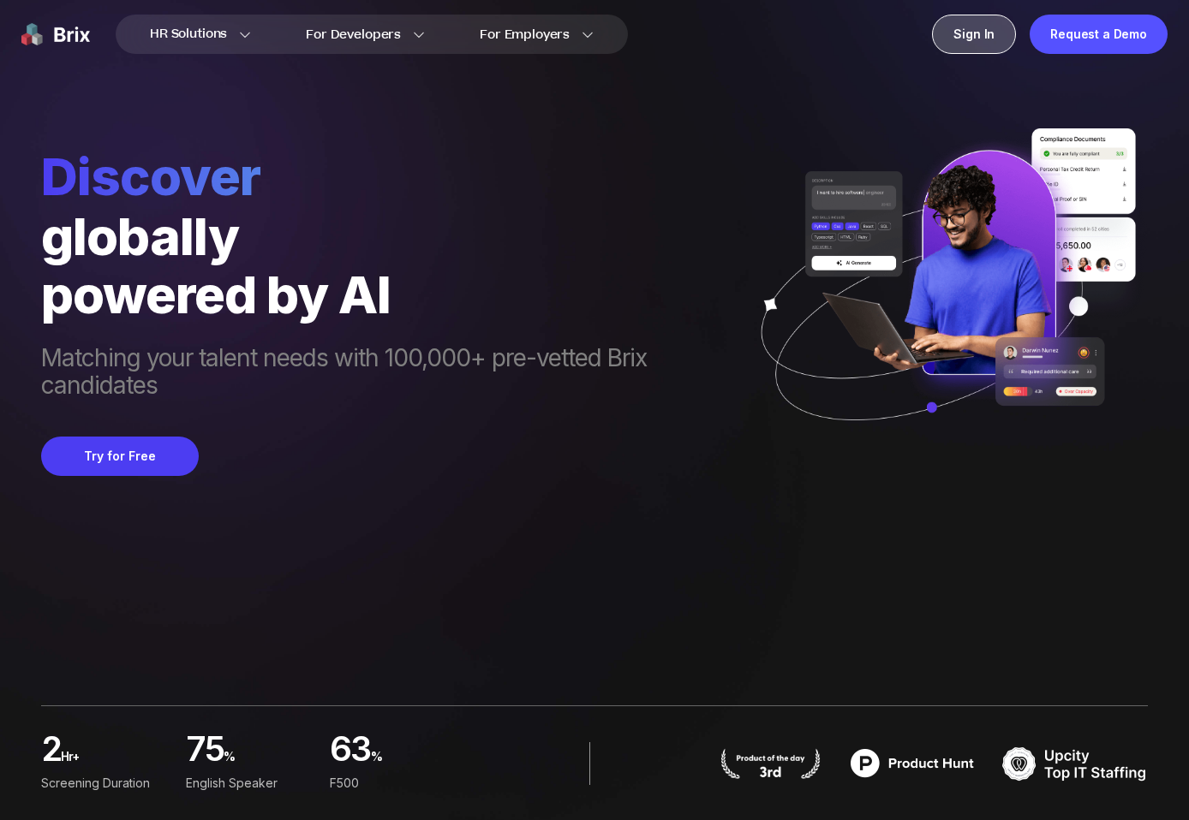
click at [976, 28] on div "Sign In" at bounding box center [974, 34] width 84 height 39
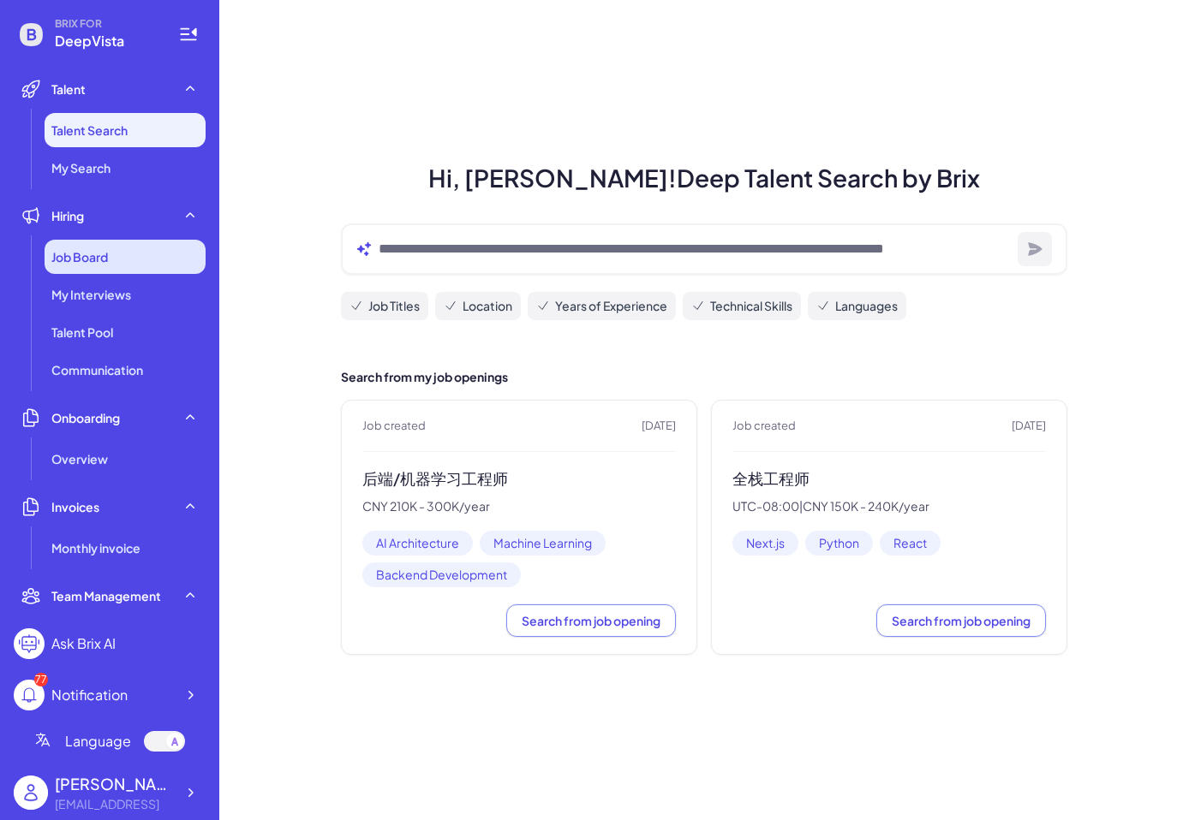
click at [124, 252] on div "Job Board" at bounding box center [125, 257] width 161 height 34
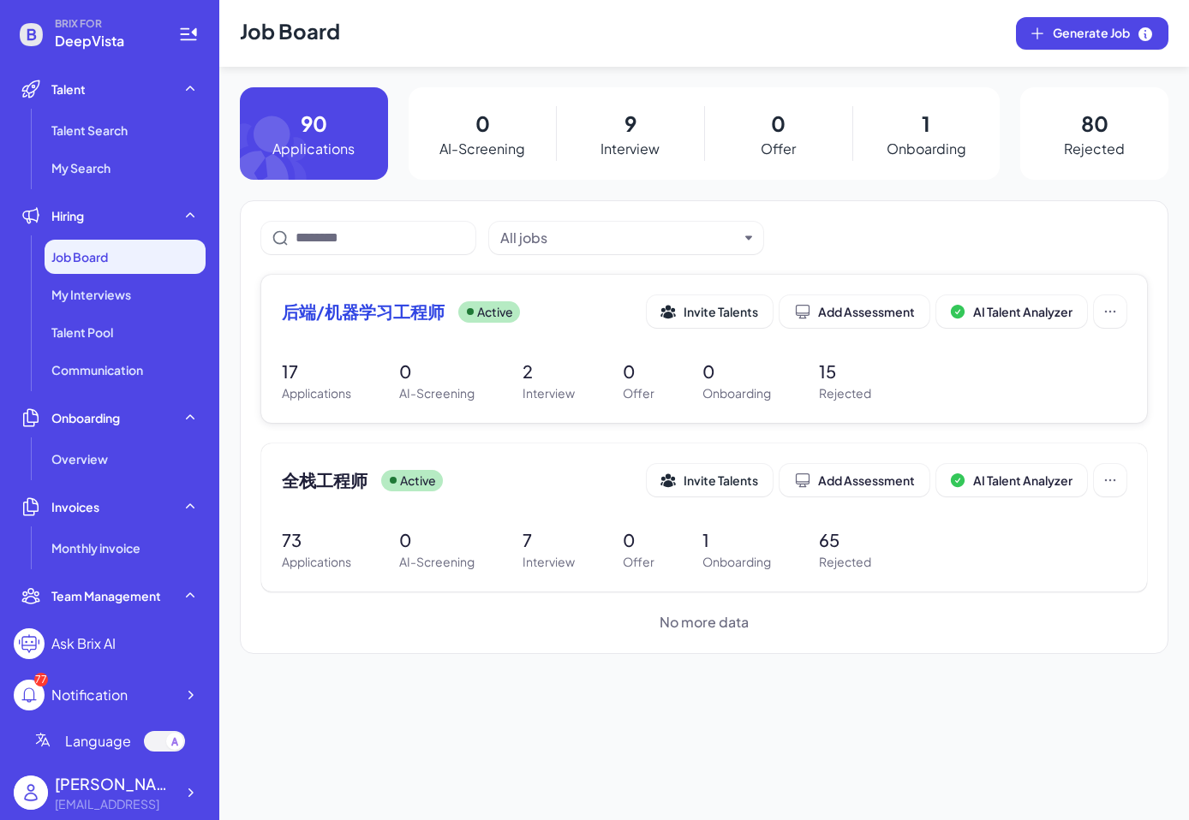
click at [336, 304] on span "后端/机器学习工程师" at bounding box center [363, 312] width 163 height 24
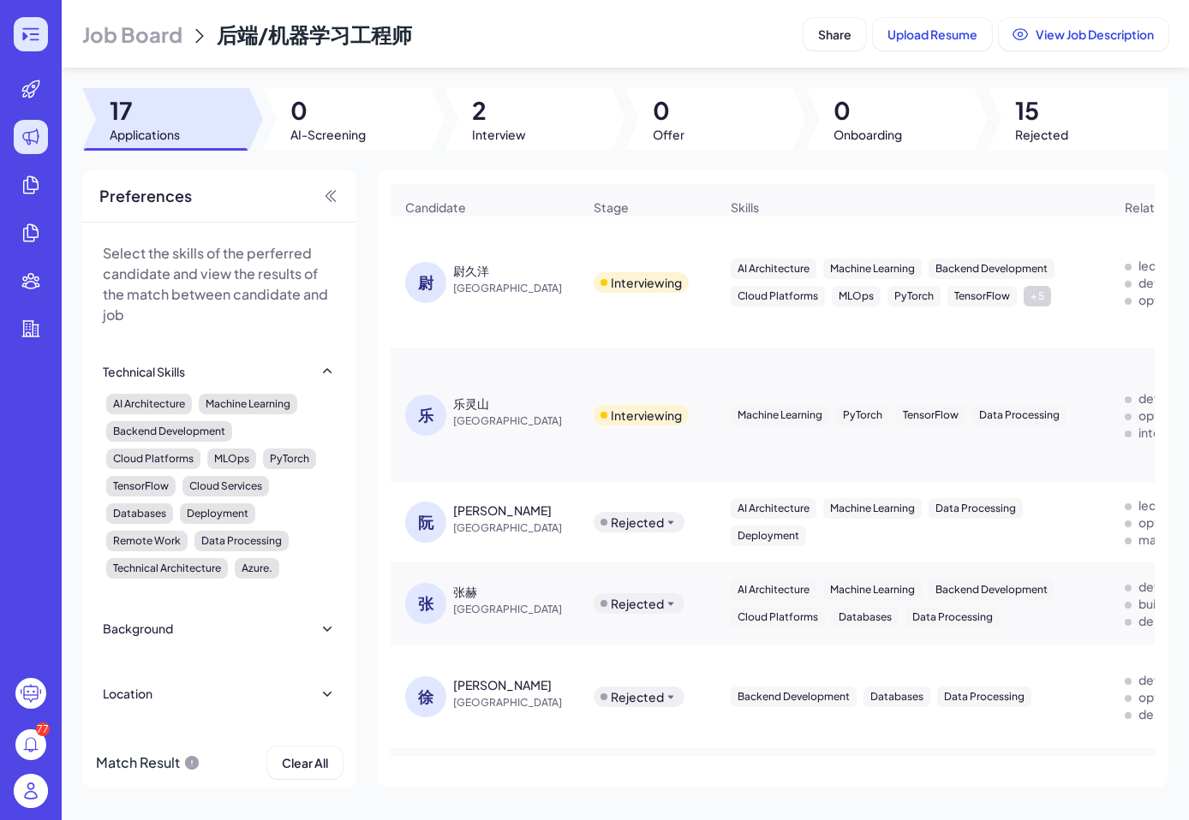
click at [29, 22] on div at bounding box center [31, 34] width 34 height 34
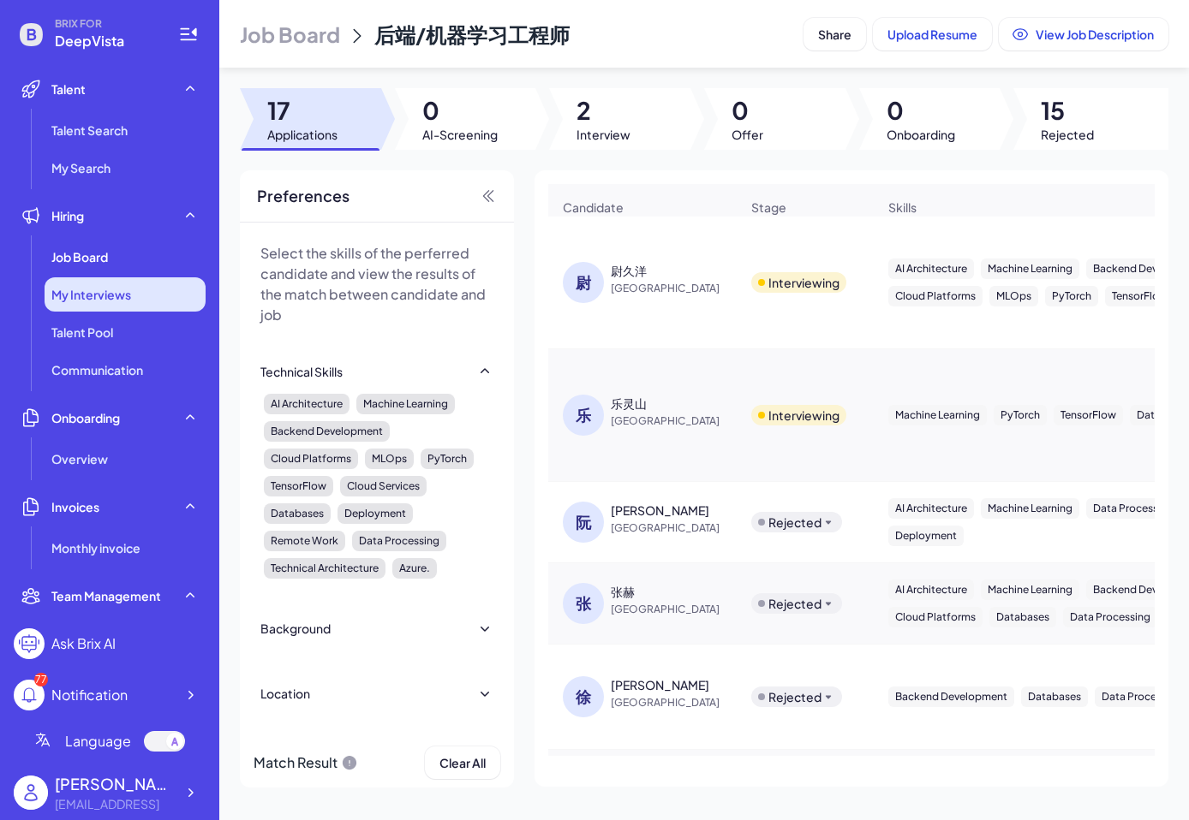
click at [101, 301] on span "My Interviews" at bounding box center [91, 294] width 80 height 17
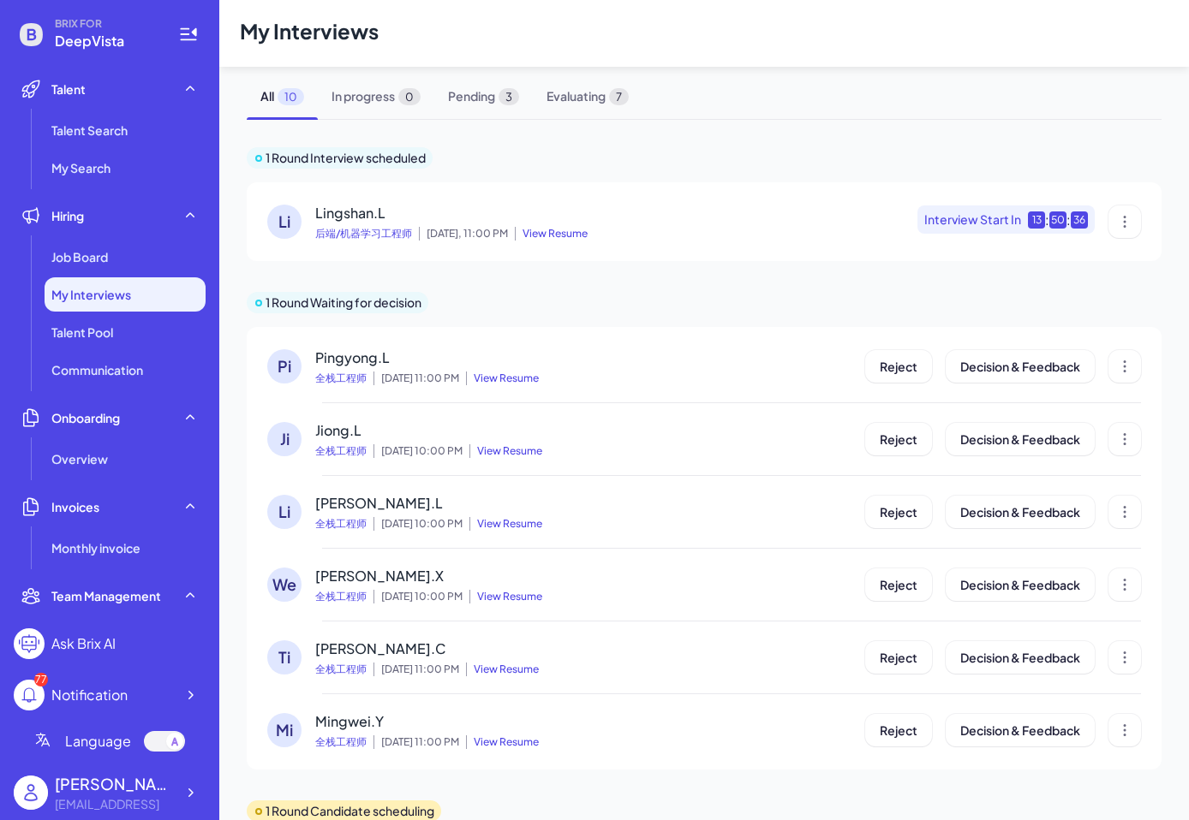
click at [495, 219] on div "Lingshan.L 后端/机器学习工程师 [DATE], 11:00 PM View Resume" at bounding box center [451, 222] width 272 height 38
click at [359, 213] on span "Lingshan.L" at bounding box center [350, 213] width 70 height 18
click at [550, 233] on span "View Resume" at bounding box center [551, 234] width 73 height 14
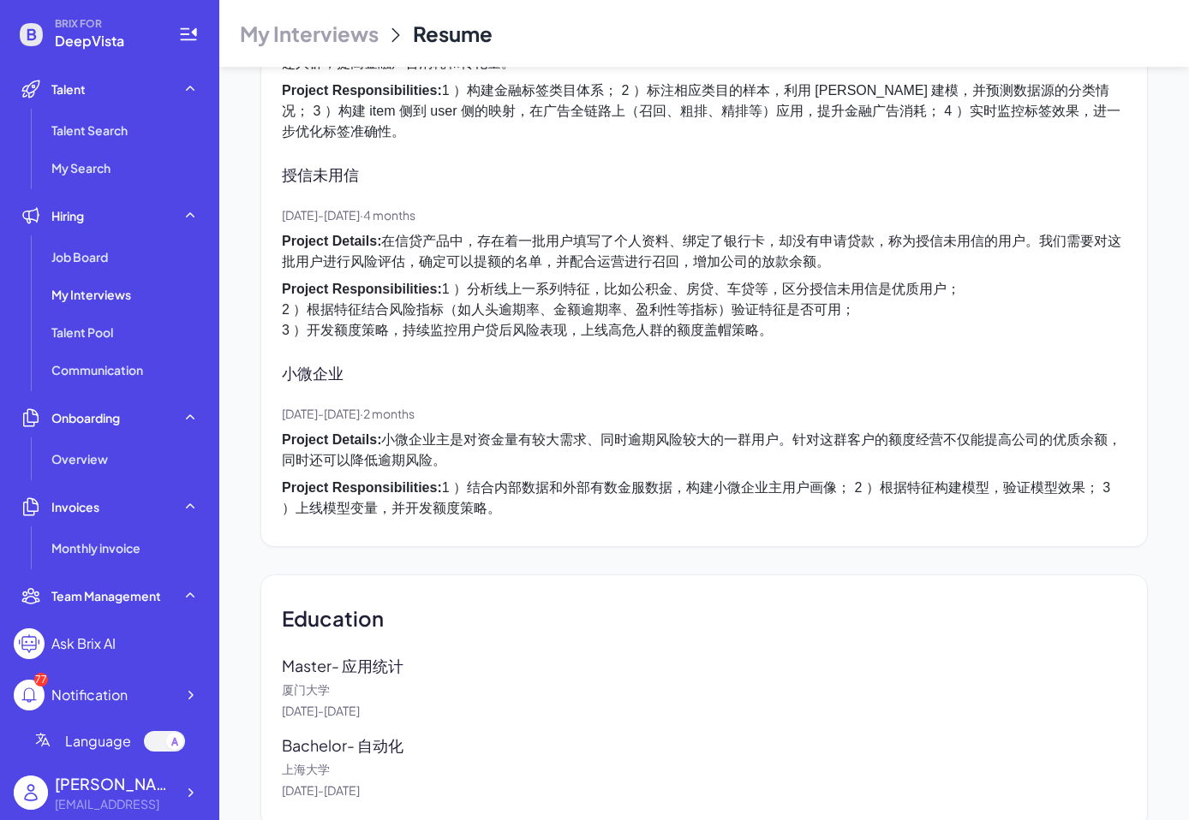
scroll to position [2861, 0]
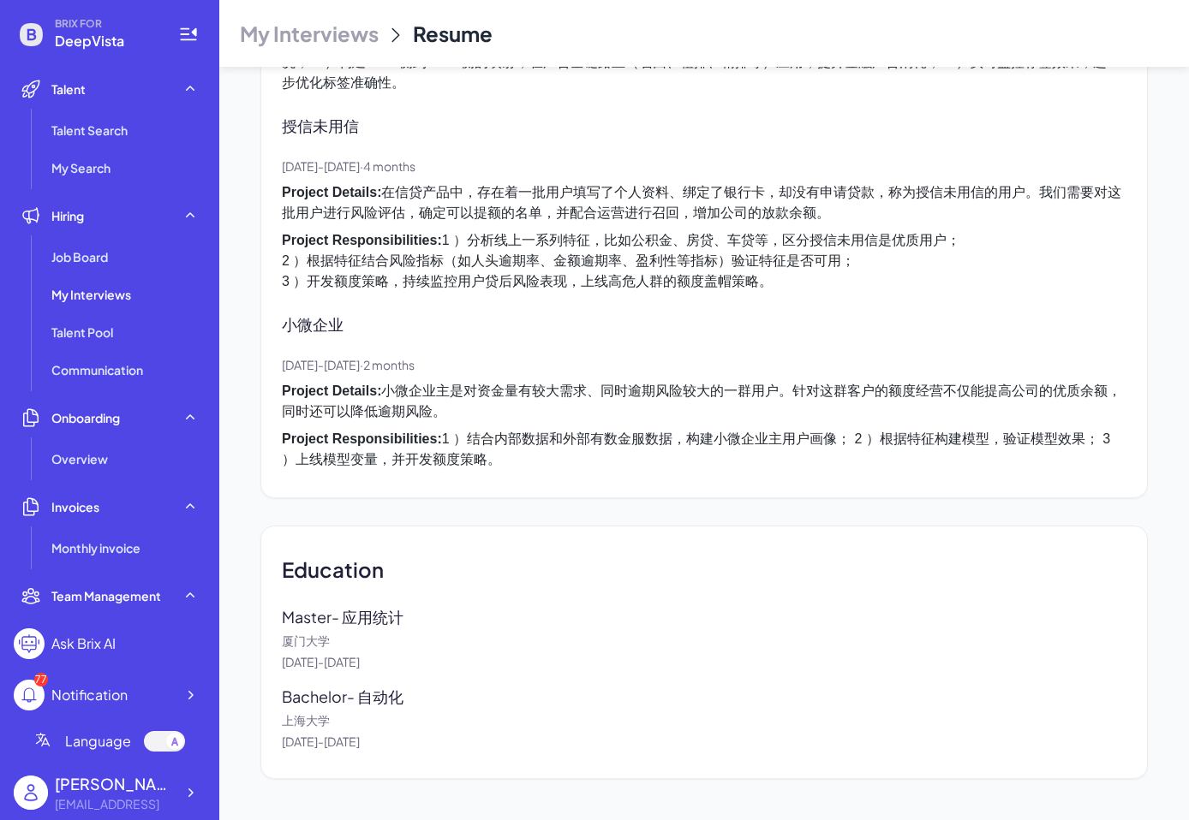
drag, startPoint x: 277, startPoint y: 464, endPoint x: 495, endPoint y: 760, distance: 368.1
copy div "Lore Ipsumdolor sitamet - ConSec Adi, 8600 - Elitsed · 8 doeiu temp IncIdi utla…"
